Goal: Transaction & Acquisition: Purchase product/service

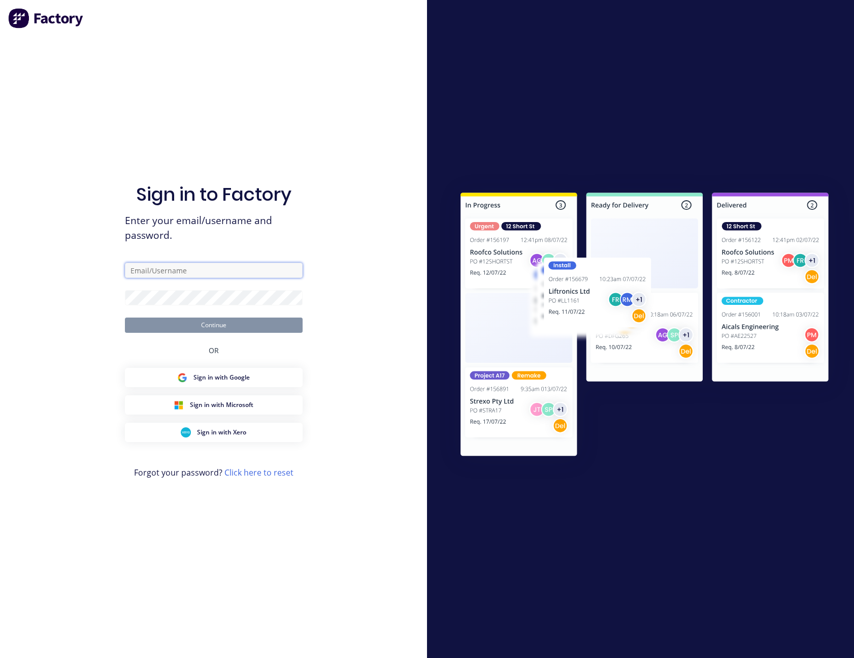
click at [201, 272] on input "text" at bounding box center [214, 270] width 178 height 15
type input "[PERSON_NAME][EMAIL_ADDRESS][PERSON_NAME][DOMAIN_NAME]"
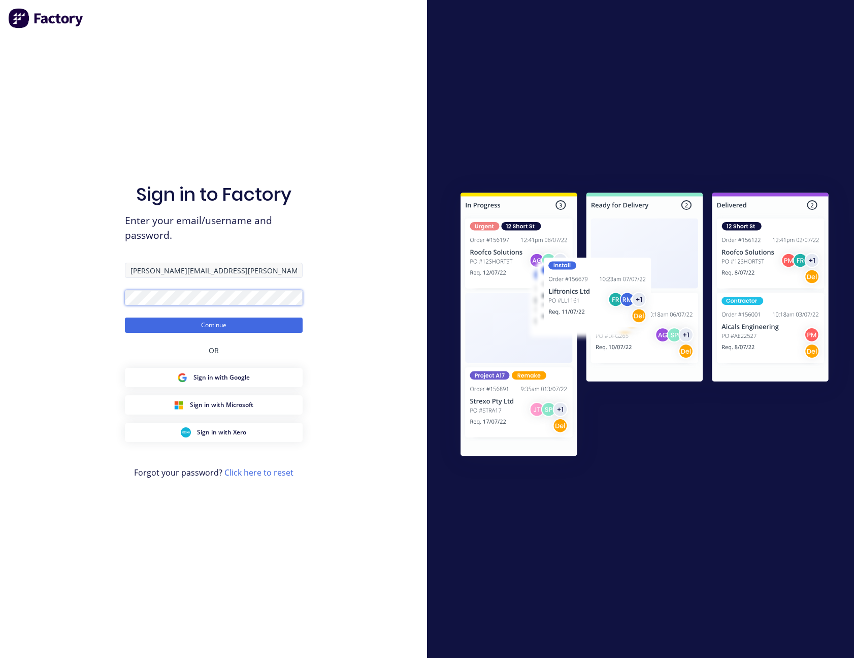
click at [125, 317] on button "Continue" at bounding box center [214, 324] width 178 height 15
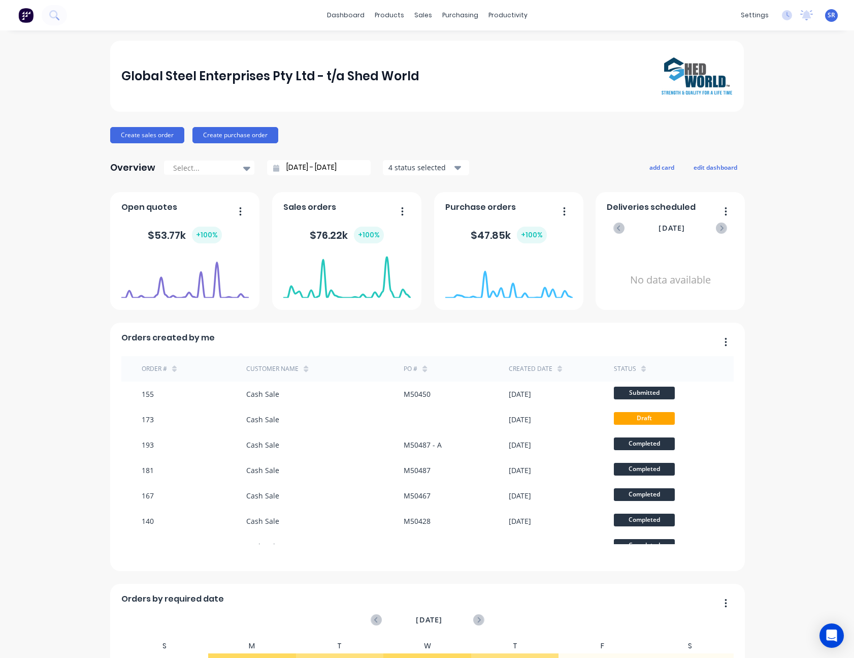
click at [224, 298] on foreignobject at bounding box center [184, 276] width 127 height 43
click at [448, 48] on div "Sales Orders" at bounding box center [457, 48] width 42 height 9
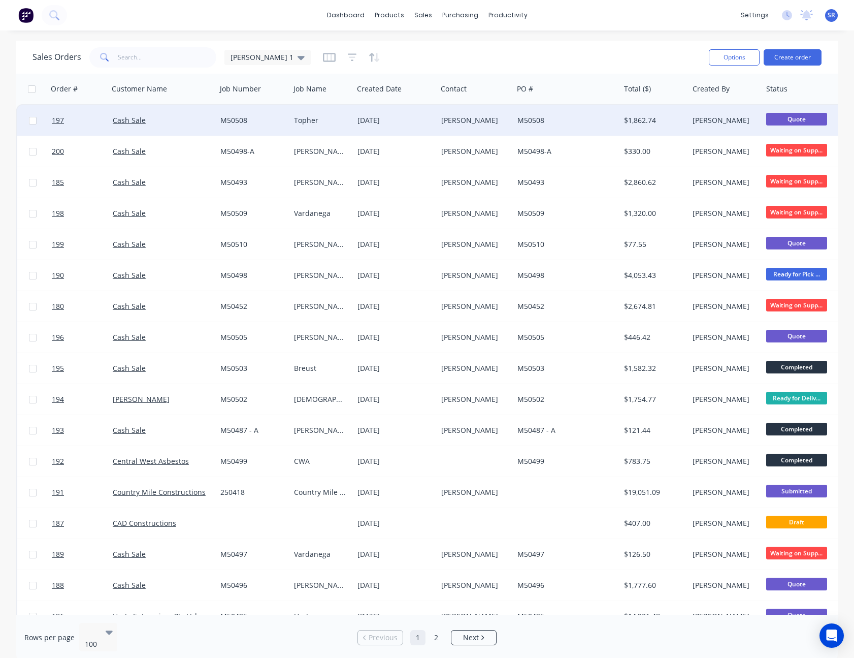
click at [494, 125] on div "[PERSON_NAME]" at bounding box center [475, 120] width 76 height 30
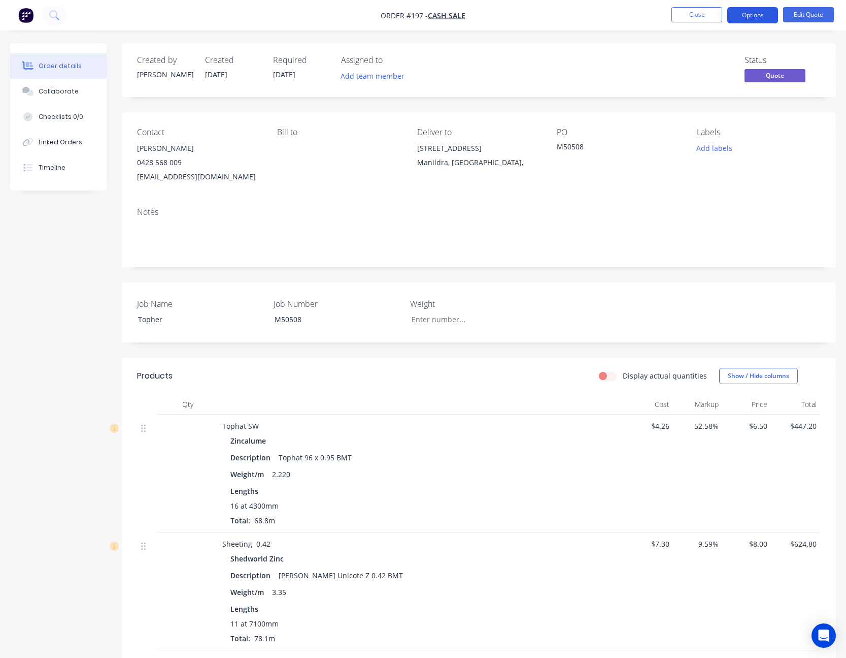
click at [764, 12] on button "Options" at bounding box center [753, 15] width 51 height 16
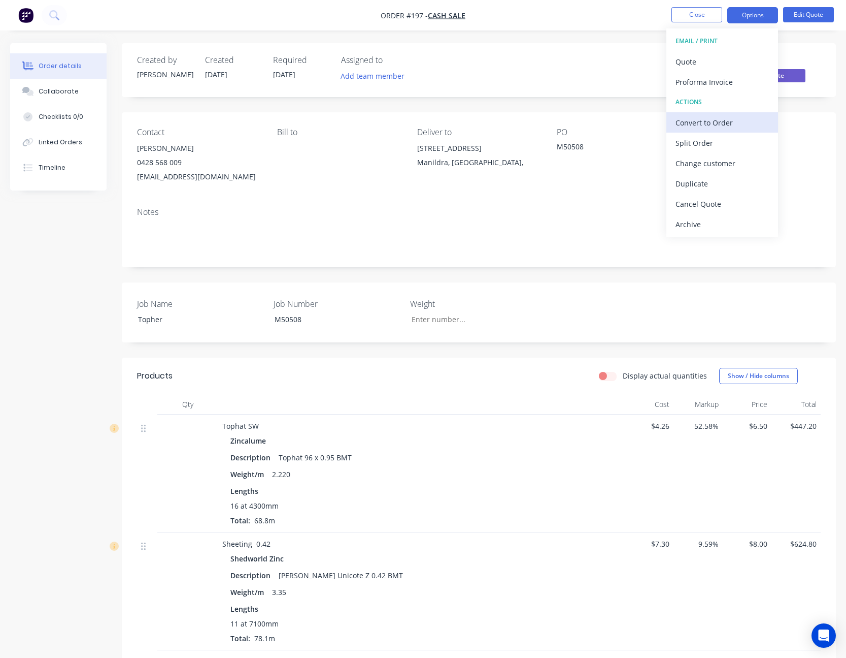
click at [740, 118] on div "Convert to Order" at bounding box center [722, 122] width 93 height 15
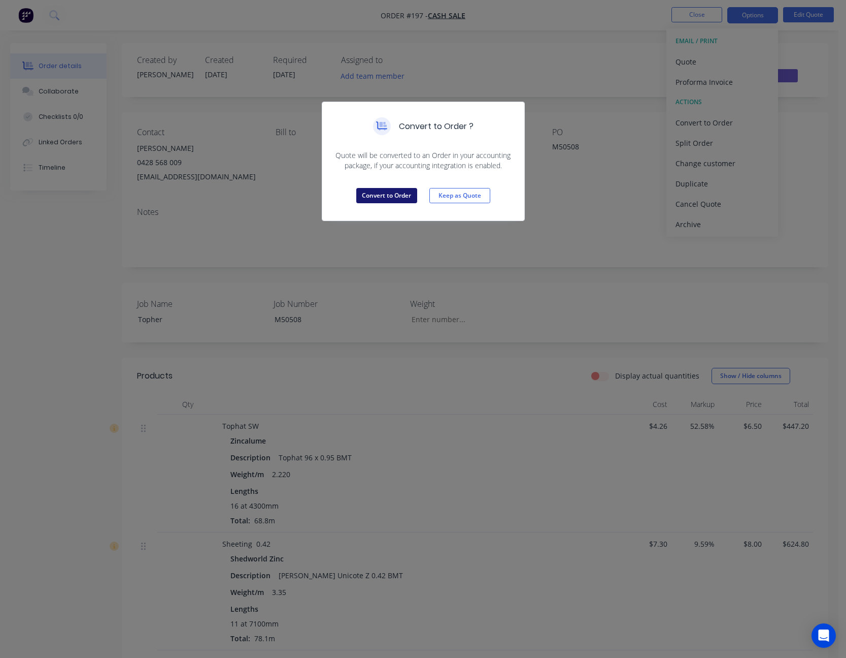
click at [399, 194] on button "Convert to Order" at bounding box center [386, 195] width 61 height 15
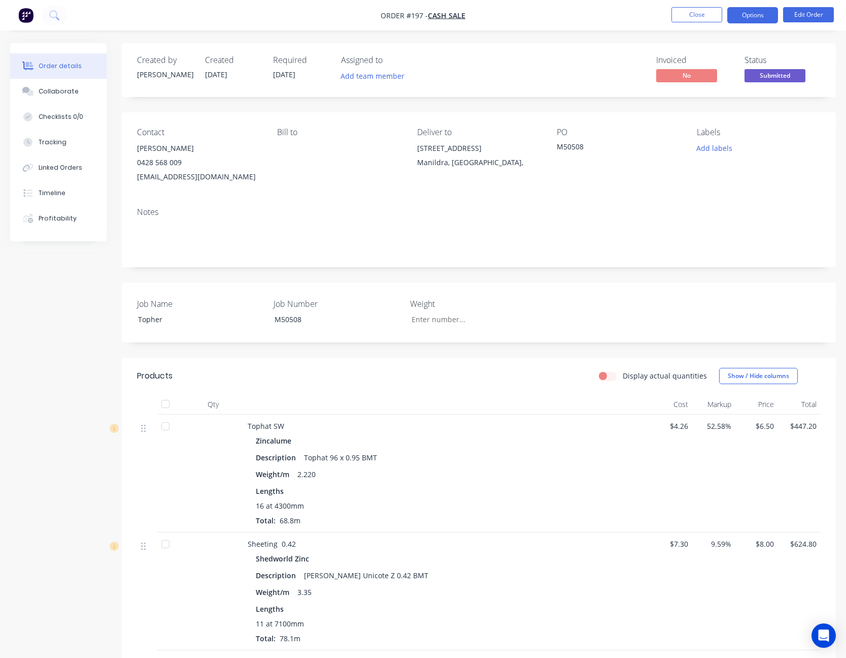
click at [755, 22] on button "Options" at bounding box center [753, 15] width 51 height 16
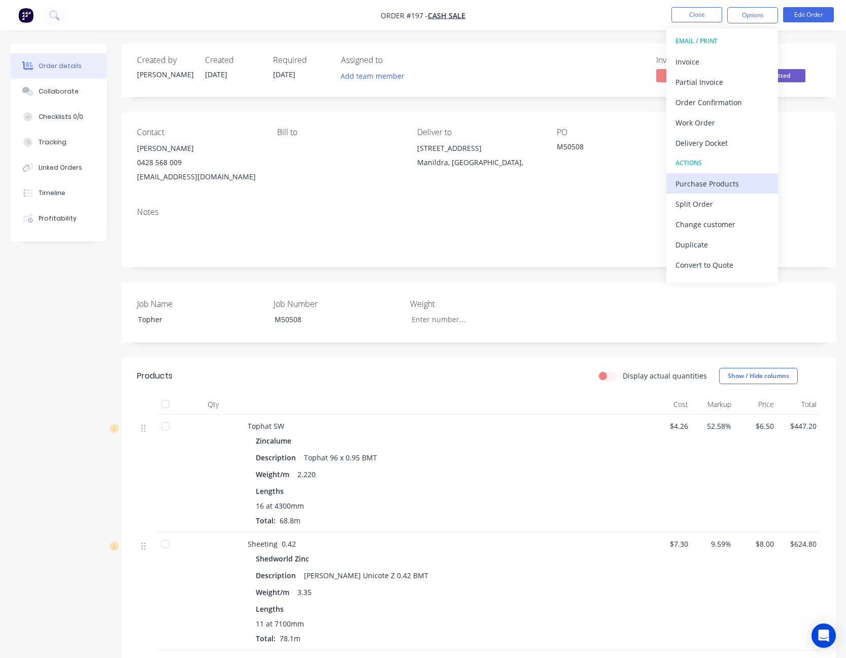
click at [728, 184] on div "Purchase Products" at bounding box center [722, 183] width 93 height 15
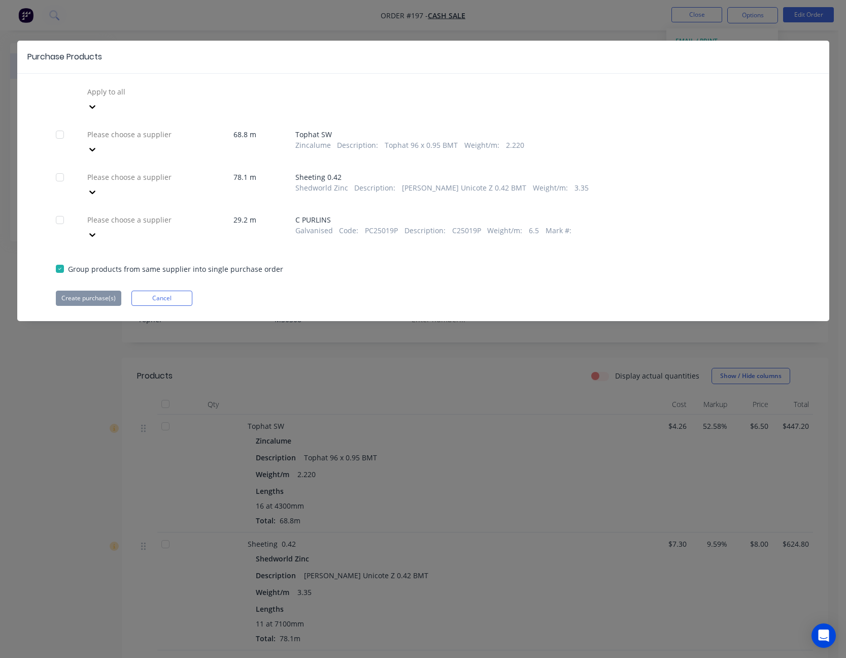
click at [97, 230] on icon at bounding box center [92, 235] width 10 height 10
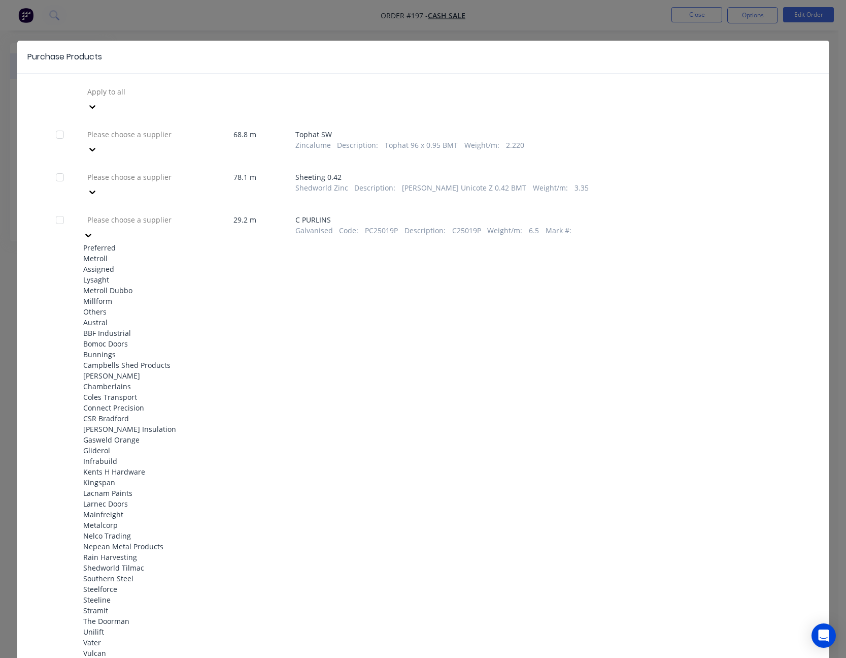
click at [178, 253] on div "Metroll" at bounding box center [139, 258] width 112 height 11
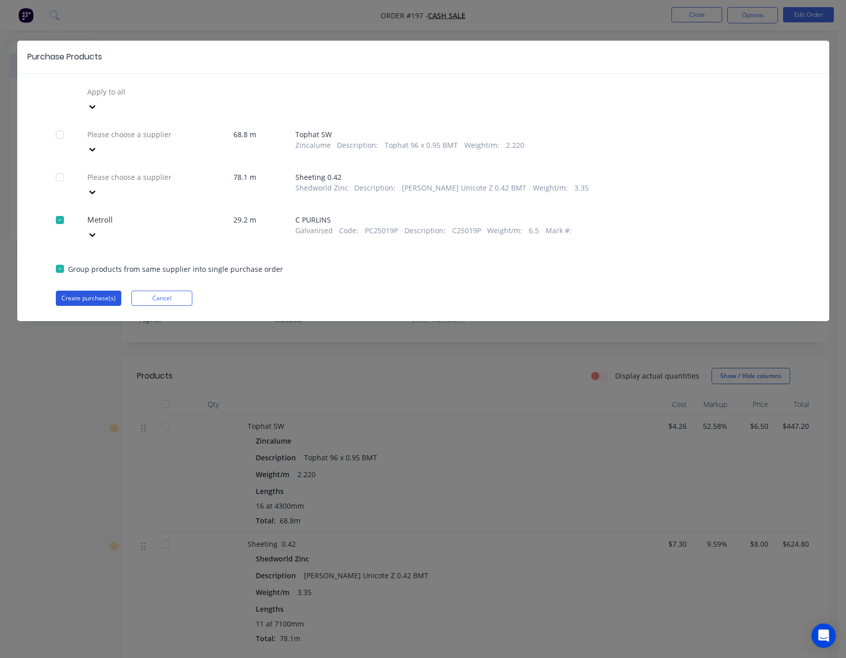
click at [102, 290] on button "Create purchase(s)" at bounding box center [89, 297] width 66 height 15
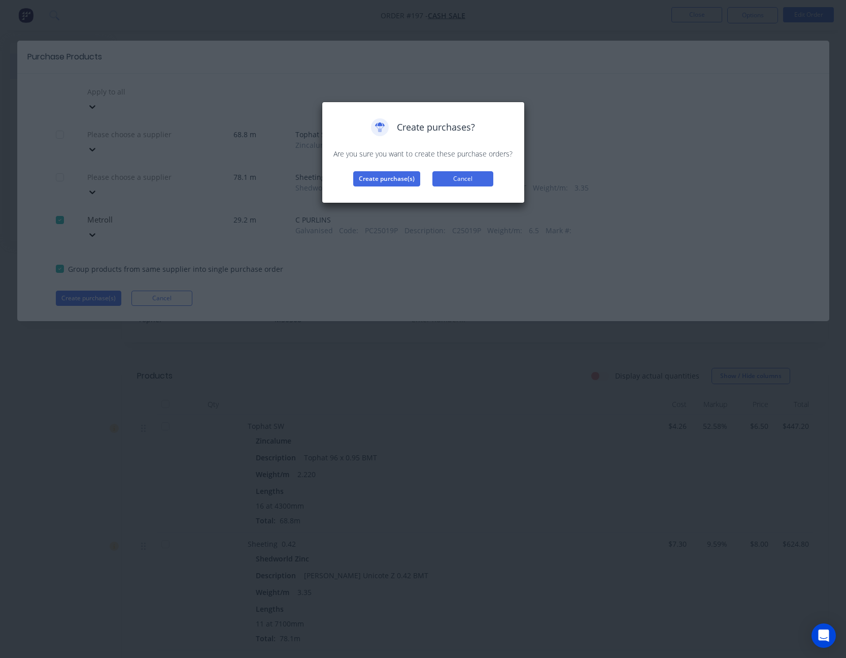
click at [461, 173] on button "Cancel" at bounding box center [463, 178] width 61 height 15
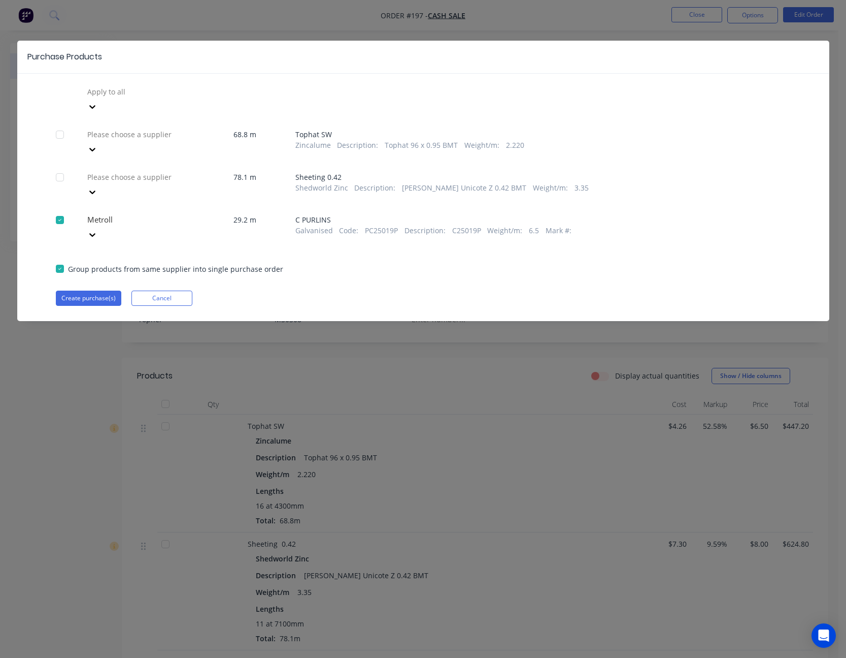
click at [97, 144] on icon at bounding box center [92, 149] width 10 height 10
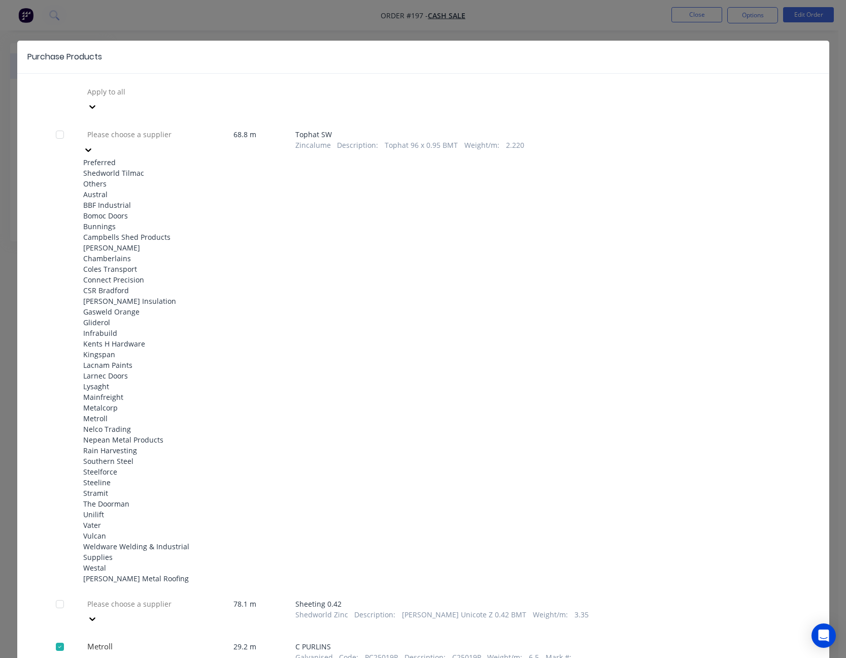
click at [162, 168] on div "Shedworld Tilmac" at bounding box center [139, 173] width 112 height 11
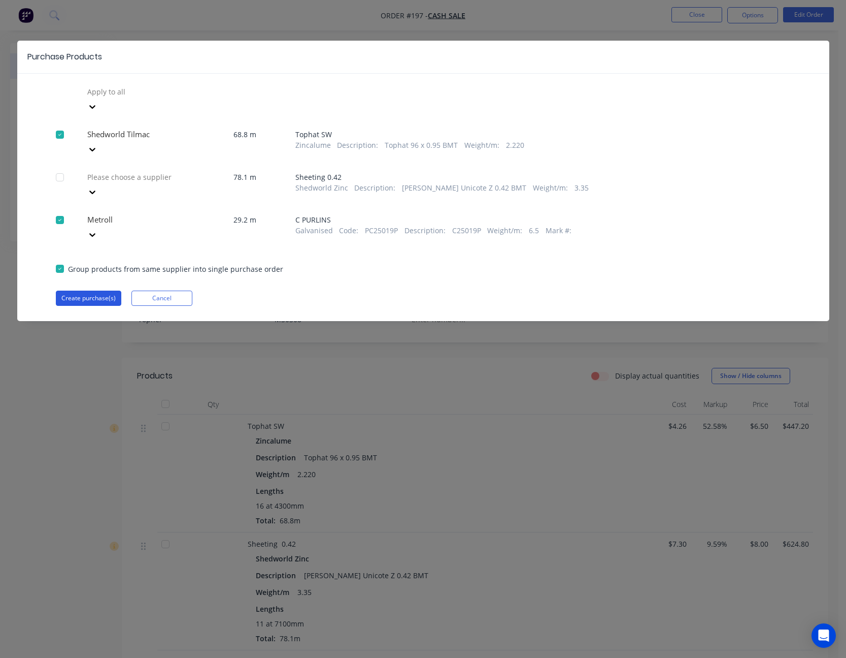
click at [98, 290] on button "Create purchase(s)" at bounding box center [89, 297] width 66 height 15
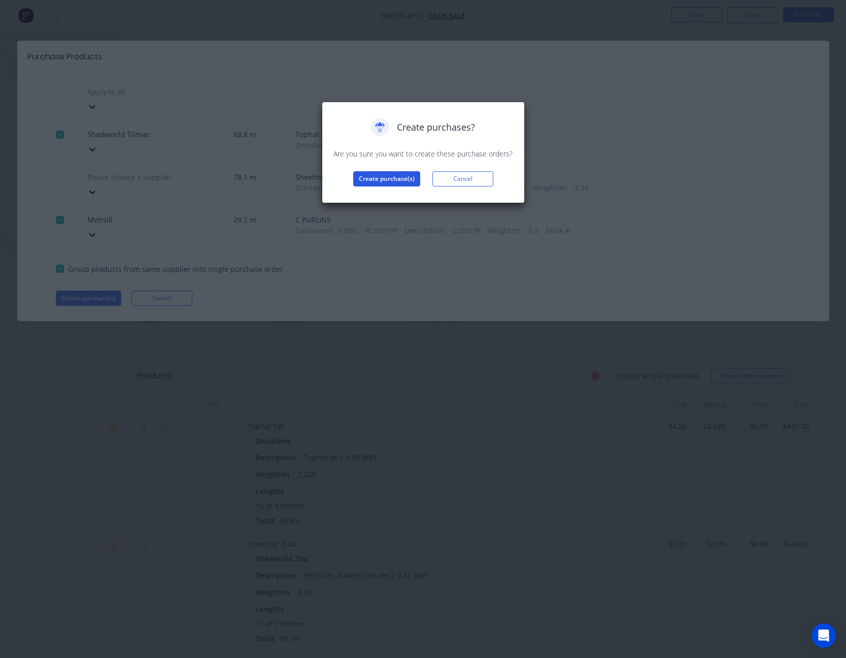
click at [396, 178] on button "Create purchase(s)" at bounding box center [386, 178] width 67 height 15
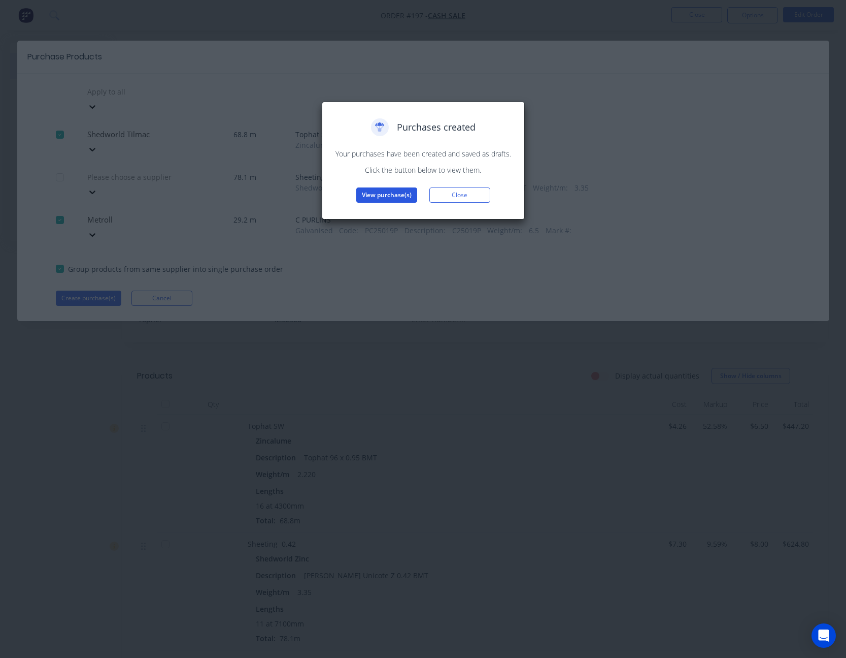
click at [388, 189] on button "View purchase(s)" at bounding box center [386, 194] width 61 height 15
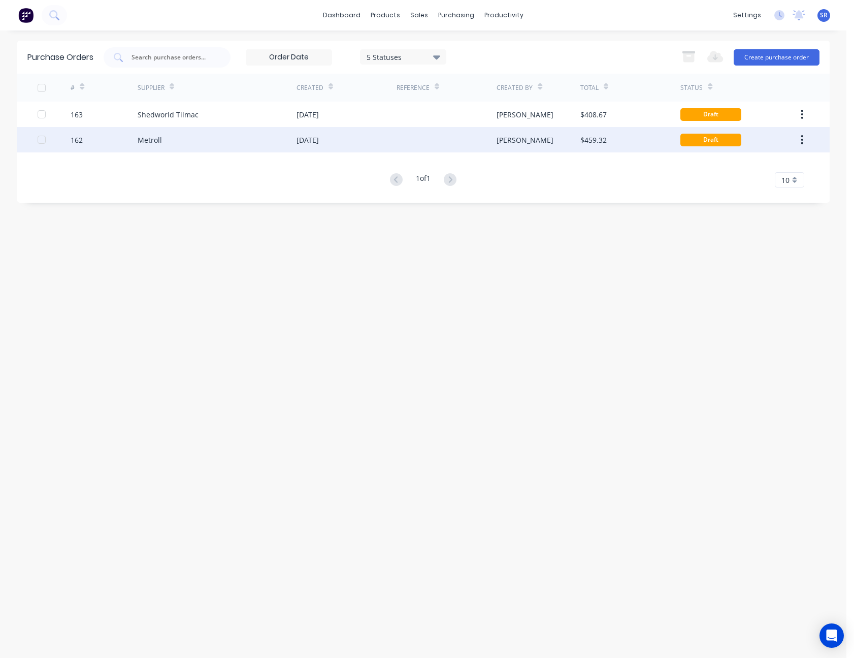
click at [416, 138] on div at bounding box center [447, 139] width 100 height 25
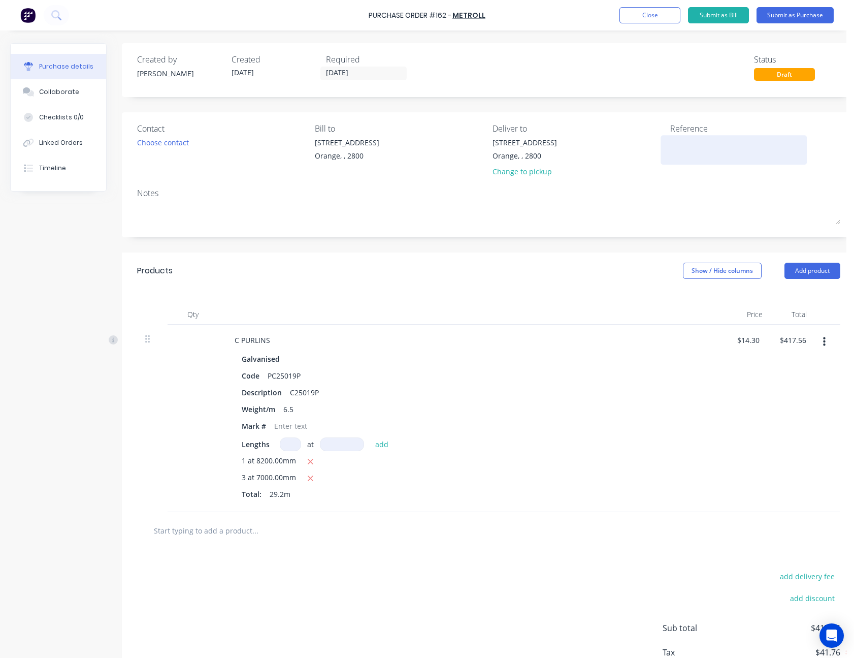
click at [690, 142] on textarea at bounding box center [733, 148] width 127 height 23
type textarea "Little - M50508"
click at [669, 179] on div "Contact Choose contact Bill to [STREET_ADDRESS] Deliver to [STREET_ADDRESS] Cha…" at bounding box center [488, 151] width 703 height 59
click at [278, 425] on div at bounding box center [290, 425] width 41 height 15
click at [574, 410] on div "Weight/m 6.5" at bounding box center [470, 409] width 465 height 15
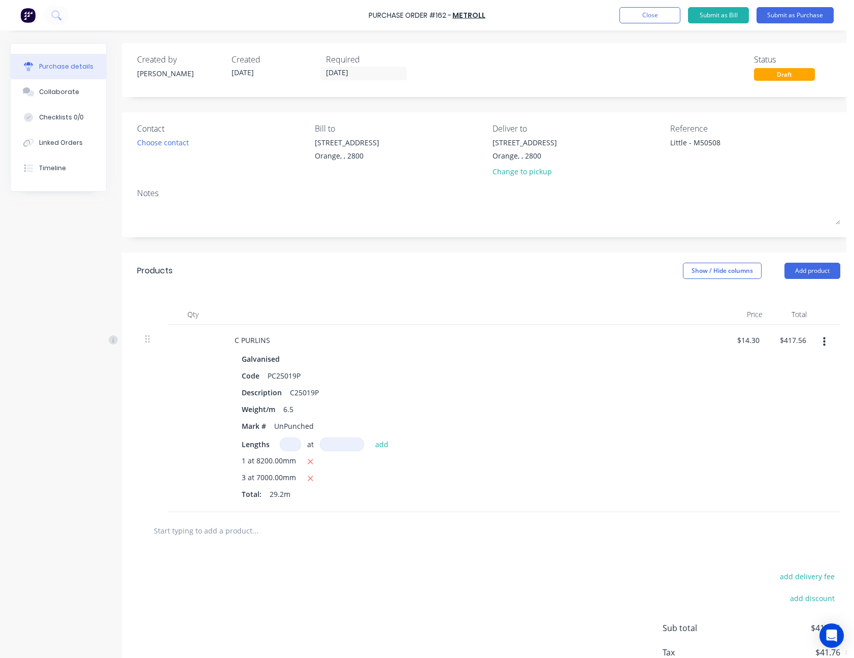
click at [611, 448] on div "Lengths at add" at bounding box center [472, 444] width 461 height 14
click at [801, 17] on button "Submit as Purchase" at bounding box center [795, 15] width 77 height 16
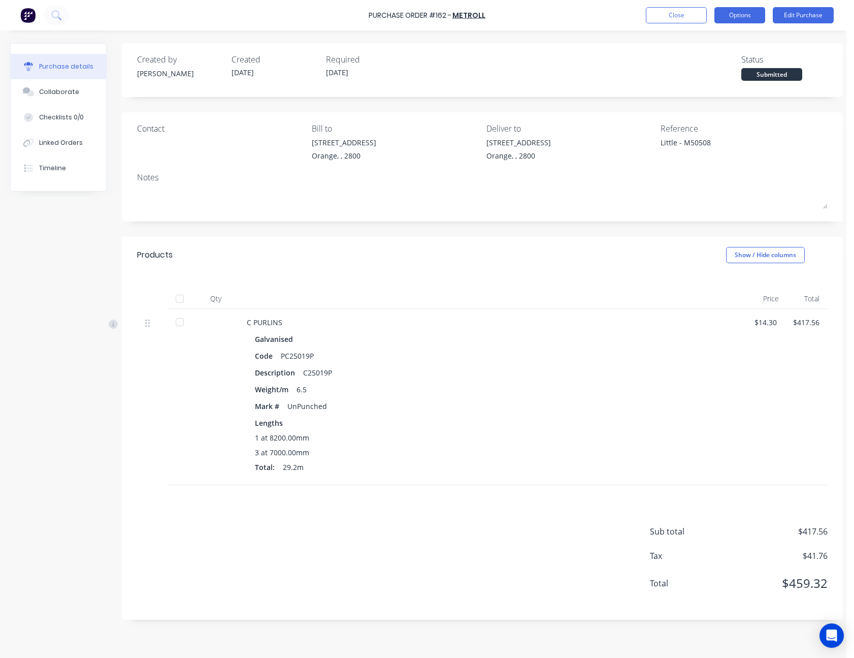
click at [751, 18] on button "Options" at bounding box center [739, 15] width 51 height 16
click at [737, 34] on div "Print / Email" at bounding box center [717, 41] width 78 height 15
click at [728, 54] on div "With pricing" at bounding box center [717, 61] width 78 height 15
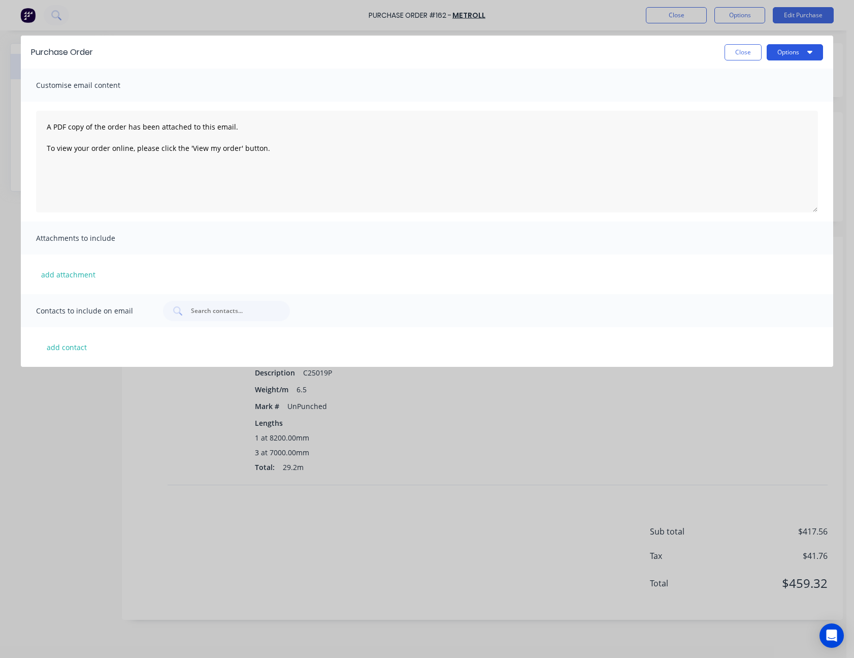
click at [798, 52] on button "Options" at bounding box center [795, 52] width 56 height 16
click at [781, 73] on div "Print" at bounding box center [775, 78] width 78 height 15
click at [741, 52] on button "Close" at bounding box center [743, 52] width 37 height 16
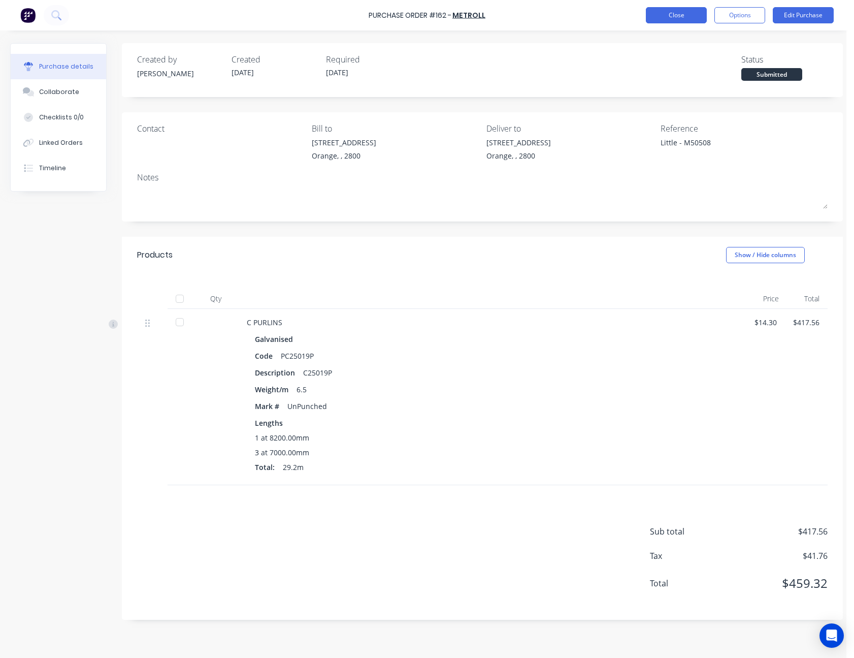
click at [689, 16] on button "Close" at bounding box center [676, 15] width 61 height 16
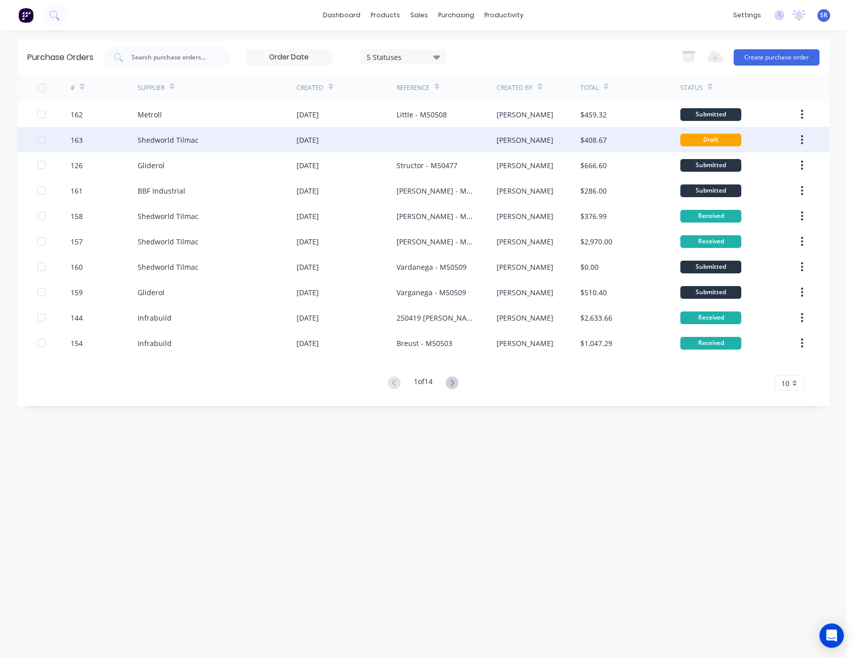
click at [562, 139] on div "[PERSON_NAME]" at bounding box center [539, 139] width 84 height 25
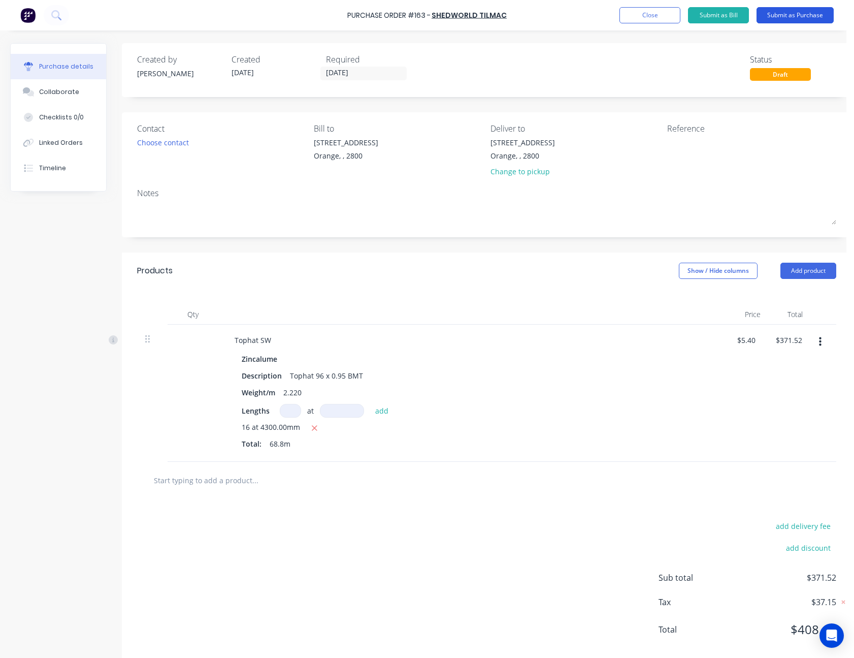
click at [795, 14] on button "Submit as Purchase" at bounding box center [795, 15] width 77 height 16
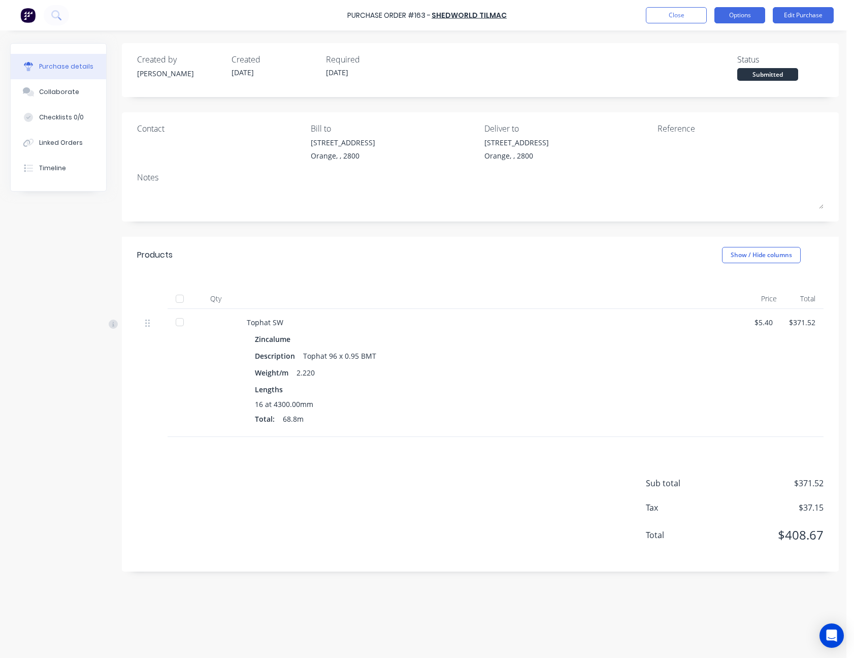
click at [744, 13] on button "Options" at bounding box center [739, 15] width 51 height 16
click at [632, 73] on div "Created by [PERSON_NAME] Created [DATE] Required [DATE] Status Submitted" at bounding box center [480, 66] width 687 height 27
click at [706, 17] on button "Close" at bounding box center [676, 15] width 61 height 16
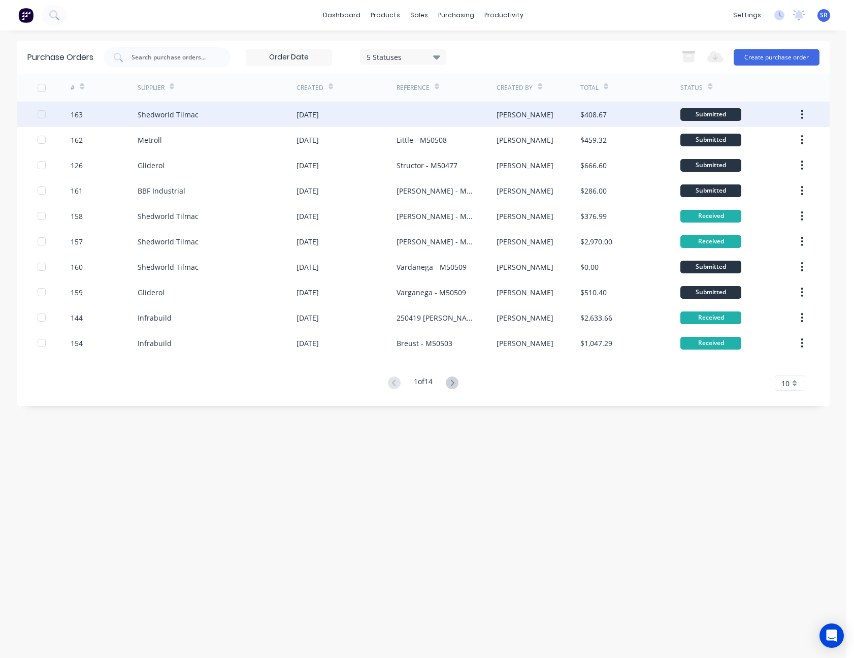
click at [507, 114] on div "[PERSON_NAME]" at bounding box center [525, 114] width 57 height 11
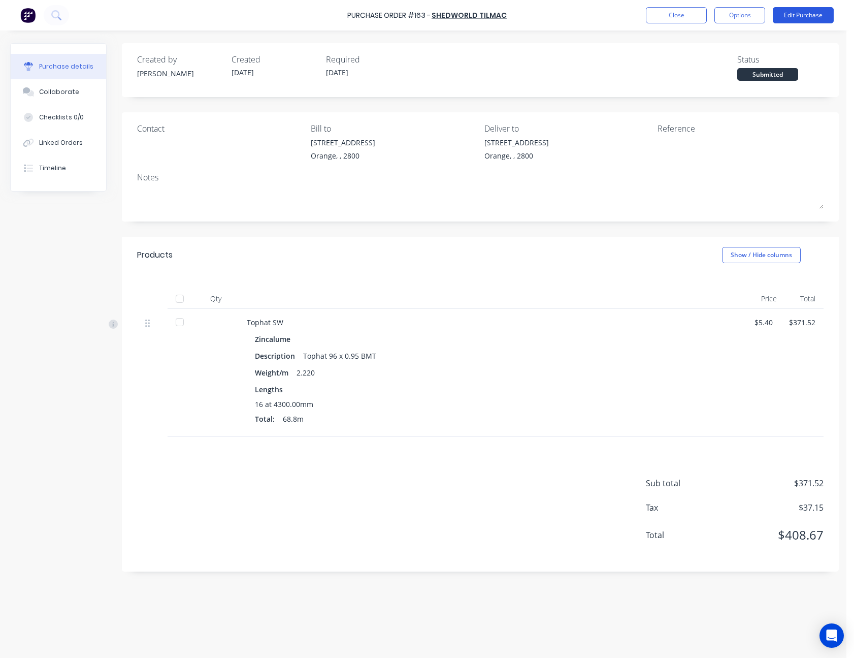
click at [822, 15] on button "Edit Purchase" at bounding box center [803, 15] width 61 height 16
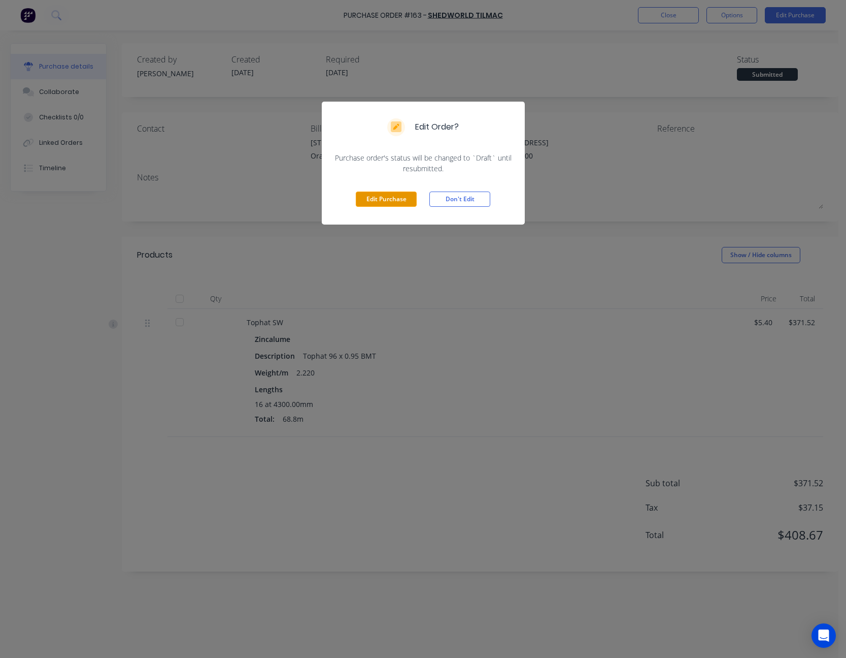
click at [407, 197] on button "Edit Purchase" at bounding box center [386, 198] width 61 height 15
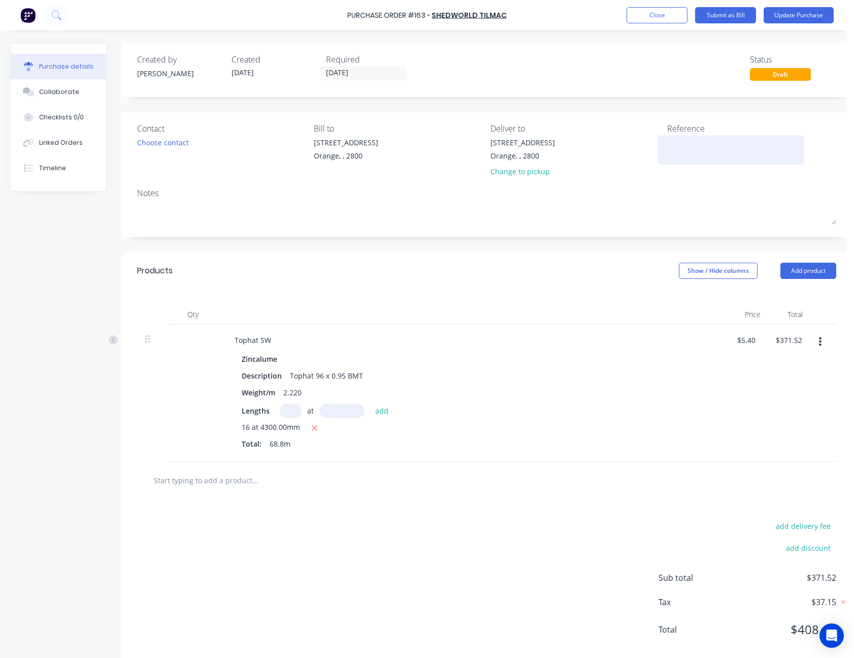
click at [686, 140] on textarea at bounding box center [730, 148] width 127 height 23
type textarea "Little - M50508"
click at [698, 99] on div "Created by [PERSON_NAME] Created [DATE] Required [DATE] Status Draft Contact Ch…" at bounding box center [487, 354] width 730 height 623
click at [796, 11] on button "Update Purchase" at bounding box center [799, 15] width 70 height 16
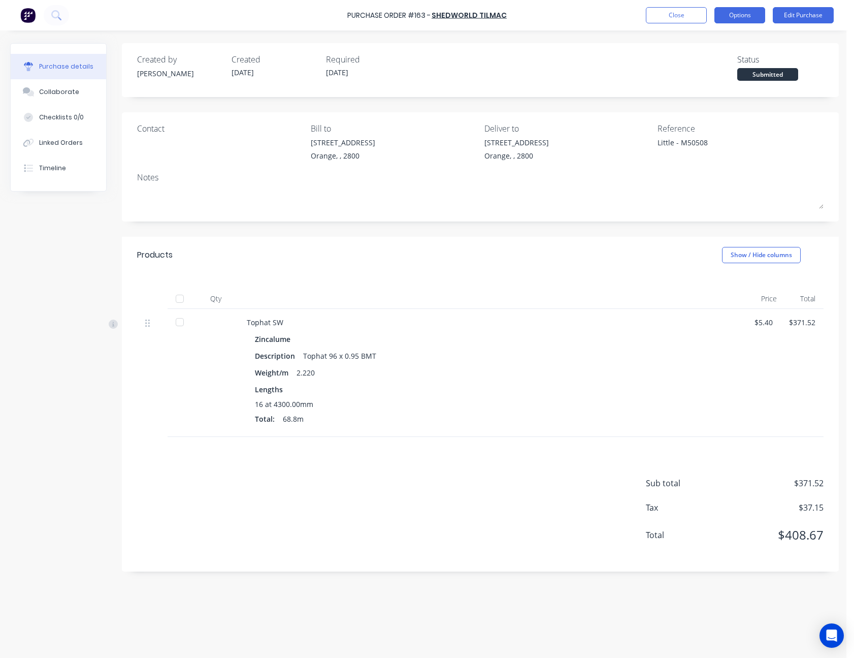
click at [757, 12] on button "Options" at bounding box center [739, 15] width 51 height 16
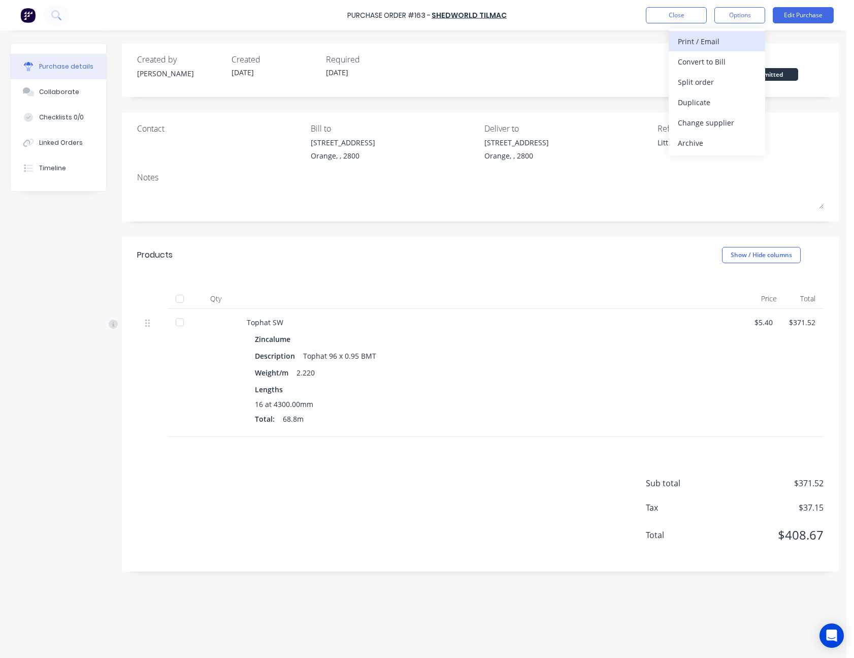
click at [739, 35] on div "Print / Email" at bounding box center [717, 41] width 78 height 15
click at [732, 79] on div "Without pricing" at bounding box center [717, 82] width 78 height 15
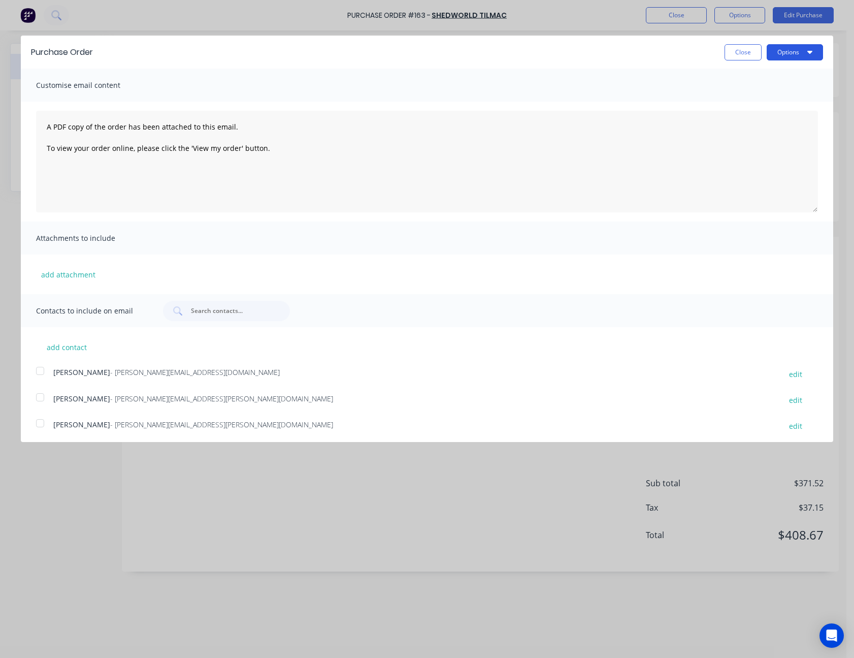
click at [793, 51] on button "Options" at bounding box center [795, 52] width 56 height 16
click at [773, 77] on div "Print" at bounding box center [775, 78] width 78 height 15
click at [737, 50] on button "Close" at bounding box center [743, 52] width 37 height 16
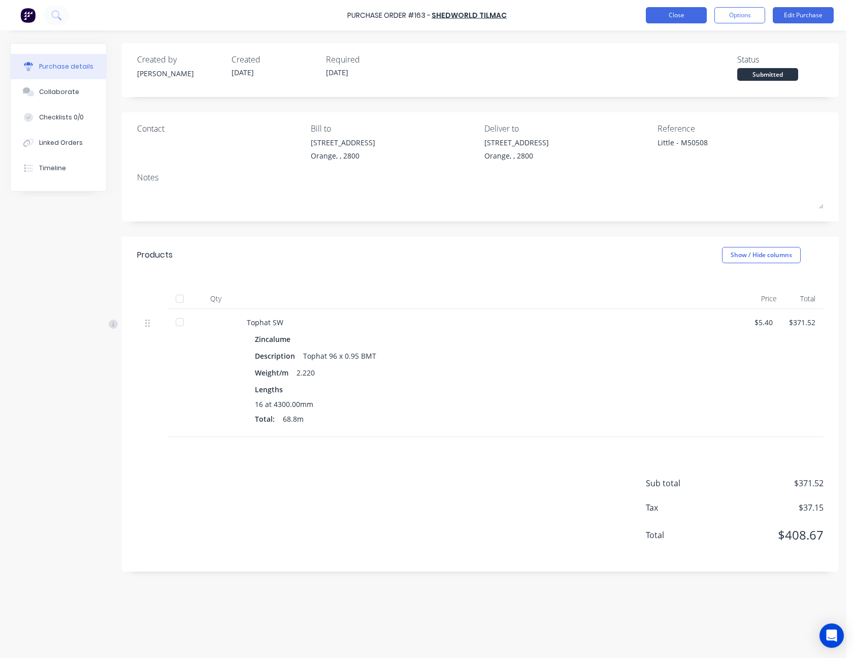
click at [688, 10] on button "Close" at bounding box center [676, 15] width 61 height 16
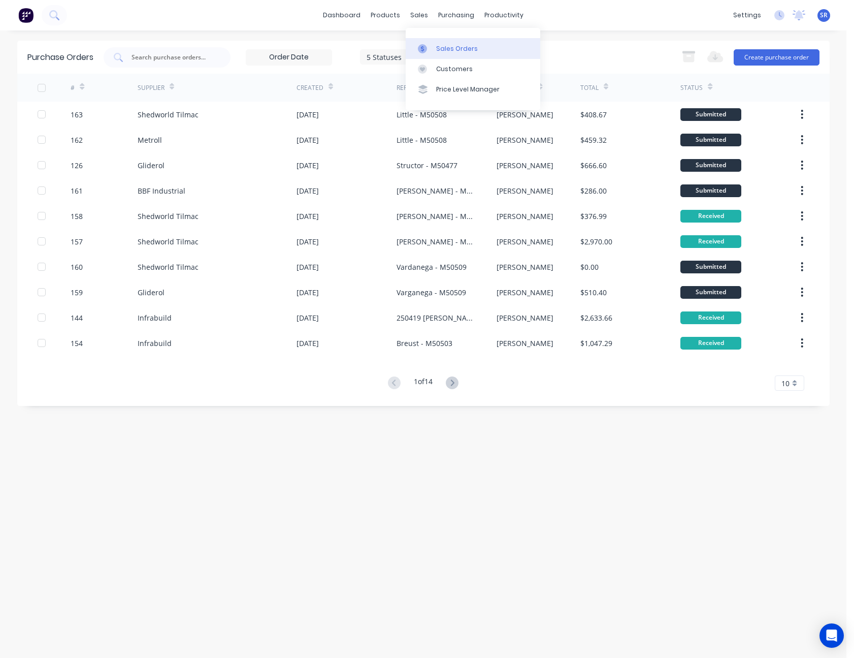
click at [446, 48] on div "Sales Orders" at bounding box center [457, 48] width 42 height 9
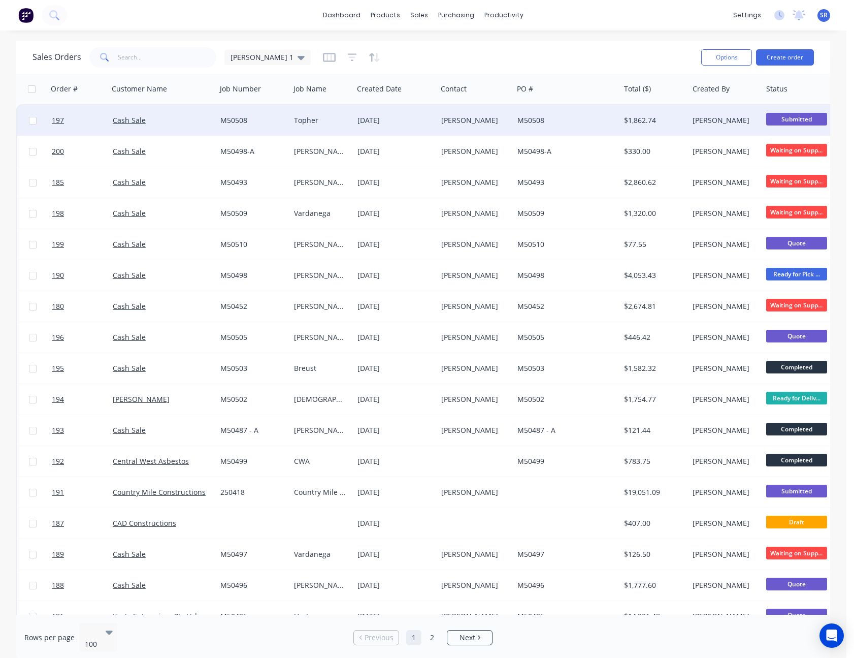
click at [444, 116] on div "[PERSON_NAME]" at bounding box center [473, 120] width 64 height 10
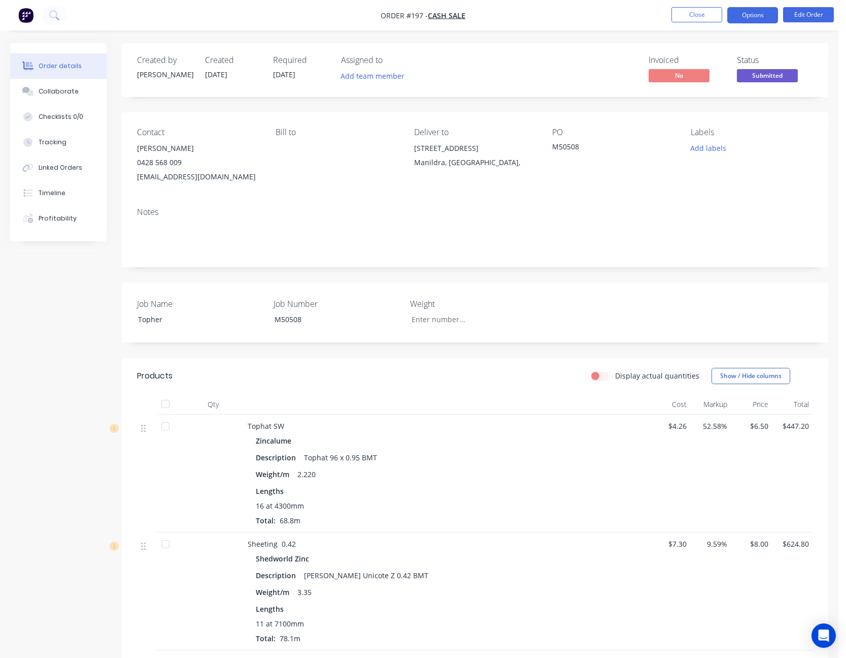
click at [752, 12] on button "Options" at bounding box center [753, 15] width 51 height 16
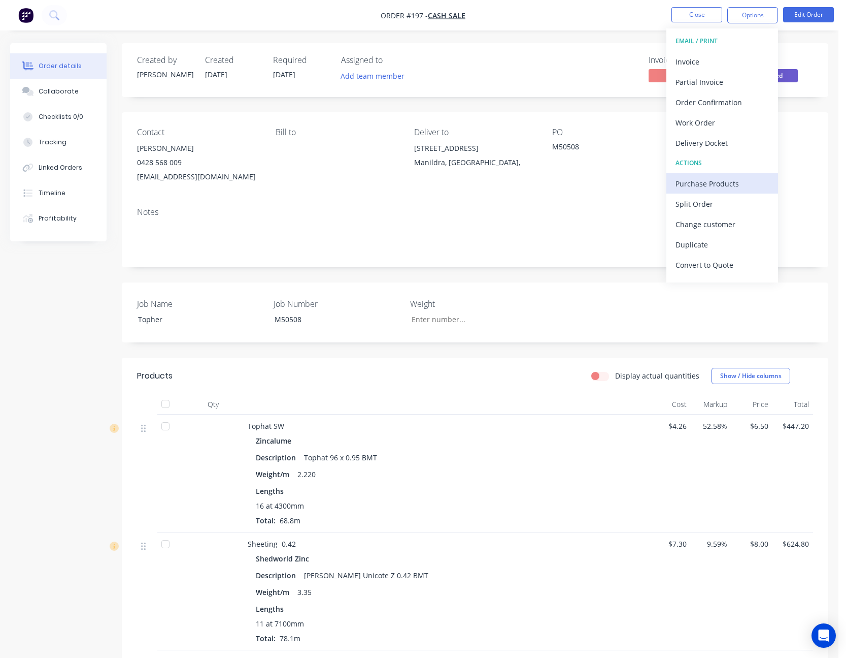
click at [721, 178] on div "Purchase Products" at bounding box center [722, 183] width 93 height 15
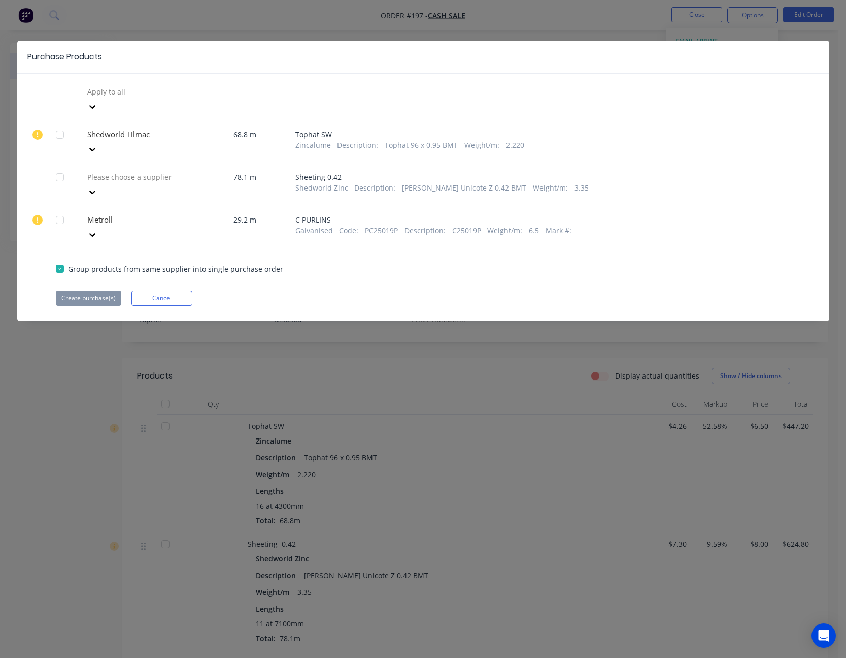
click at [97, 187] on icon at bounding box center [92, 192] width 10 height 10
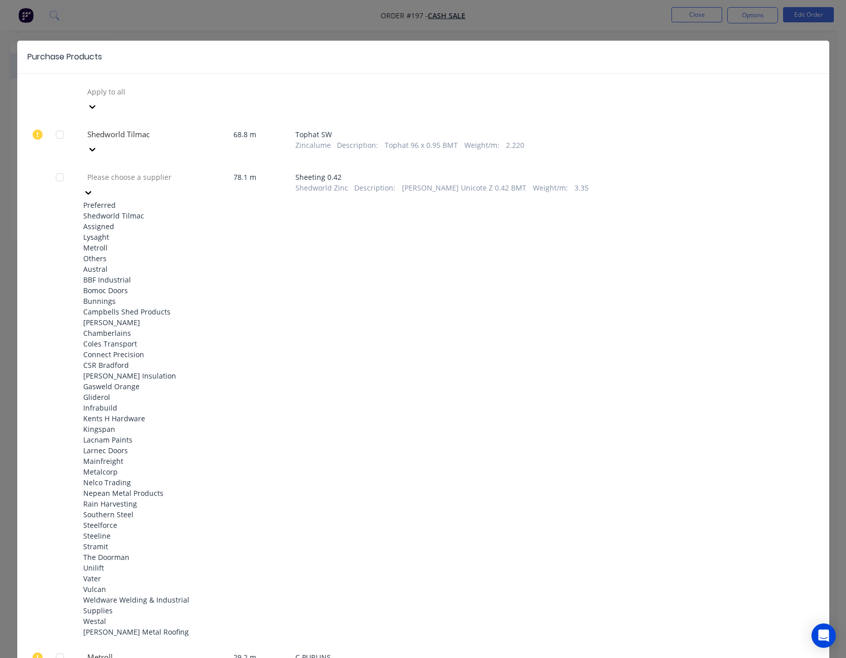
click at [171, 210] on div "Shedworld Tilmac" at bounding box center [139, 215] width 112 height 11
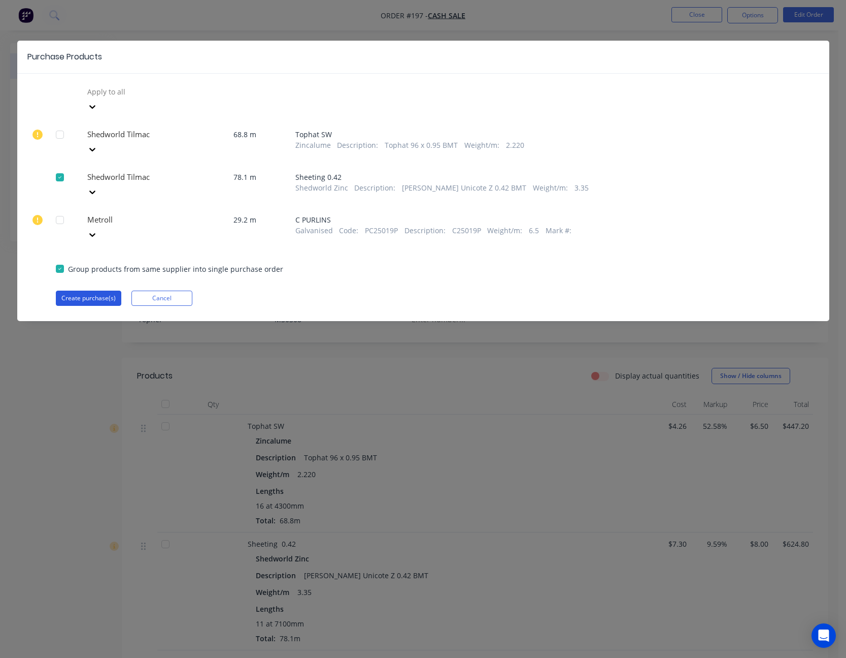
click at [106, 290] on button "Create purchase(s)" at bounding box center [89, 297] width 66 height 15
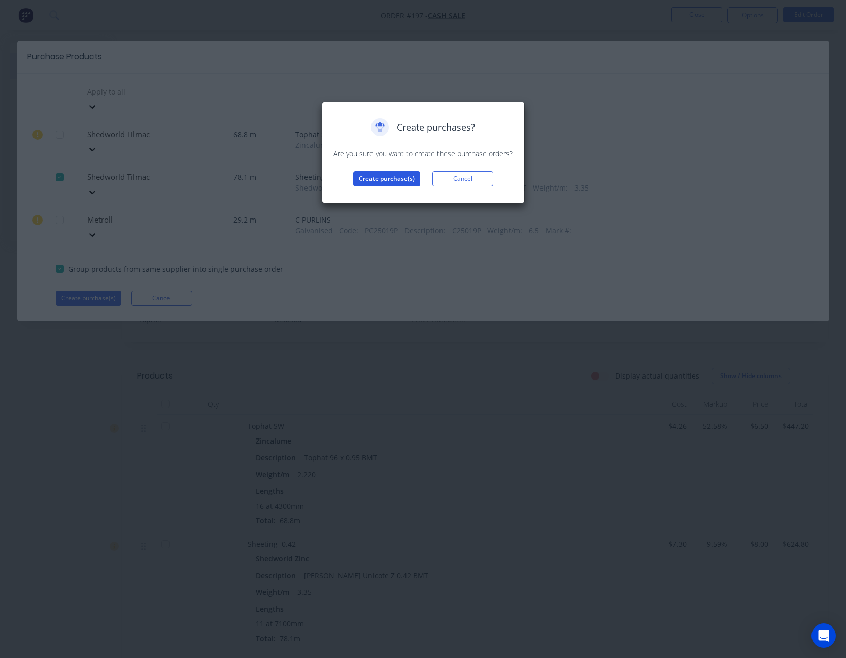
click at [401, 175] on button "Create purchase(s)" at bounding box center [386, 178] width 67 height 15
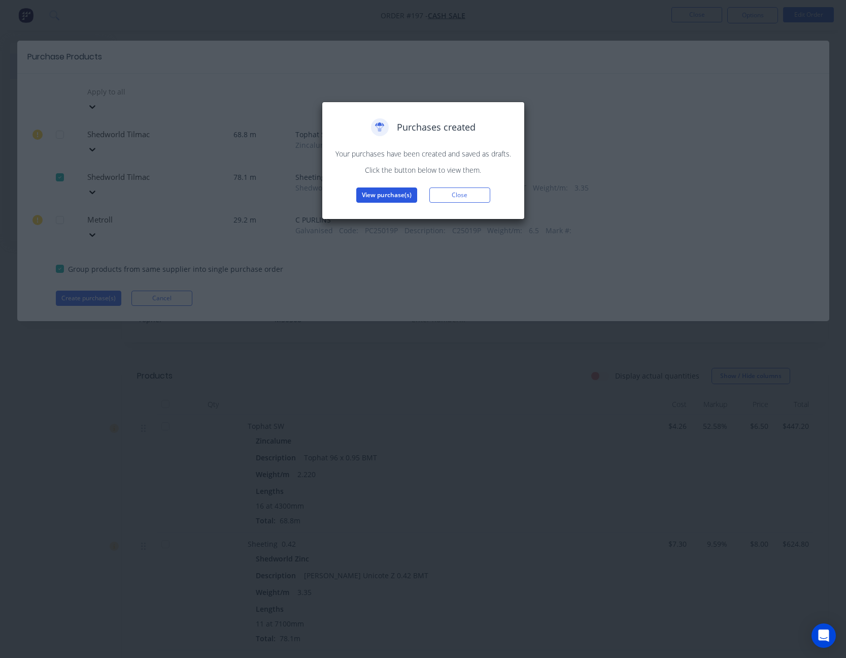
click at [398, 193] on button "View purchase(s)" at bounding box center [386, 194] width 61 height 15
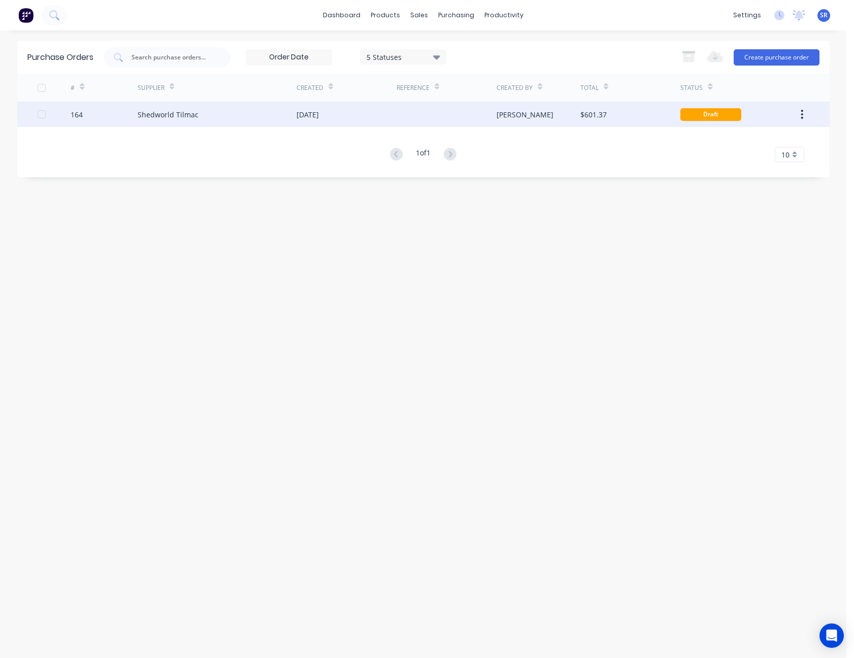
click at [497, 118] on div "[PERSON_NAME]" at bounding box center [525, 114] width 57 height 11
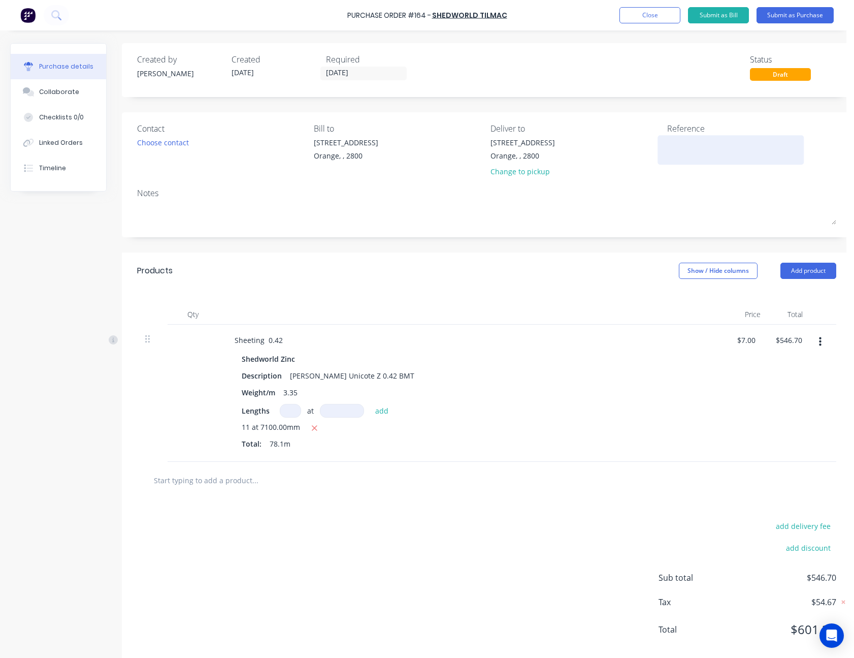
click at [681, 143] on textarea at bounding box center [730, 148] width 127 height 23
type textarea "Little - M50508"
click at [726, 110] on div "Created by [PERSON_NAME] Created [DATE] Required [DATE] Status Draft Contact Ch…" at bounding box center [487, 354] width 730 height 623
click at [793, 18] on button "Submit as Purchase" at bounding box center [795, 15] width 77 height 16
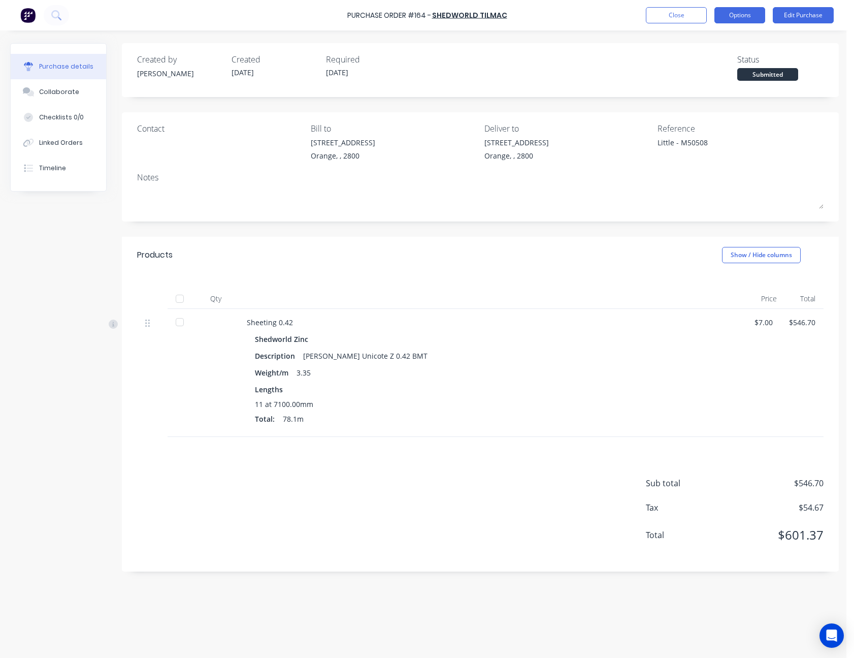
click at [745, 15] on button "Options" at bounding box center [739, 15] width 51 height 16
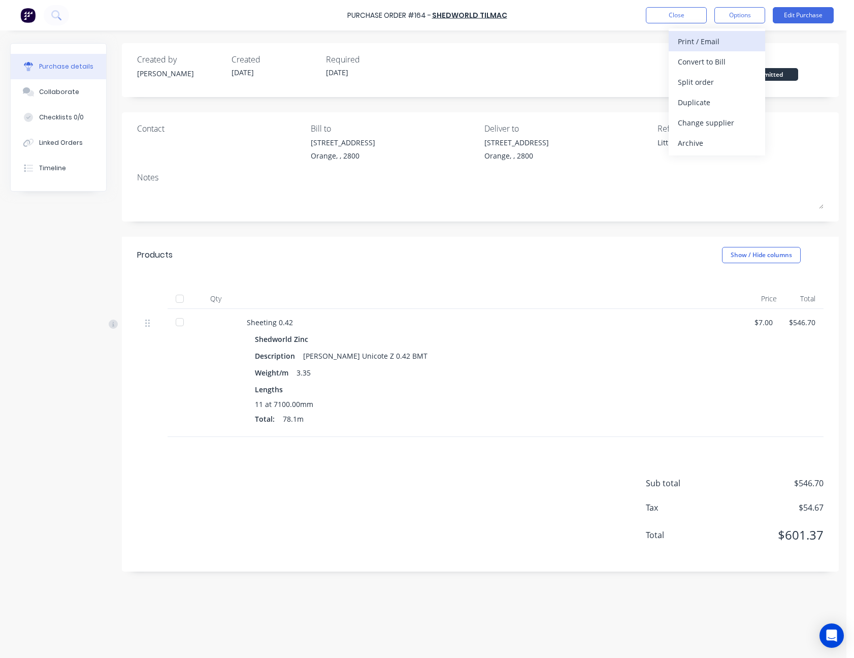
click at [733, 35] on div "Print / Email" at bounding box center [717, 41] width 78 height 15
click at [726, 79] on div "Without pricing" at bounding box center [717, 82] width 78 height 15
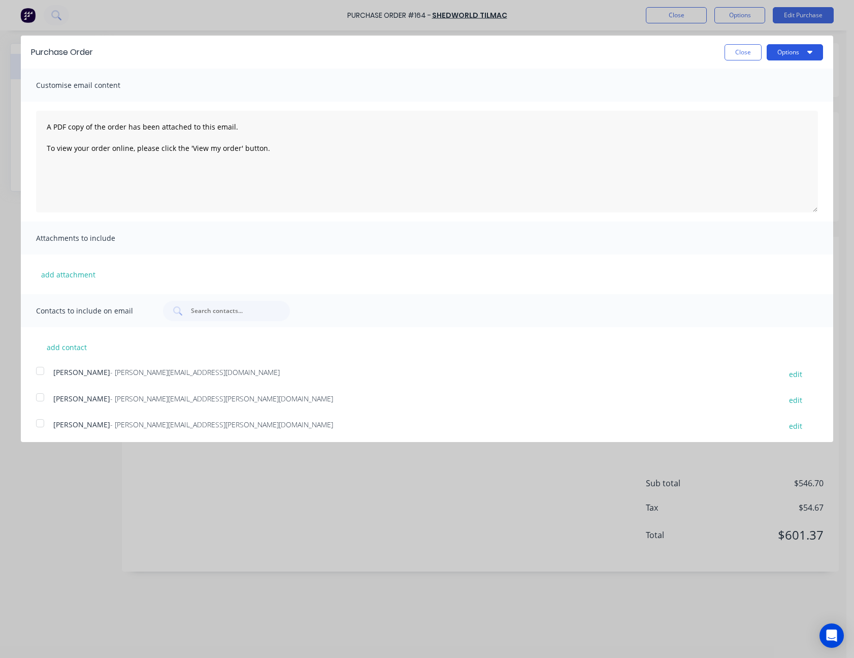
click at [787, 54] on button "Options" at bounding box center [795, 52] width 56 height 16
click at [777, 72] on div "Print" at bounding box center [775, 78] width 78 height 15
click at [735, 55] on button "Close" at bounding box center [743, 52] width 37 height 16
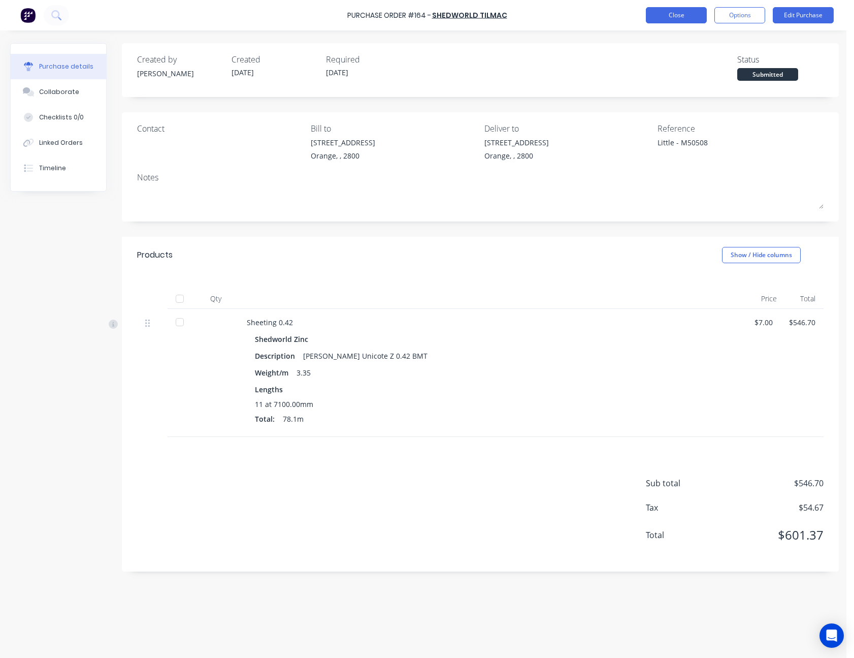
click at [691, 20] on button "Close" at bounding box center [676, 15] width 61 height 16
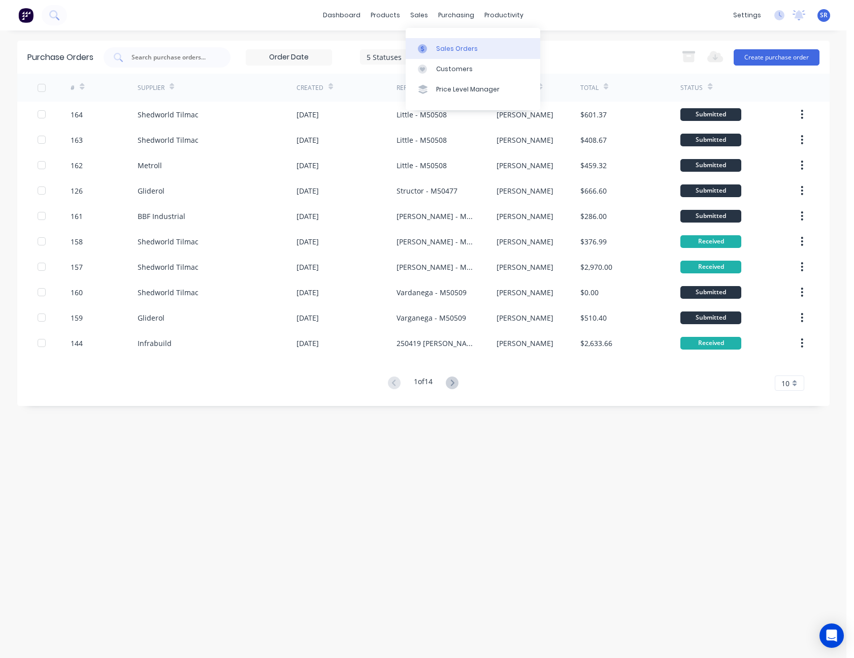
click at [441, 50] on div "Sales Orders" at bounding box center [457, 48] width 42 height 9
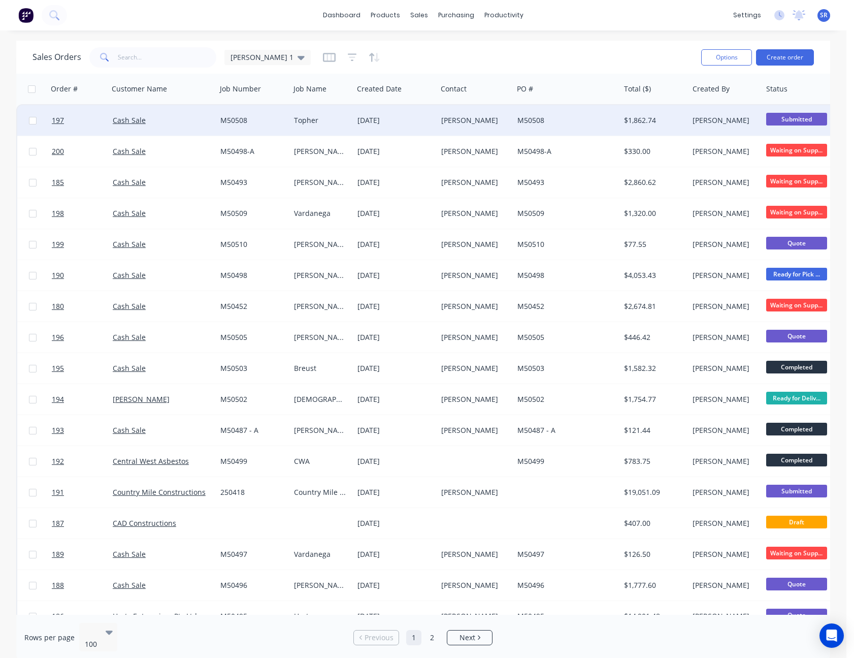
click at [804, 119] on span "Submitted" at bounding box center [796, 119] width 61 height 13
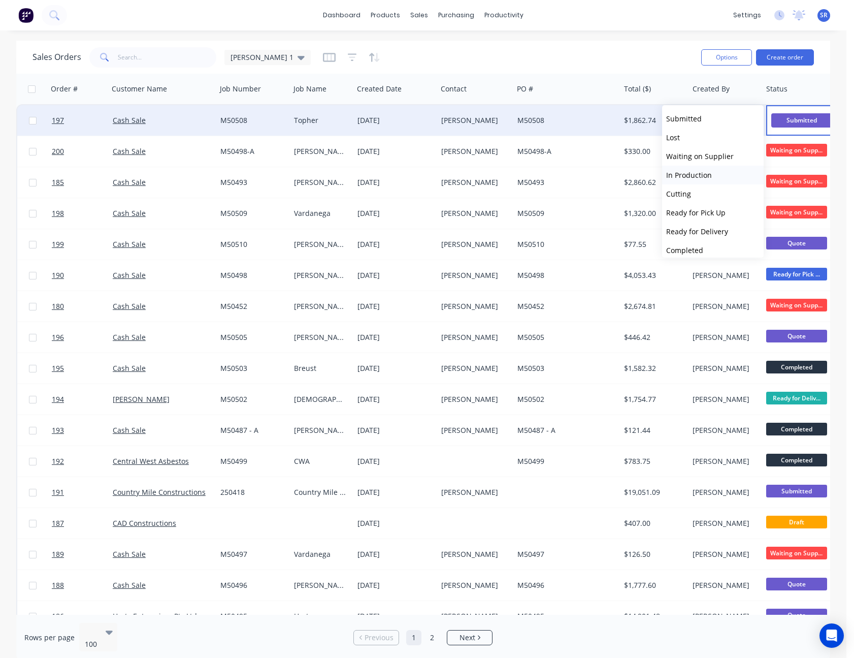
click at [699, 172] on span "In Production" at bounding box center [689, 175] width 46 height 10
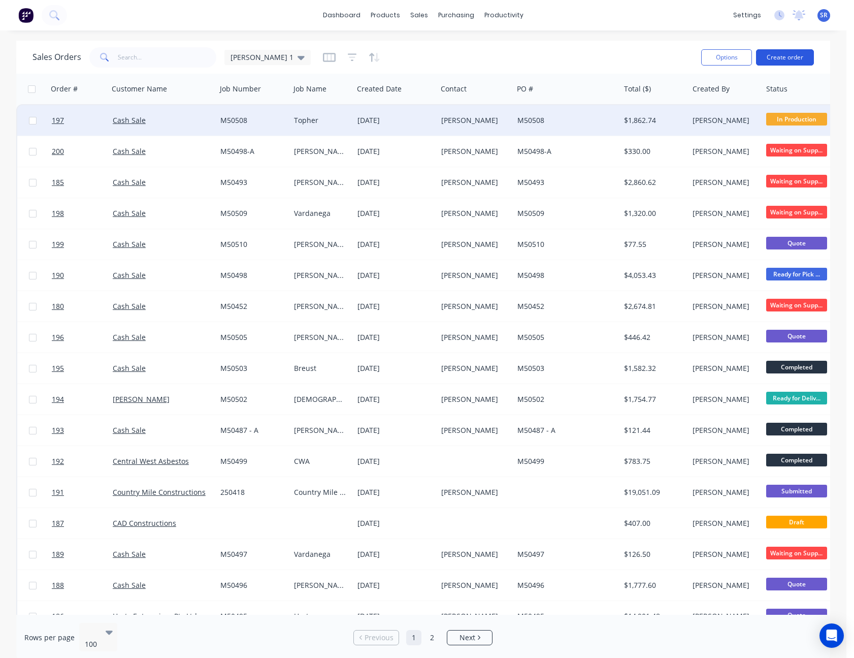
click at [804, 61] on button "Create order" at bounding box center [785, 57] width 58 height 16
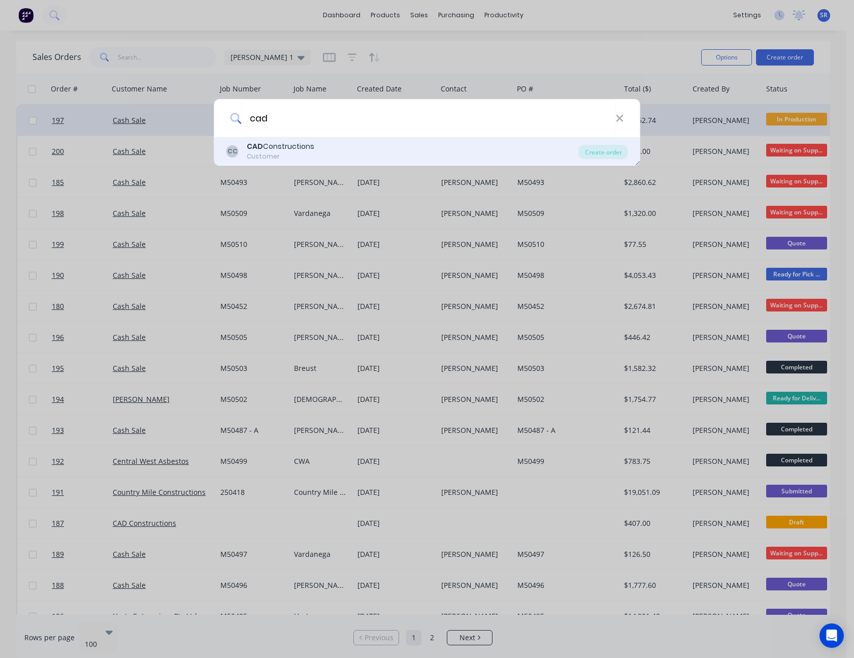
type input "cad"
click at [280, 144] on div "CAD Constructions" at bounding box center [281, 146] width 68 height 11
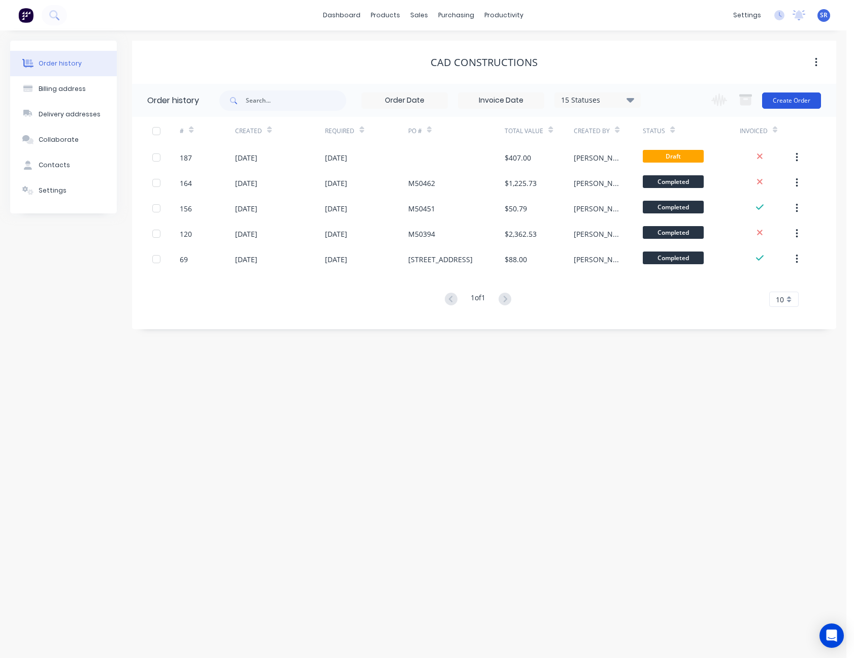
click at [804, 98] on button "Create Order" at bounding box center [791, 100] width 59 height 16
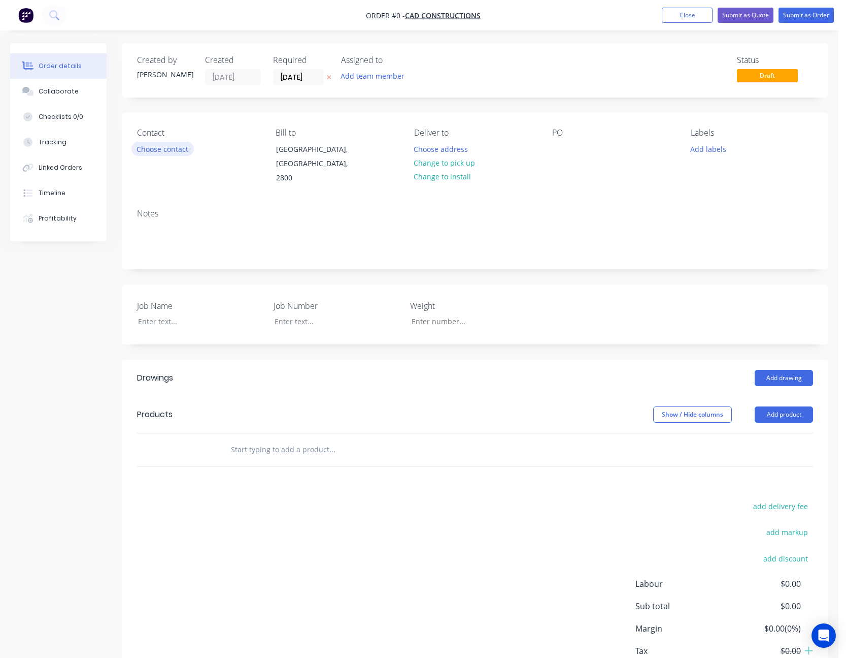
click at [160, 151] on button "Choose contact" at bounding box center [163, 149] width 62 height 14
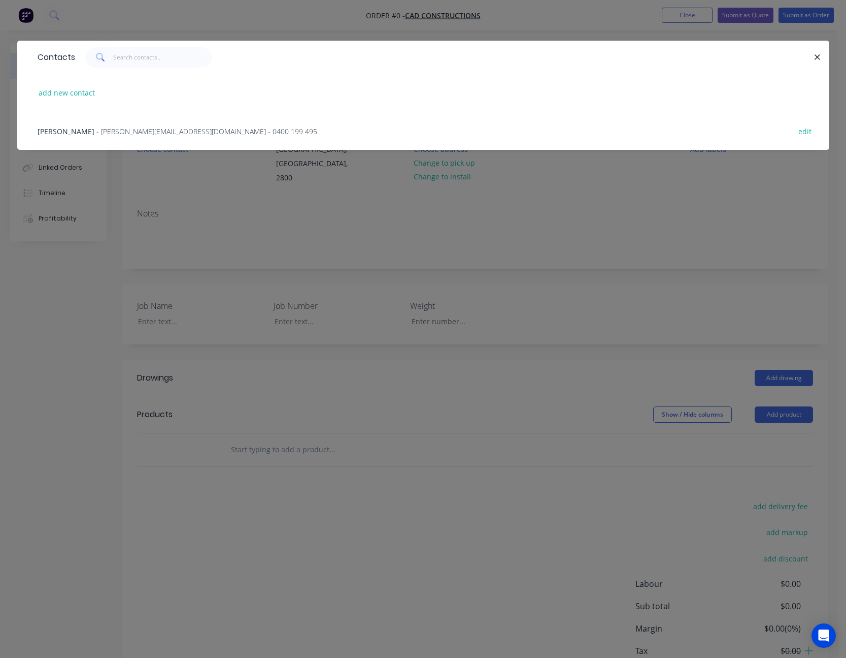
click at [145, 132] on span "- [PERSON_NAME][EMAIL_ADDRESS][DOMAIN_NAME] - 0400 199 495" at bounding box center [206, 131] width 221 height 10
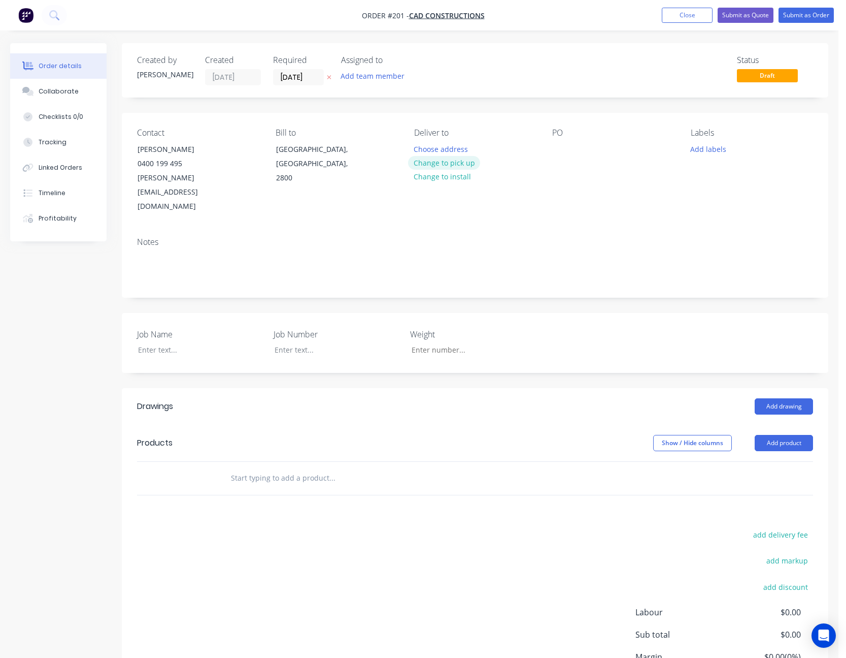
click at [453, 165] on button "Change to pick up" at bounding box center [444, 163] width 72 height 14
click at [555, 147] on div at bounding box center [560, 149] width 16 height 15
click at [154, 342] on div at bounding box center [193, 349] width 127 height 15
click at [325, 342] on div at bounding box center [330, 349] width 127 height 15
click at [674, 313] on div "Job Name CAD Constructions Job Number M50511 Weight" at bounding box center [475, 343] width 707 height 60
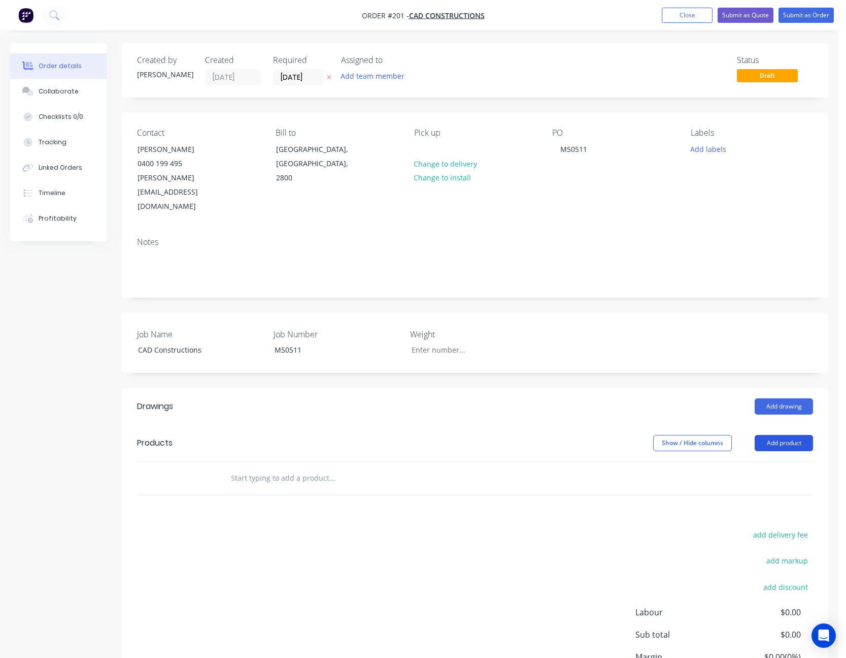
click at [787, 435] on button "Add product" at bounding box center [784, 443] width 58 height 16
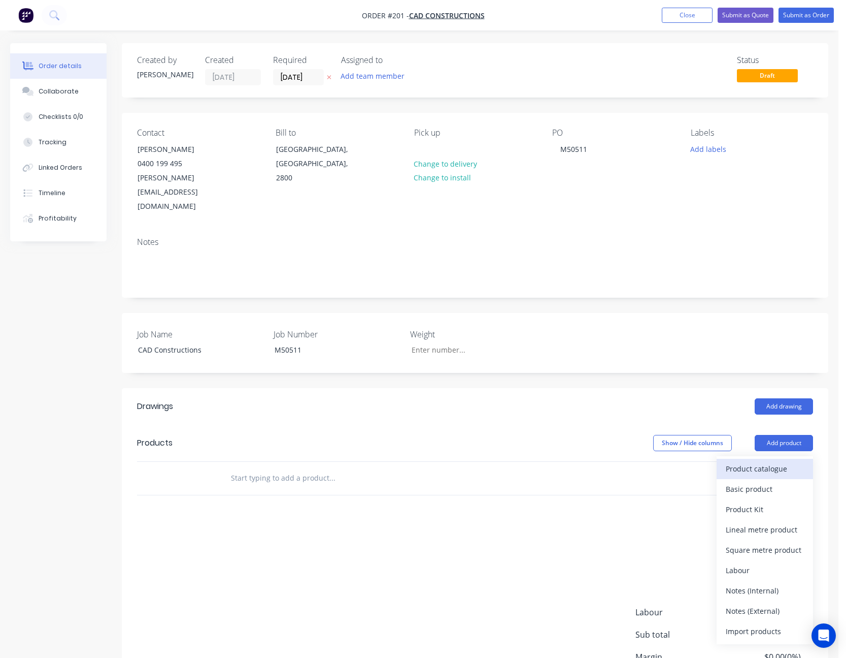
click at [774, 461] on div "Product catalogue" at bounding box center [765, 468] width 78 height 15
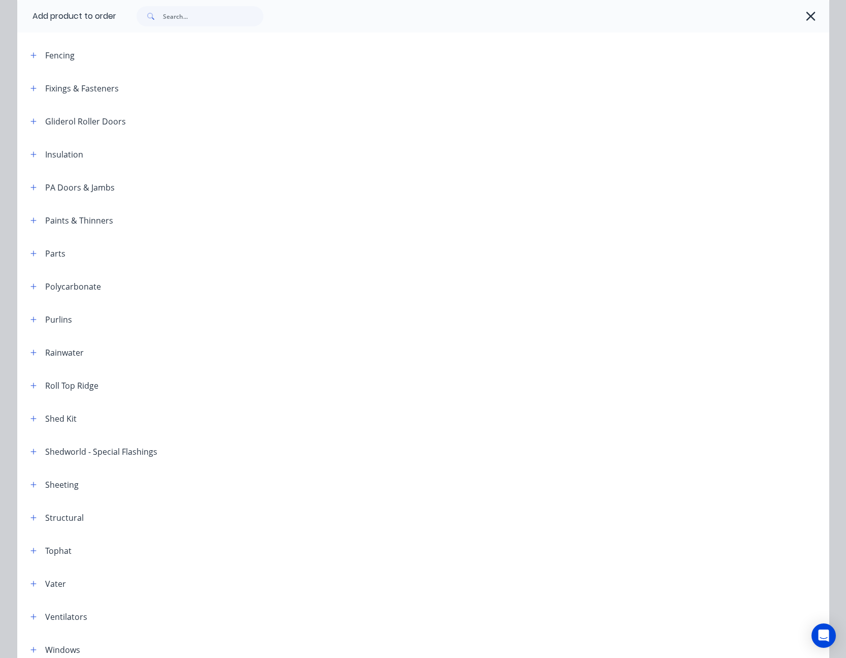
scroll to position [356, 0]
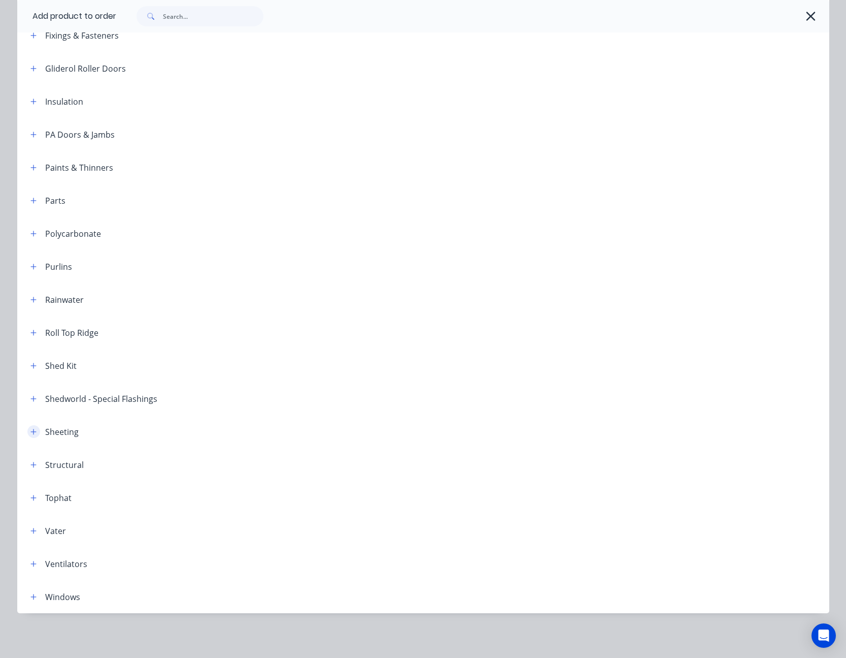
click at [31, 428] on icon "button" at bounding box center [33, 431] width 6 height 7
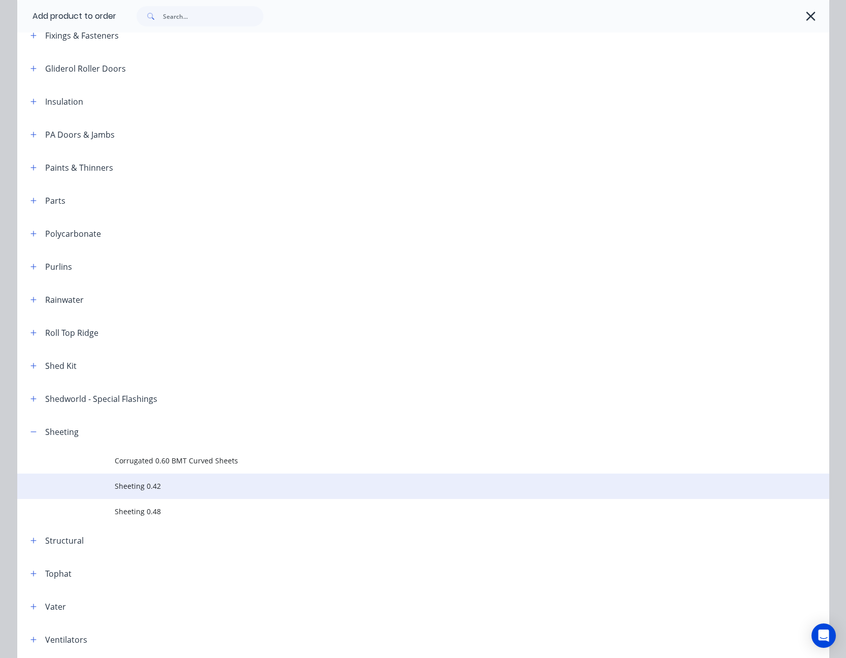
click at [149, 485] on span "Sheeting 0.42" at bounding box center [401, 485] width 572 height 11
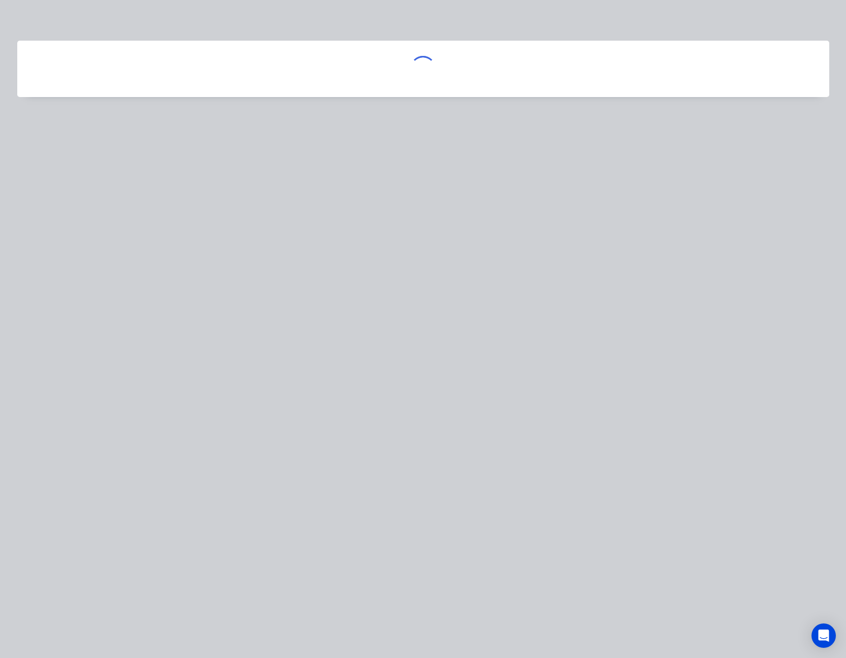
scroll to position [0, 0]
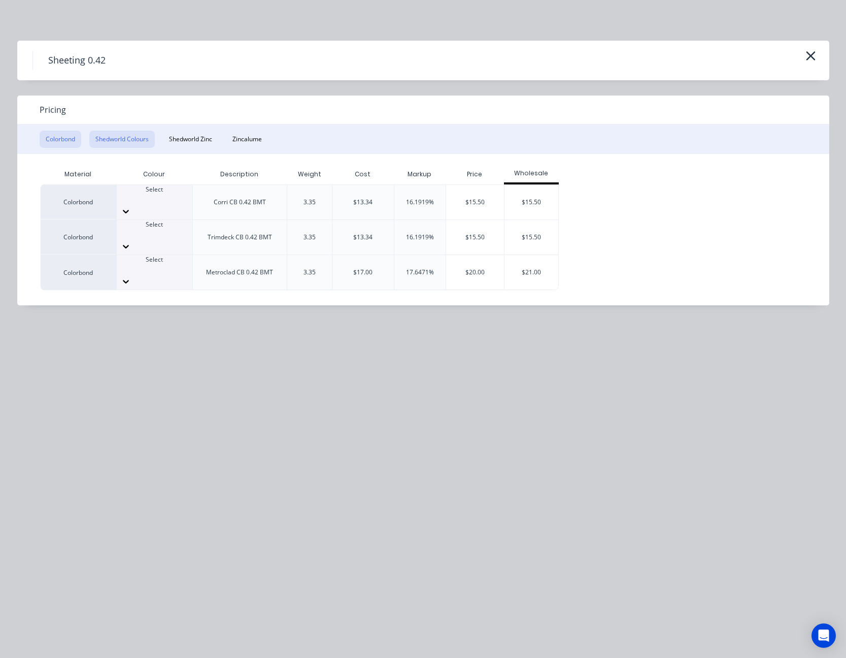
click at [140, 143] on button "Shedworld Colours" at bounding box center [122, 139] width 66 height 17
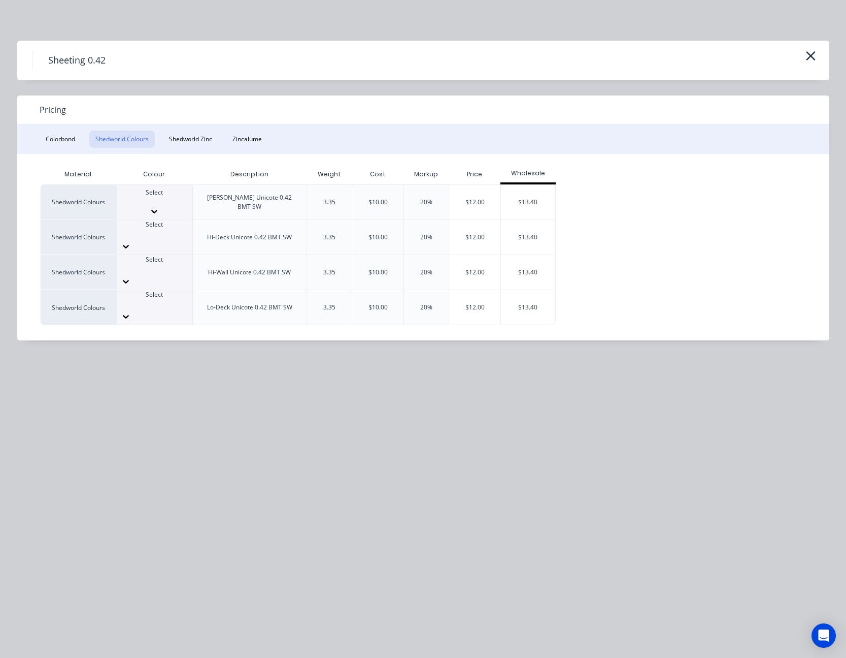
click at [157, 210] on icon at bounding box center [154, 212] width 6 height 4
click at [469, 194] on div "$12.00" at bounding box center [474, 202] width 51 height 35
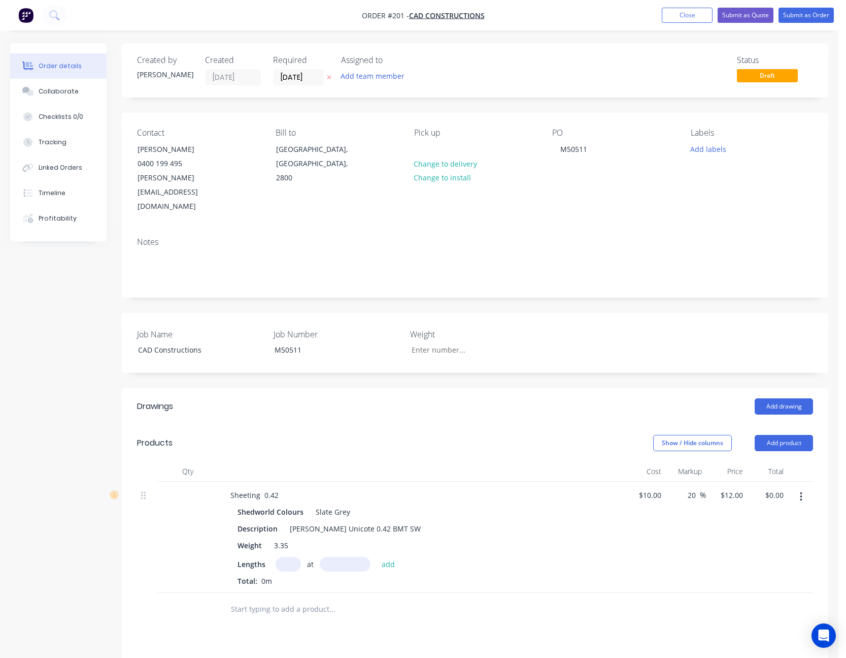
scroll to position [199, 0]
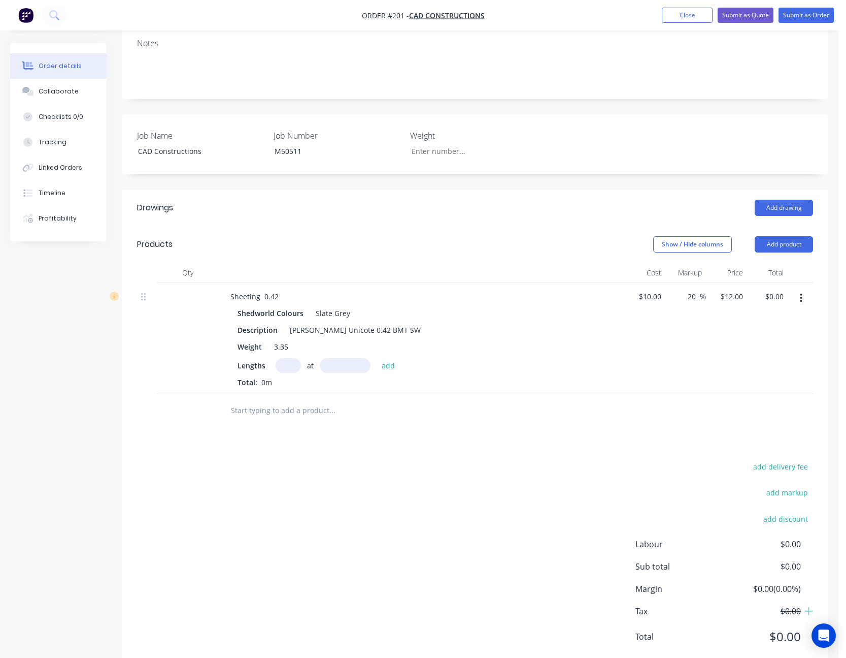
click at [286, 358] on input "text" at bounding box center [288, 365] width 25 height 15
type input "9"
type input "1000"
click at [377, 358] on button "add" at bounding box center [389, 365] width 24 height 14
type input "$108.00"
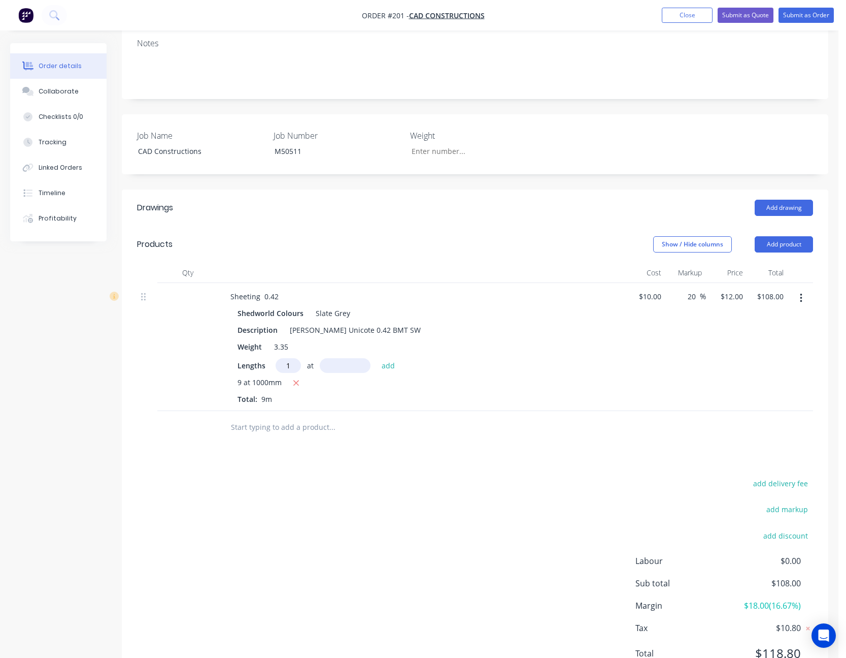
type input "1"
type input "2000"
click at [377, 358] on button "add" at bounding box center [389, 365] width 24 height 14
type input "$132.00"
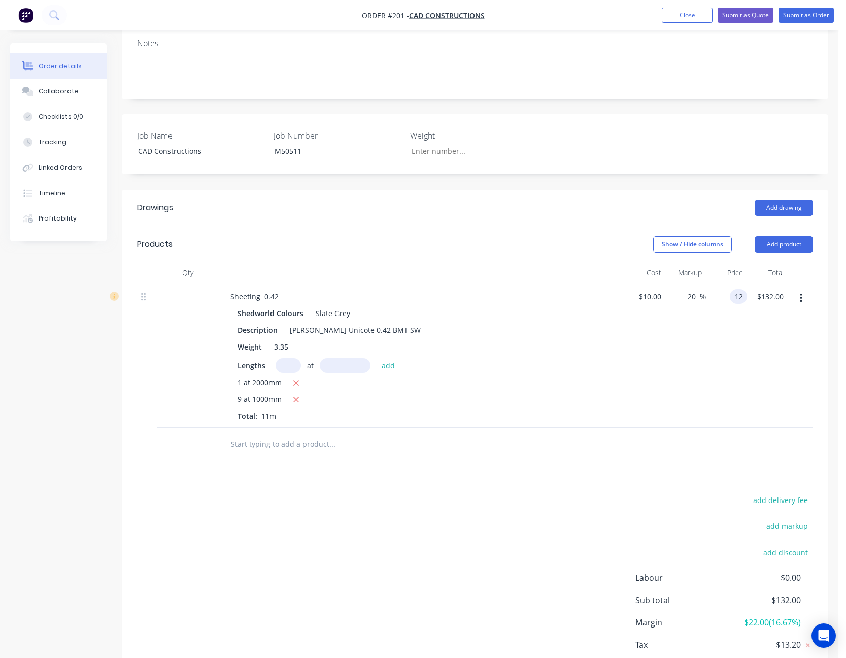
click at [736, 289] on input "12" at bounding box center [740, 296] width 13 height 15
type input "$12.00"
type input "$132.00"
click at [730, 304] on div "$12.00 $12.00" at bounding box center [726, 355] width 41 height 145
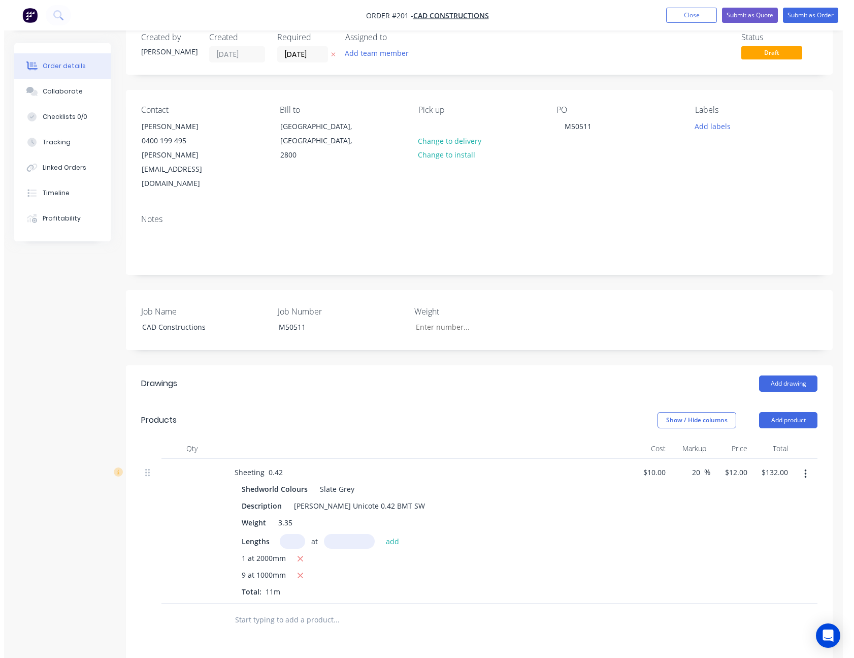
scroll to position [0, 0]
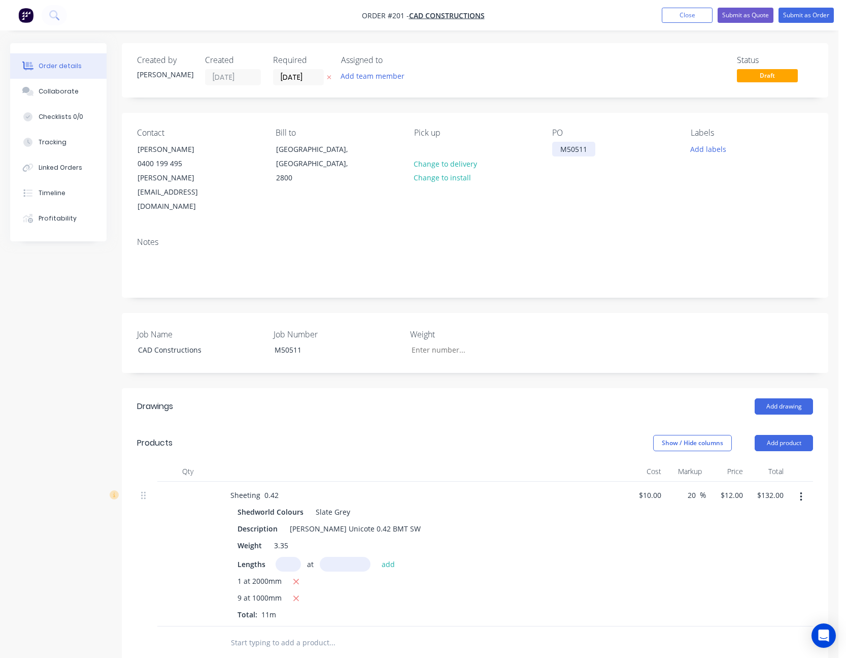
click at [592, 146] on div "M50511" at bounding box center [573, 149] width 43 height 15
drag, startPoint x: 592, startPoint y: 146, endPoint x: 549, endPoint y: 145, distance: 42.7
click at [549, 145] on div "Contact [PERSON_NAME] 0400 199 495 [EMAIL_ADDRESS][DOMAIN_NAME] Bill to [GEOGRA…" at bounding box center [475, 171] width 707 height 116
click at [695, 196] on div "Contact [PERSON_NAME] 0400 199 495 [EMAIL_ADDRESS][DOMAIN_NAME] Bill to [GEOGRA…" at bounding box center [475, 171] width 707 height 116
click at [746, 13] on button "Submit as Quote" at bounding box center [746, 15] width 56 height 15
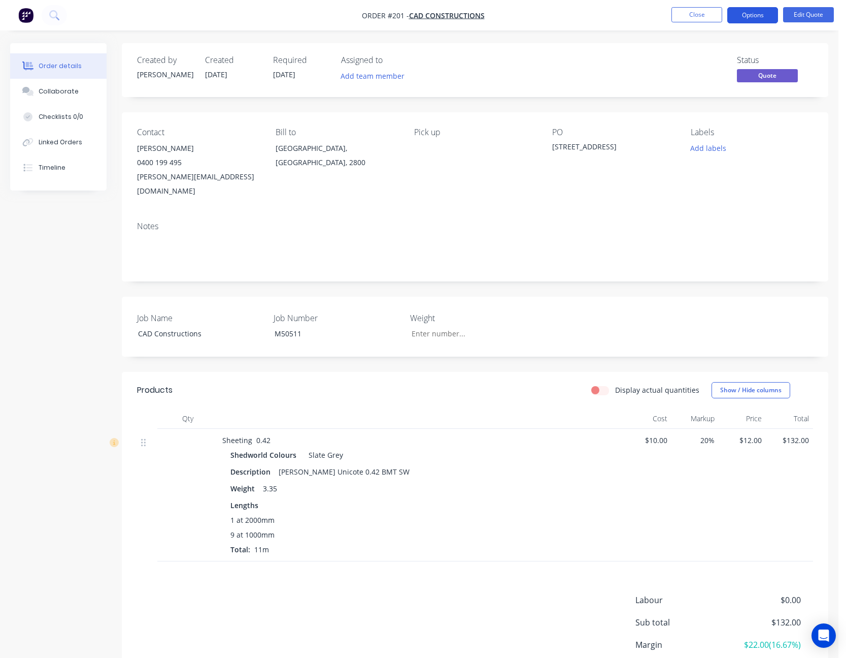
click at [759, 14] on button "Options" at bounding box center [753, 15] width 51 height 16
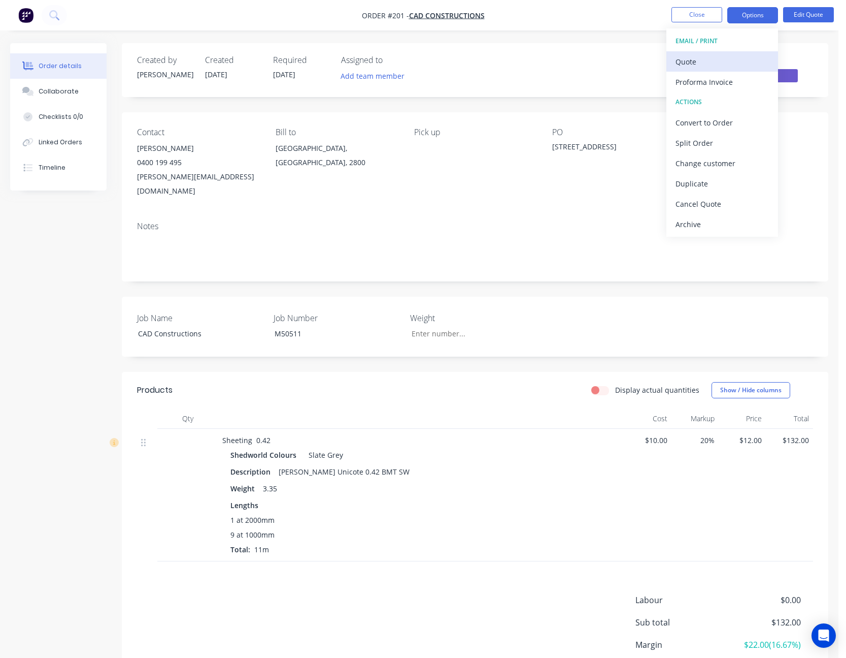
click at [720, 53] on button "Quote" at bounding box center [723, 61] width 112 height 20
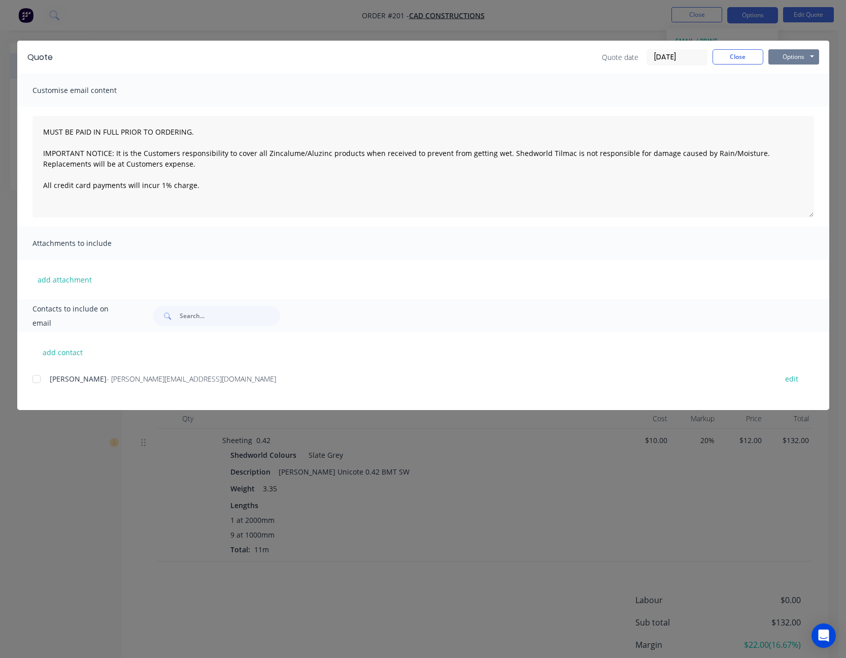
click at [798, 57] on button "Options" at bounding box center [794, 56] width 51 height 15
click at [795, 88] on button "Print" at bounding box center [801, 91] width 65 height 17
click at [747, 62] on button "Close" at bounding box center [738, 56] width 51 height 15
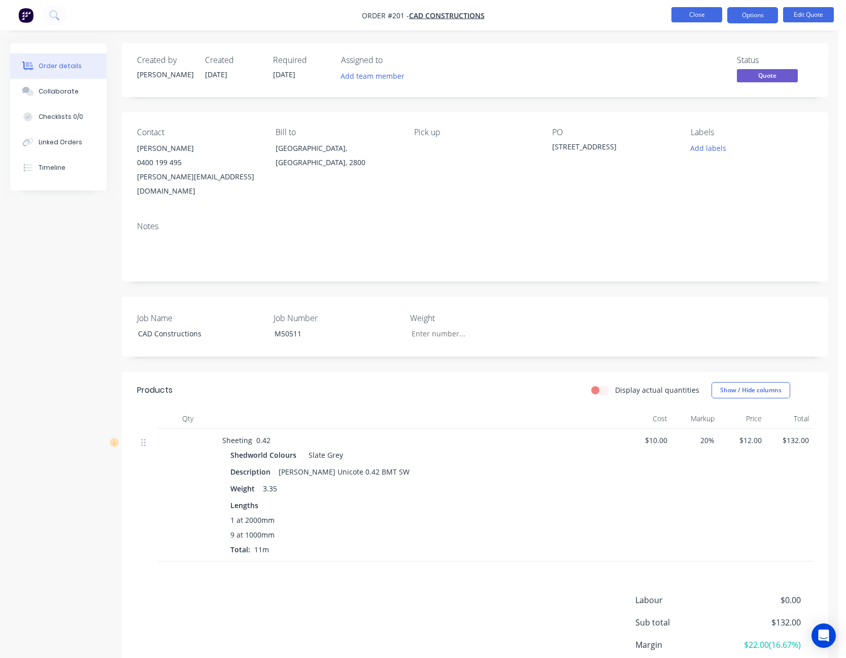
click at [694, 11] on button "Close" at bounding box center [697, 14] width 51 height 15
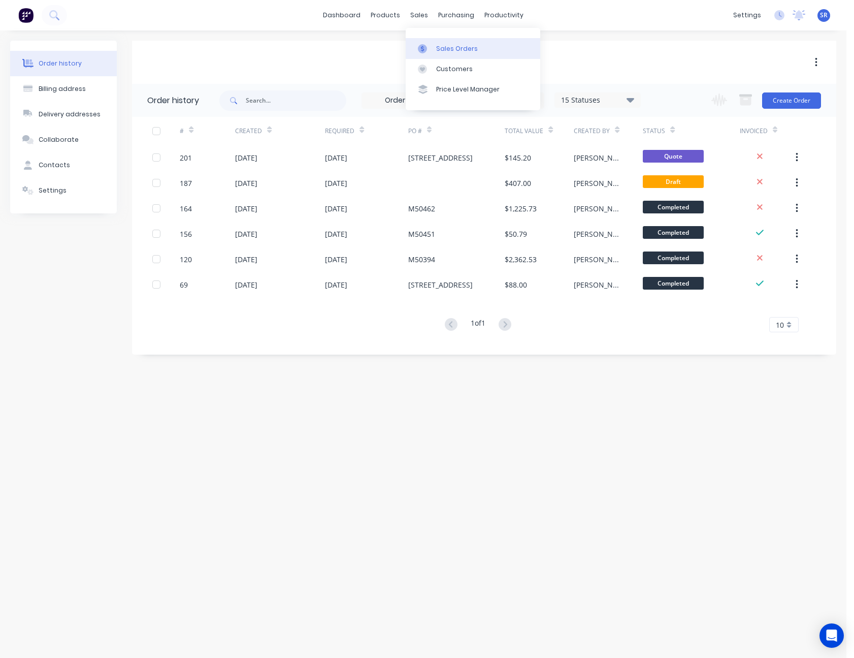
click at [436, 45] on div "Sales Orders" at bounding box center [457, 48] width 42 height 9
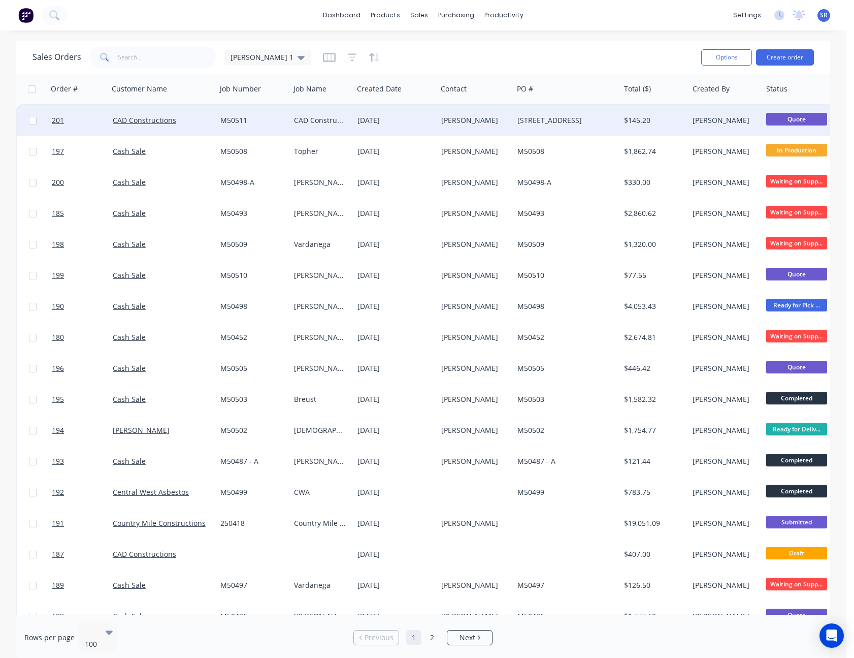
click at [410, 116] on div "[DATE]" at bounding box center [395, 120] width 76 height 10
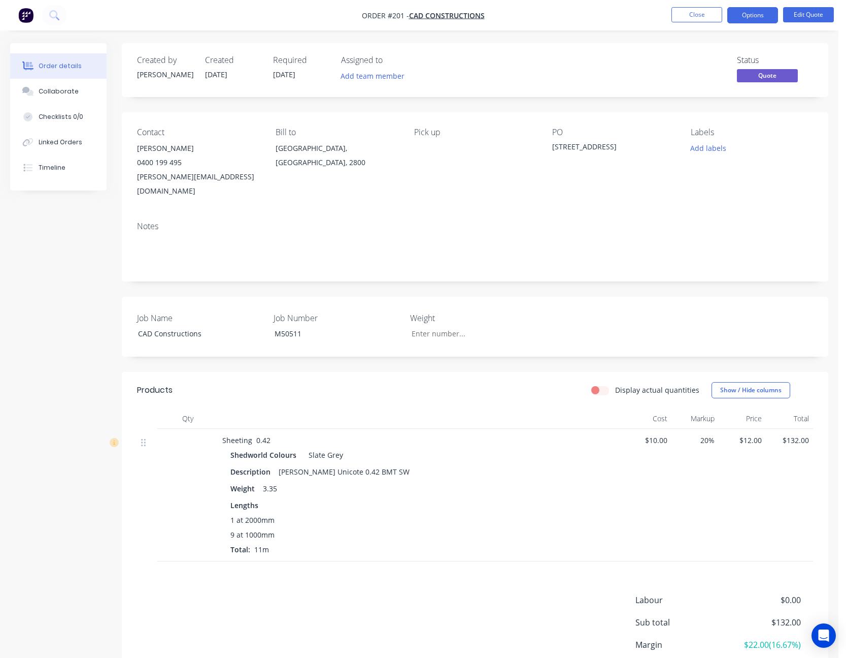
click at [554, 146] on div "[STREET_ADDRESS]" at bounding box center [613, 148] width 122 height 14
click at [762, 13] on button "Options" at bounding box center [753, 15] width 51 height 16
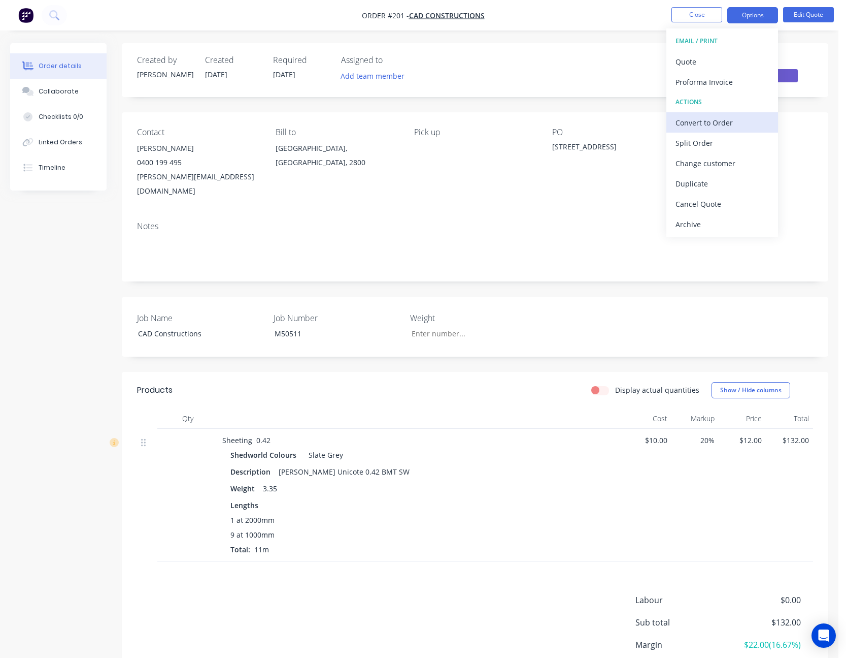
click at [736, 118] on div "Convert to Order" at bounding box center [722, 122] width 93 height 15
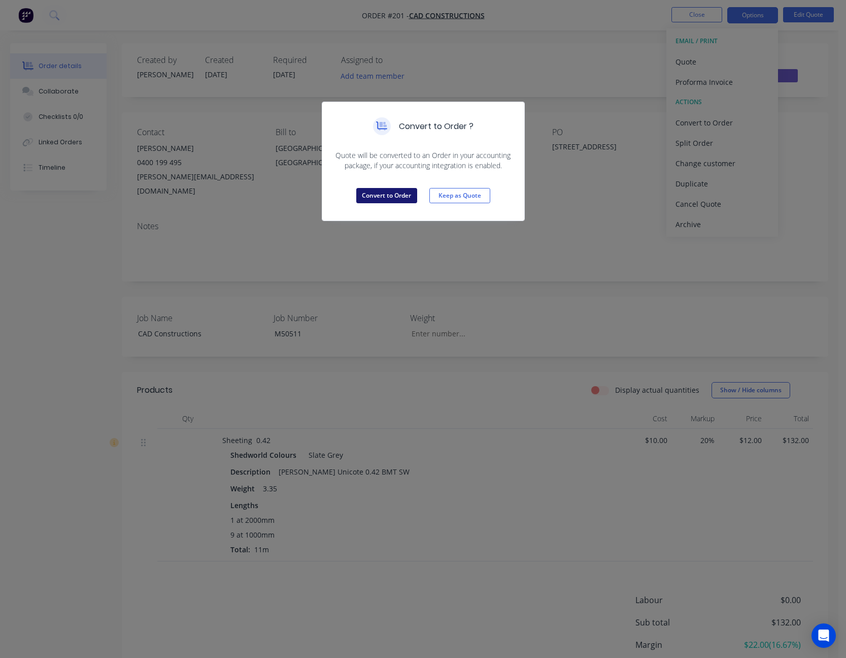
click at [401, 195] on button "Convert to Order" at bounding box center [386, 195] width 61 height 15
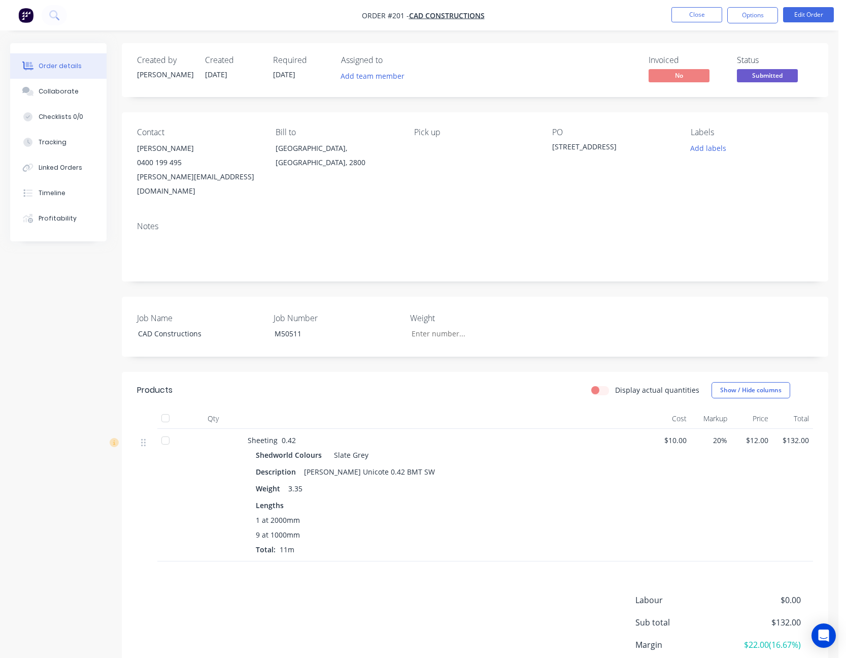
click at [552, 146] on div "[STREET_ADDRESS]" at bounding box center [613, 148] width 122 height 14
click at [759, 17] on button "Options" at bounding box center [753, 15] width 51 height 16
click at [799, 41] on div "Order details Collaborate Checklists 0/0 Tracking Linked Orders Timeline Profit…" at bounding box center [419, 371] width 839 height 742
click at [601, 146] on div "[STREET_ADDRESS]" at bounding box center [613, 148] width 122 height 14
click at [578, 146] on div "[STREET_ADDRESS]" at bounding box center [613, 148] width 122 height 14
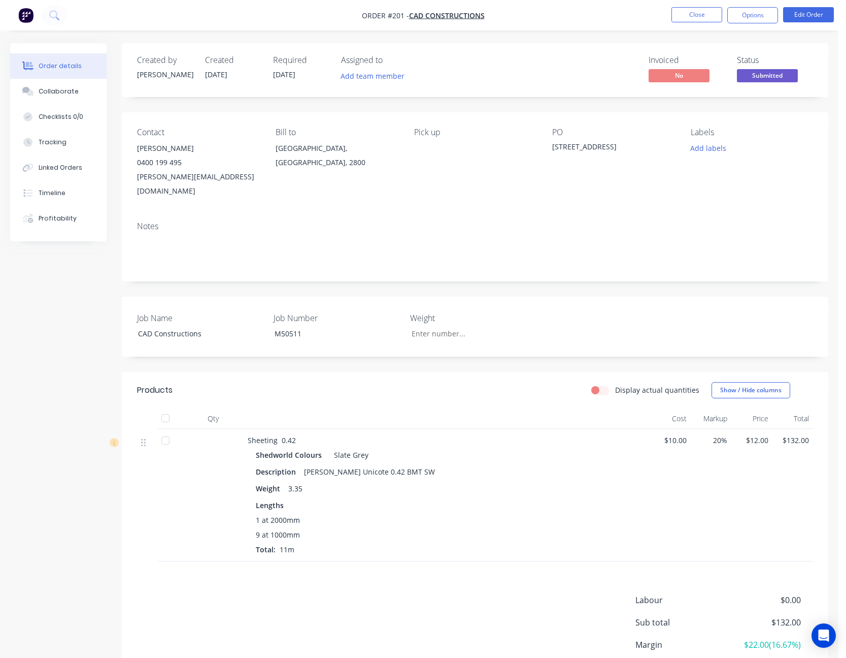
click at [566, 147] on div "[STREET_ADDRESS]" at bounding box center [613, 148] width 122 height 14
click at [813, 12] on button "Edit Order" at bounding box center [809, 14] width 51 height 15
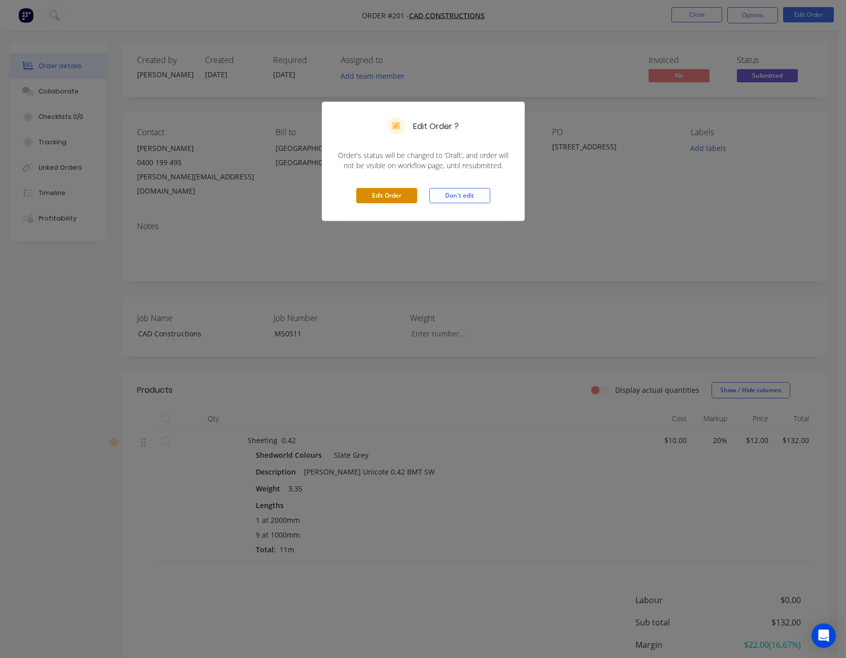
click at [395, 195] on button "Edit Order" at bounding box center [386, 195] width 61 height 15
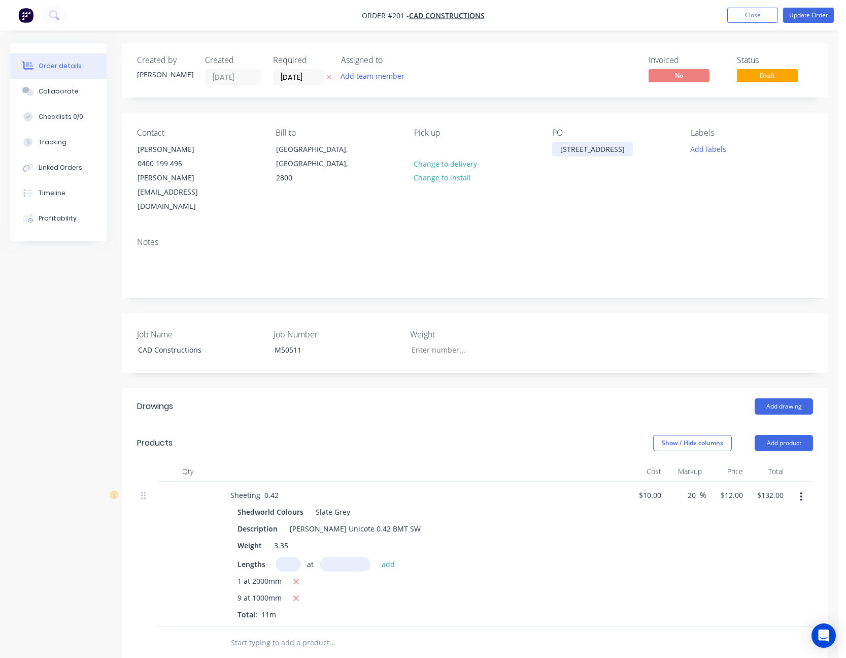
click at [561, 152] on div "[STREET_ADDRESS]" at bounding box center [592, 149] width 81 height 15
click at [813, 12] on button "Update Order" at bounding box center [809, 15] width 51 height 15
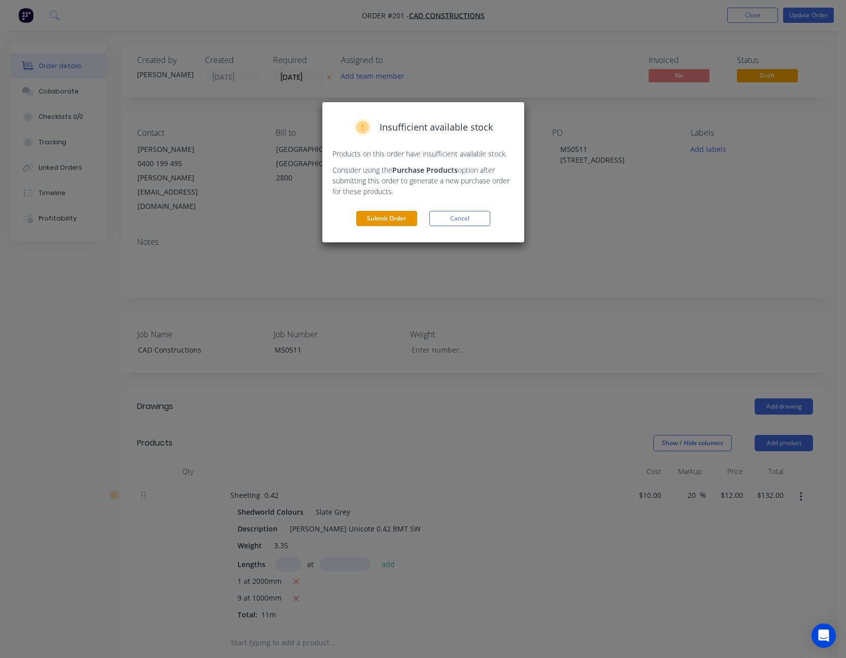
click at [381, 221] on button "Submit Order" at bounding box center [386, 218] width 61 height 15
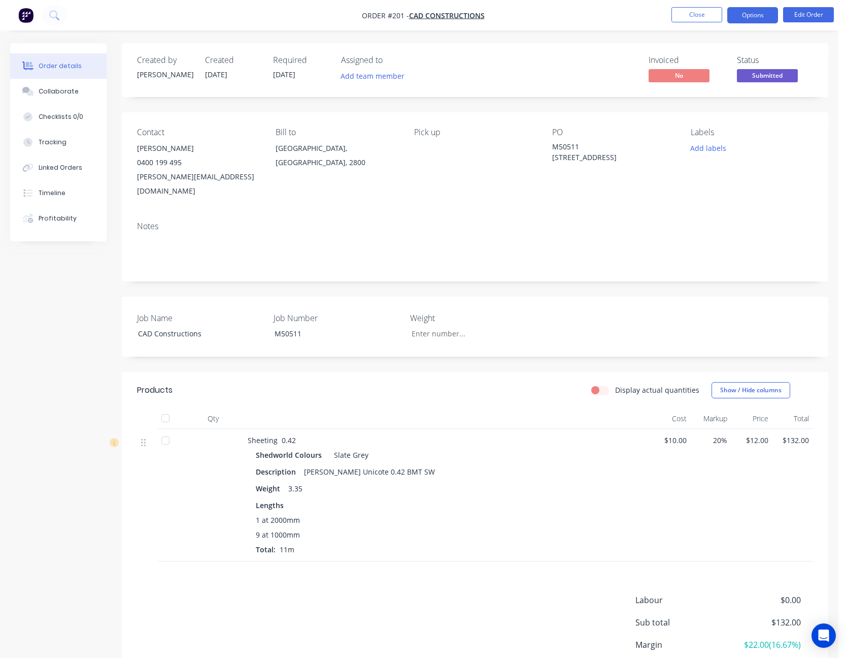
click at [751, 16] on button "Options" at bounding box center [753, 15] width 51 height 16
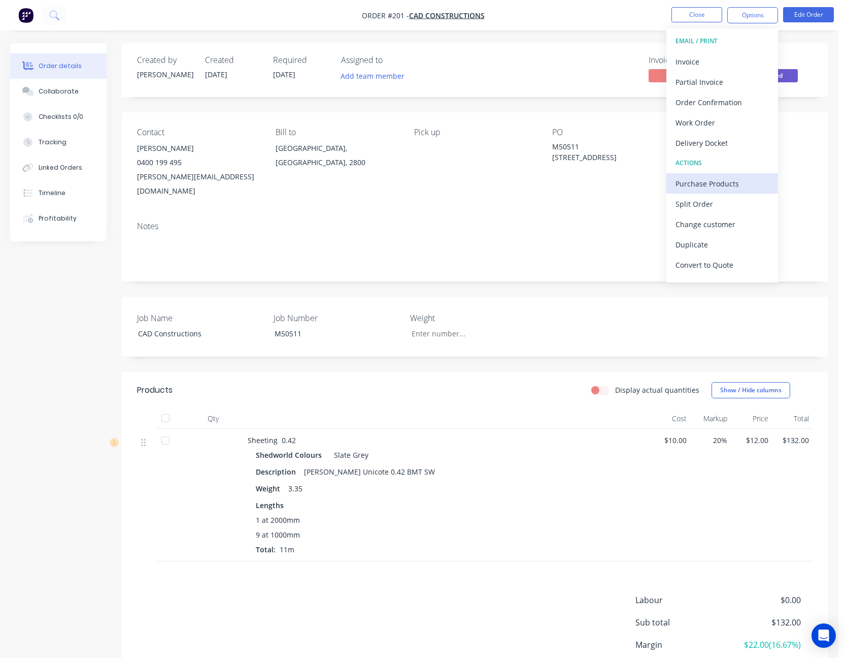
click at [732, 181] on div "Purchase Products" at bounding box center [722, 183] width 93 height 15
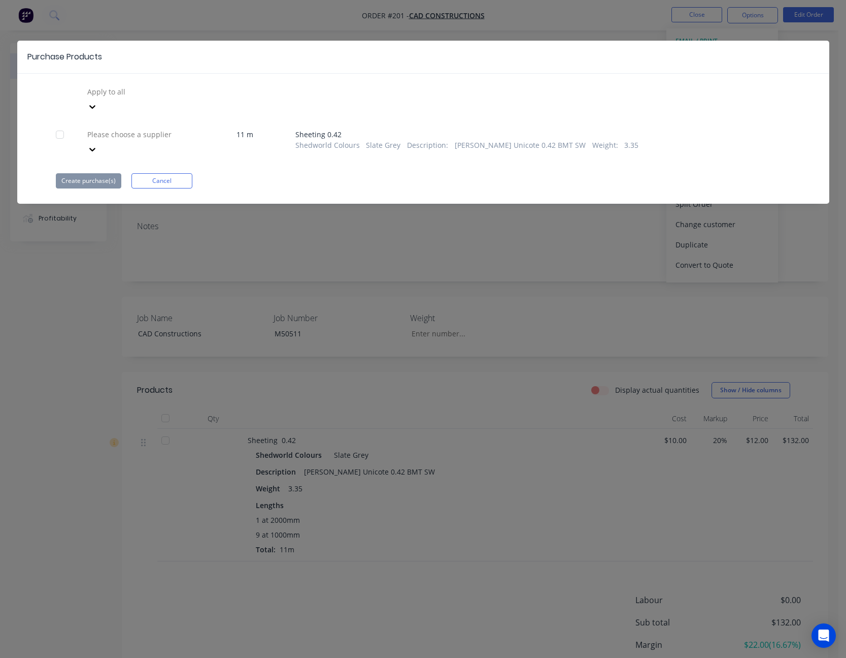
click at [102, 141] on div at bounding box center [92, 149] width 18 height 16
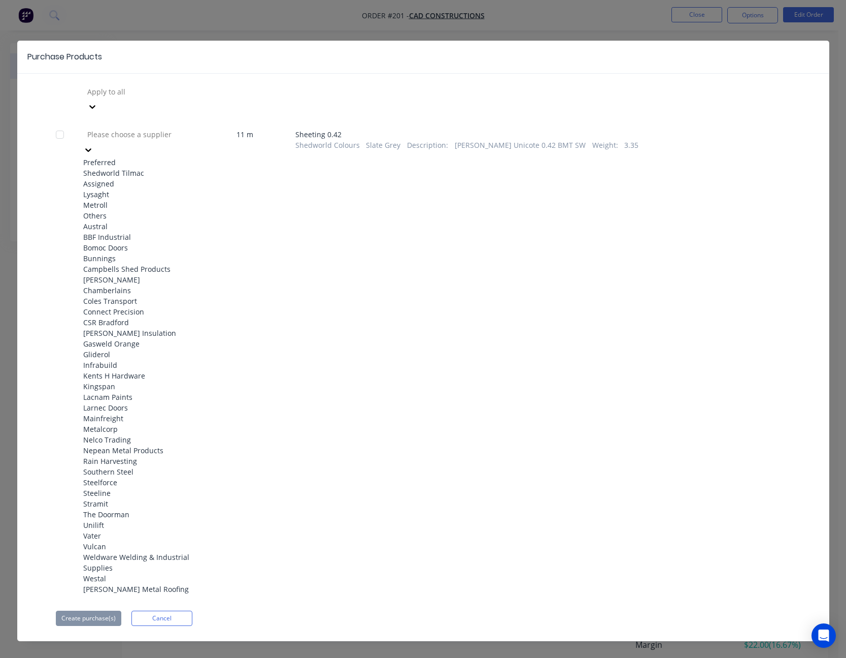
click at [171, 168] on div "Shedworld Tilmac" at bounding box center [139, 173] width 112 height 11
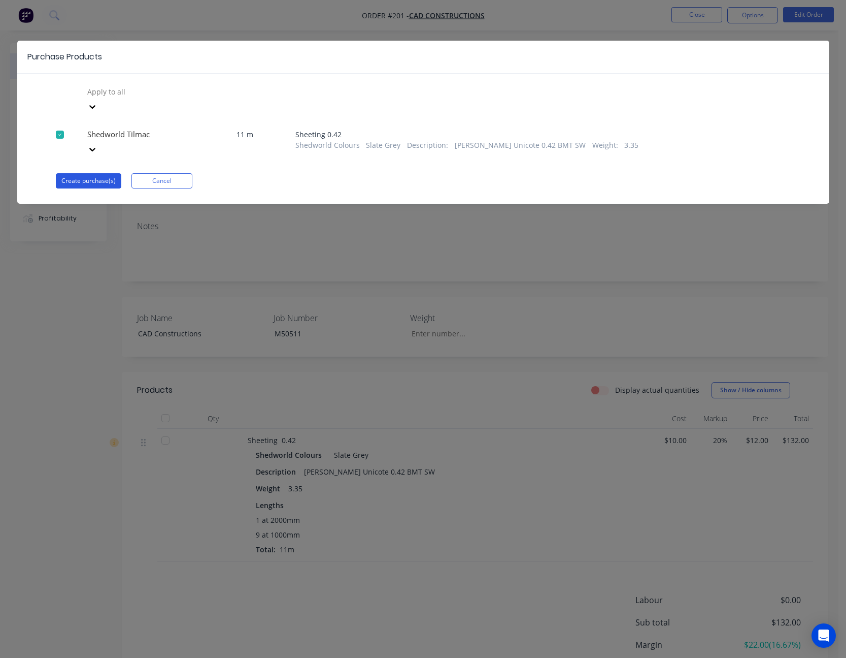
click at [95, 173] on button "Create purchase(s)" at bounding box center [89, 180] width 66 height 15
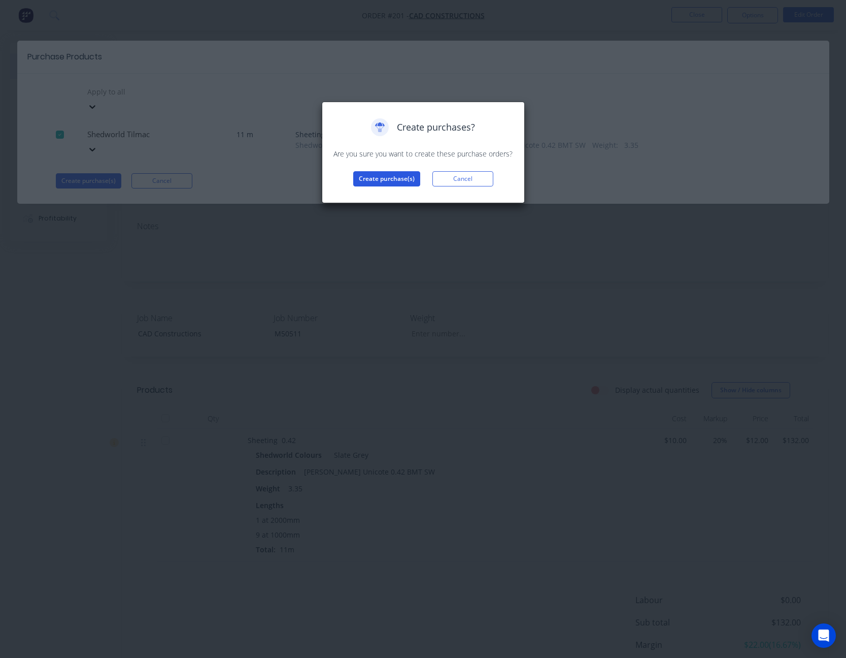
click at [407, 179] on button "Create purchase(s)" at bounding box center [386, 178] width 67 height 15
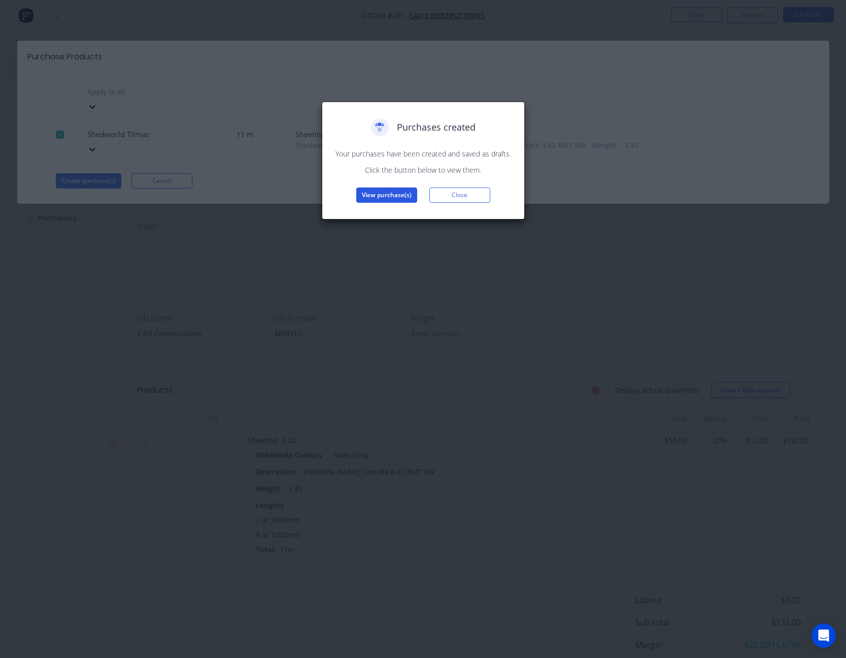
click at [387, 199] on button "View purchase(s)" at bounding box center [386, 194] width 61 height 15
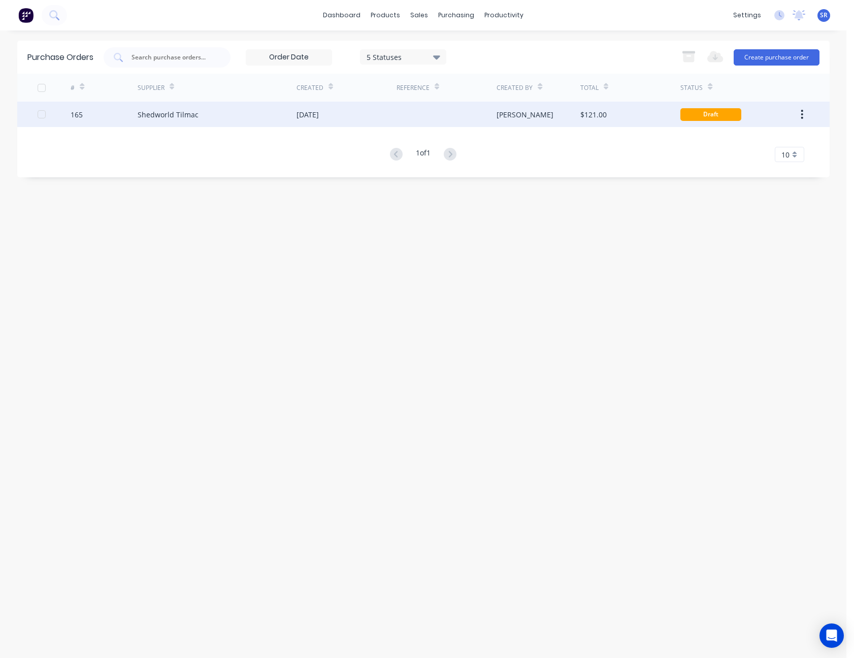
click at [443, 122] on div at bounding box center [447, 114] width 100 height 25
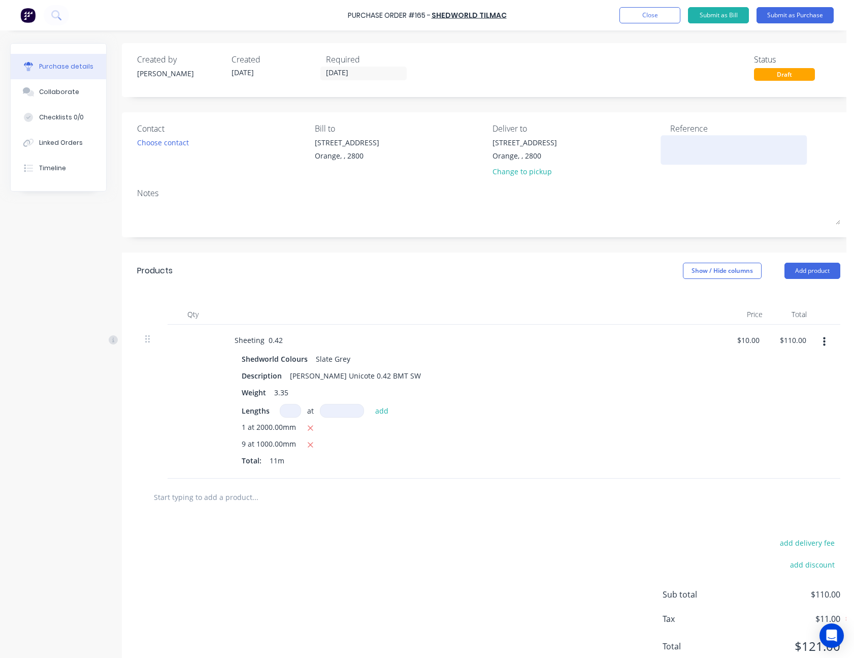
click at [677, 142] on textarea at bounding box center [733, 148] width 127 height 23
type textarea "CAD Const - M50511"
click at [660, 179] on div "[STREET_ADDRESS] Change to pickup" at bounding box center [578, 159] width 170 height 45
click at [820, 11] on button "Submit as Purchase" at bounding box center [795, 15] width 77 height 16
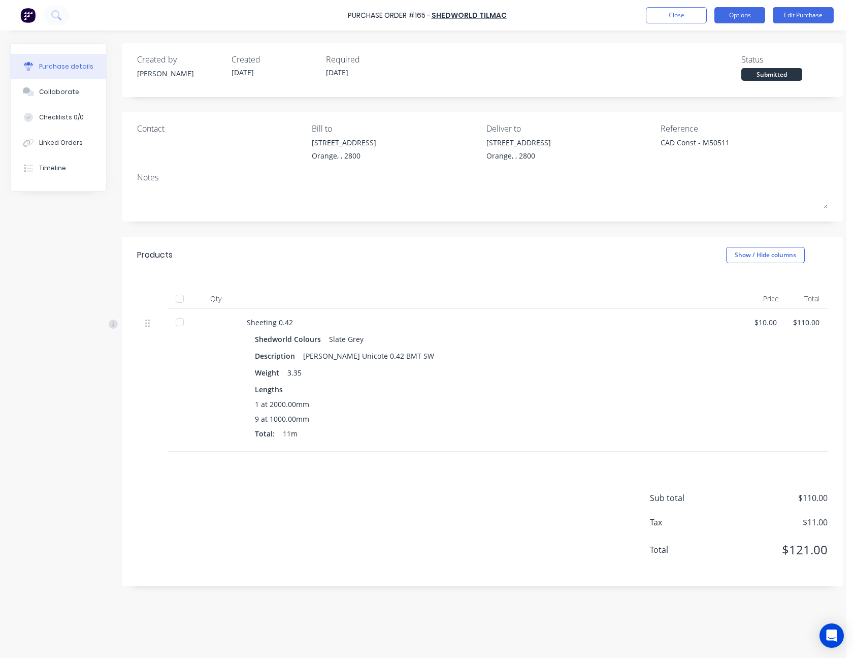
click at [744, 17] on button "Options" at bounding box center [739, 15] width 51 height 16
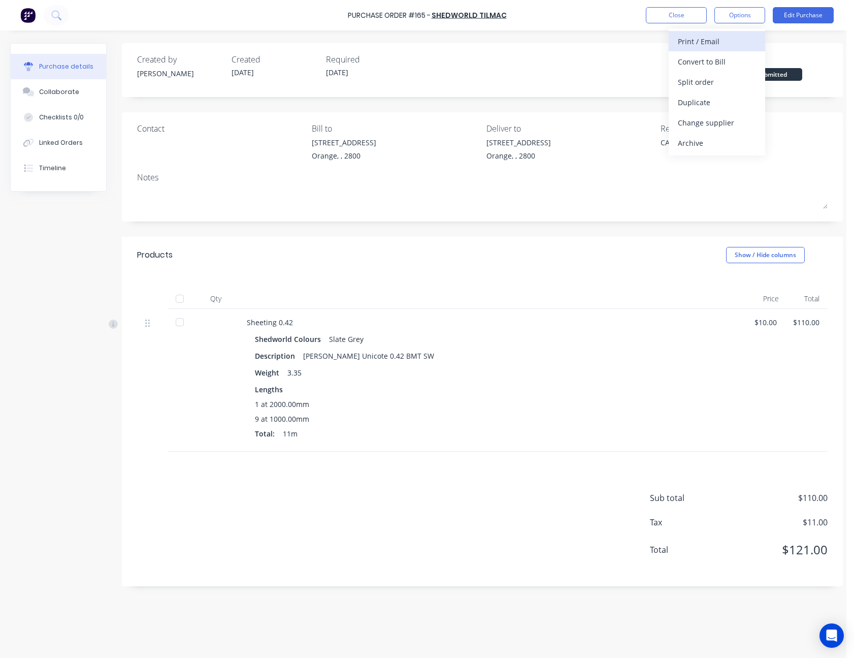
click at [727, 35] on div "Print / Email" at bounding box center [717, 41] width 78 height 15
click at [719, 78] on div "Without pricing" at bounding box center [717, 82] width 78 height 15
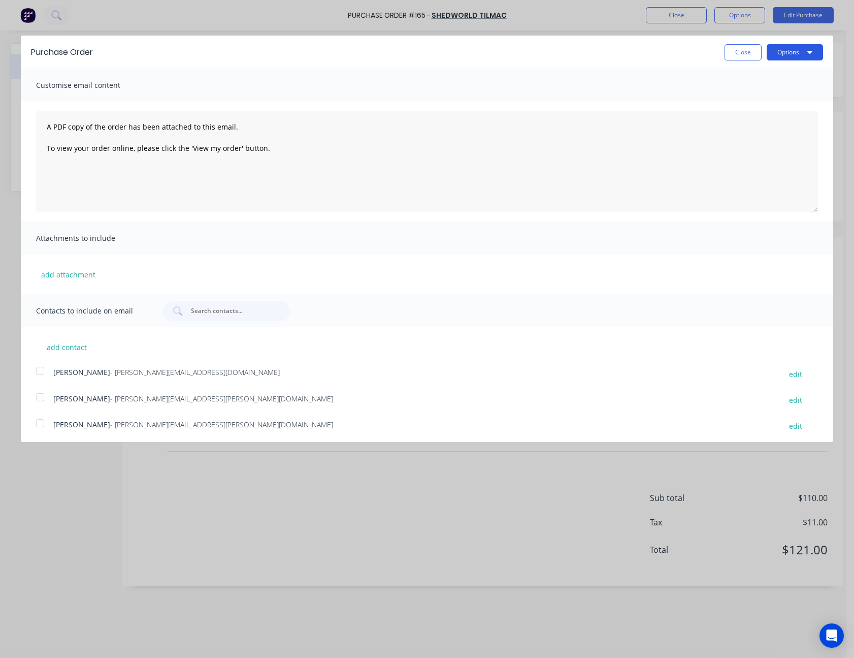
click at [779, 51] on button "Options" at bounding box center [795, 52] width 56 height 16
click at [769, 73] on div "Print" at bounding box center [775, 78] width 78 height 15
click at [735, 50] on button "Close" at bounding box center [743, 52] width 37 height 16
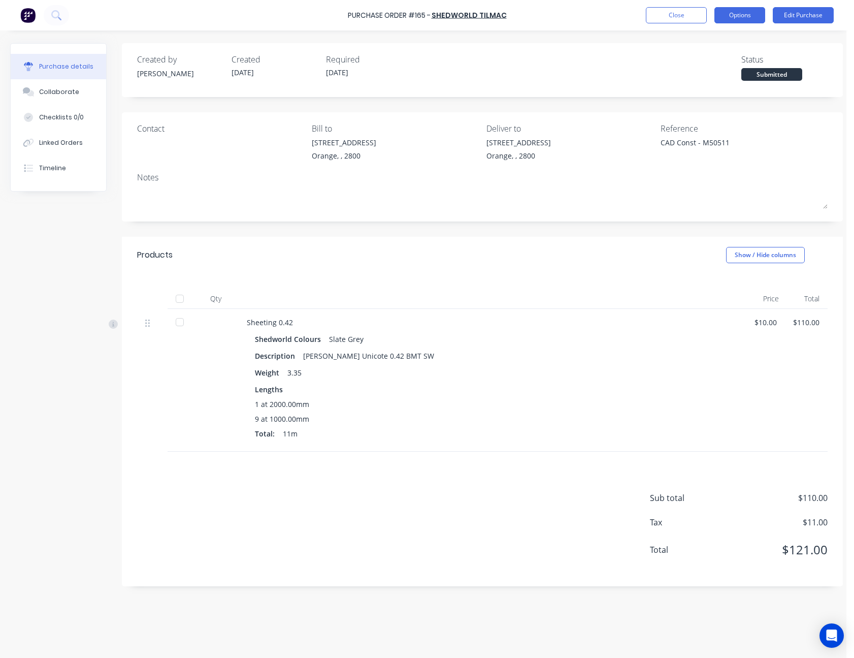
click at [739, 11] on button "Options" at bounding box center [739, 15] width 51 height 16
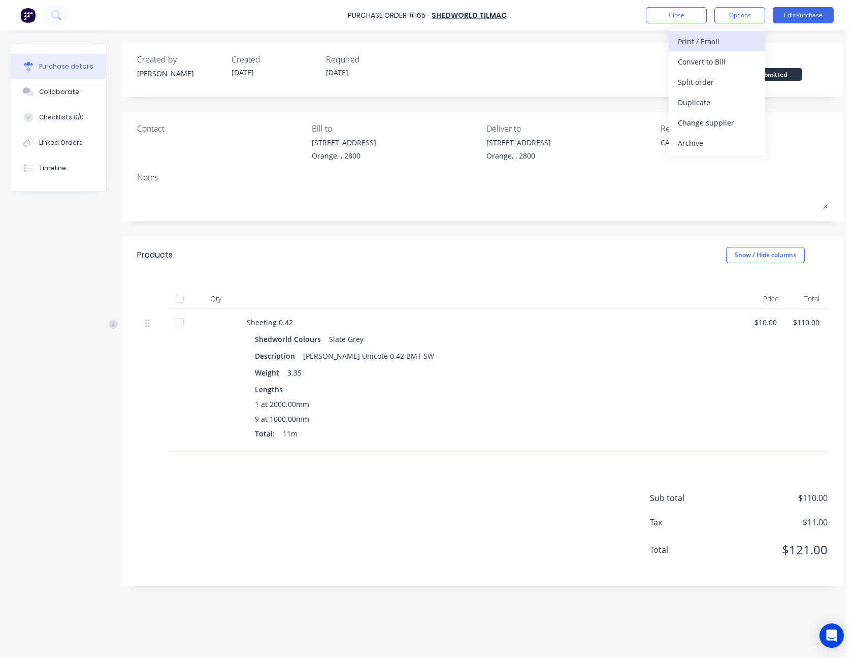
click at [730, 35] on div "Print / Email" at bounding box center [717, 41] width 78 height 15
click at [724, 53] on button "With pricing" at bounding box center [717, 61] width 96 height 20
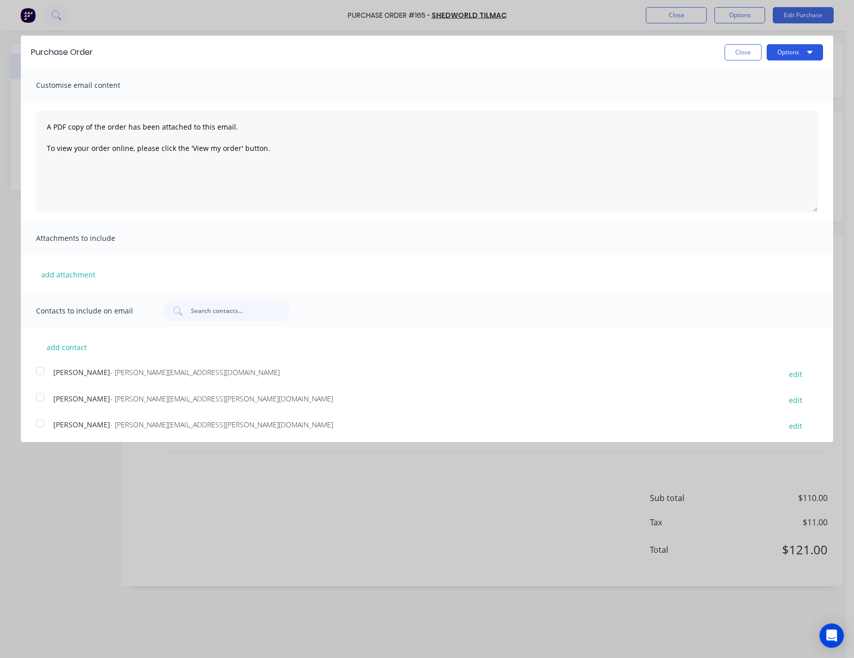
click at [773, 52] on button "Options" at bounding box center [795, 52] width 56 height 16
click at [772, 73] on div "Print" at bounding box center [775, 78] width 78 height 15
click at [727, 53] on button "Close" at bounding box center [743, 52] width 37 height 16
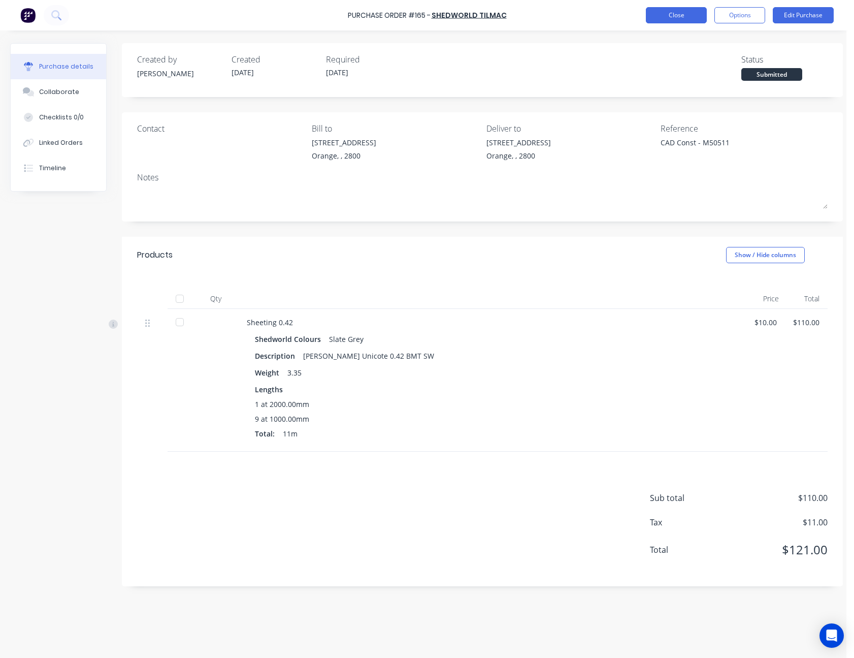
click at [683, 15] on button "Close" at bounding box center [676, 15] width 61 height 16
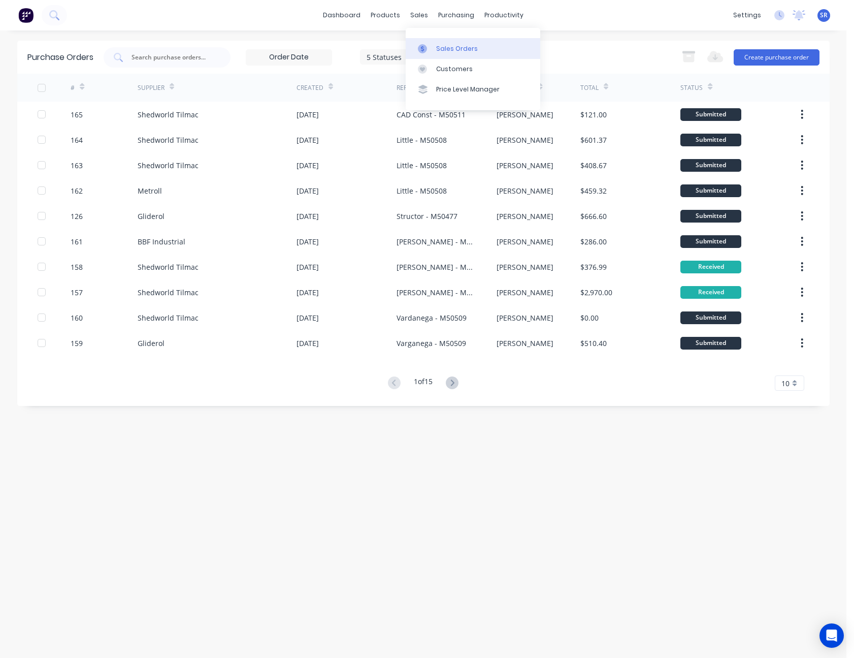
click at [434, 44] on link "Sales Orders" at bounding box center [473, 48] width 135 height 20
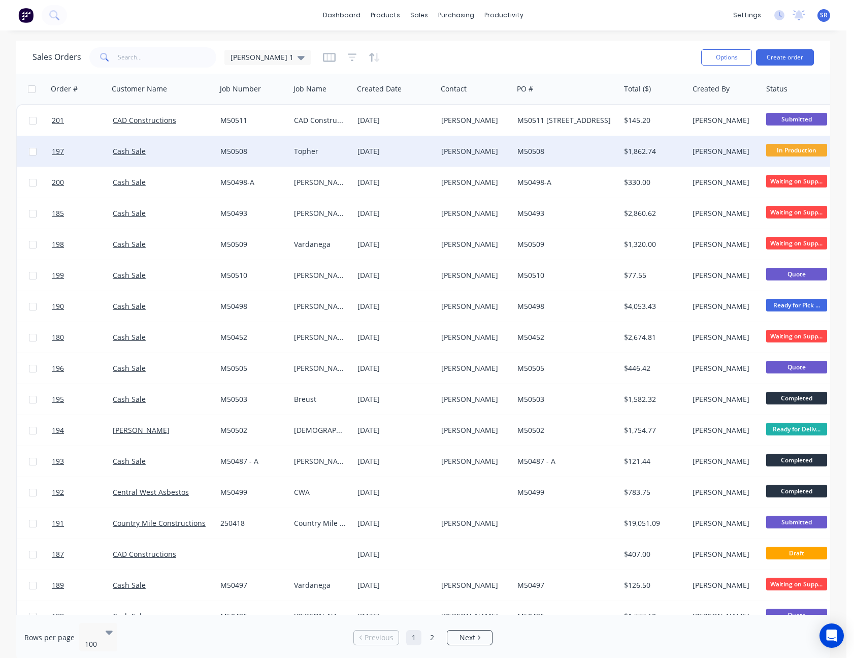
click at [505, 152] on div "[PERSON_NAME]" at bounding box center [473, 151] width 64 height 10
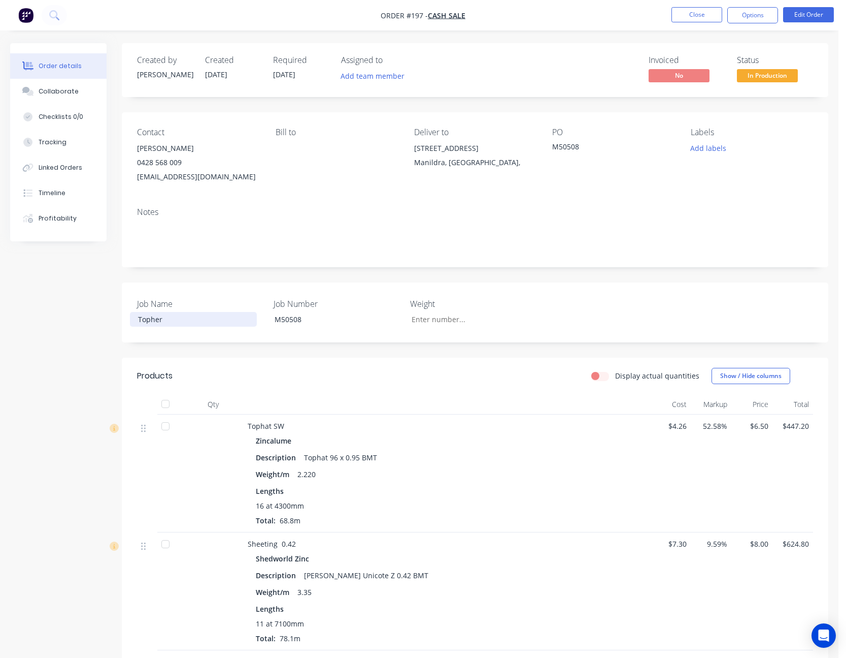
click at [167, 319] on div "Topher" at bounding box center [193, 319] width 127 height 15
drag, startPoint x: 167, startPoint y: 319, endPoint x: 85, endPoint y: 319, distance: 81.8
click at [85, 319] on div "Created by [PERSON_NAME] Created [DATE] Required [DATE] Assigned to Add team me…" at bounding box center [419, 531] width 819 height 976
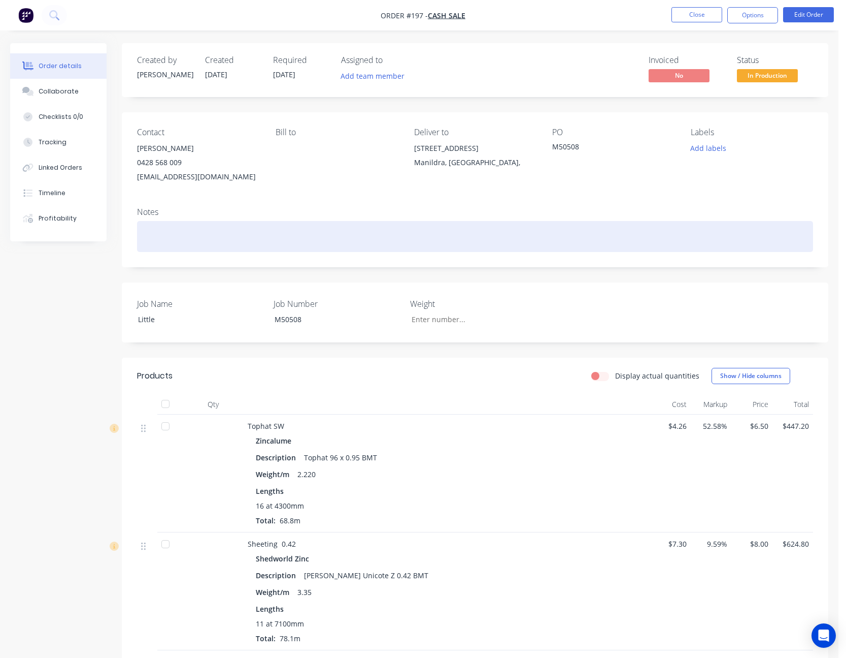
click at [729, 235] on div at bounding box center [475, 236] width 676 height 31
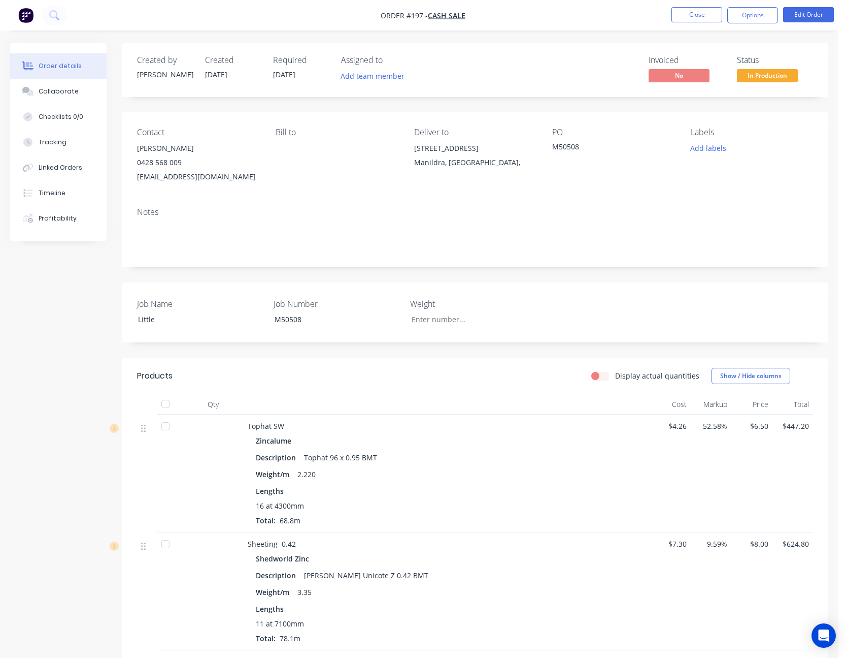
click at [737, 198] on div "Contact [PERSON_NAME] [PHONE_NUMBER] [EMAIL_ADDRESS][DOMAIN_NAME] [PERSON_NAME]…" at bounding box center [475, 155] width 707 height 87
click at [708, 16] on button "Close" at bounding box center [697, 14] width 51 height 15
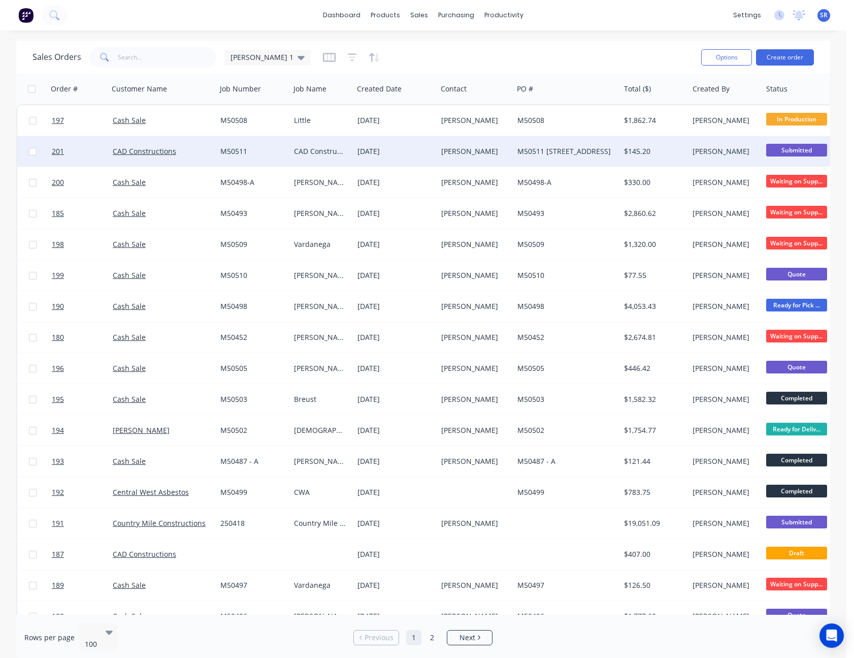
click at [574, 151] on div "M50511 [STREET_ADDRESS]" at bounding box center [564, 151] width 94 height 10
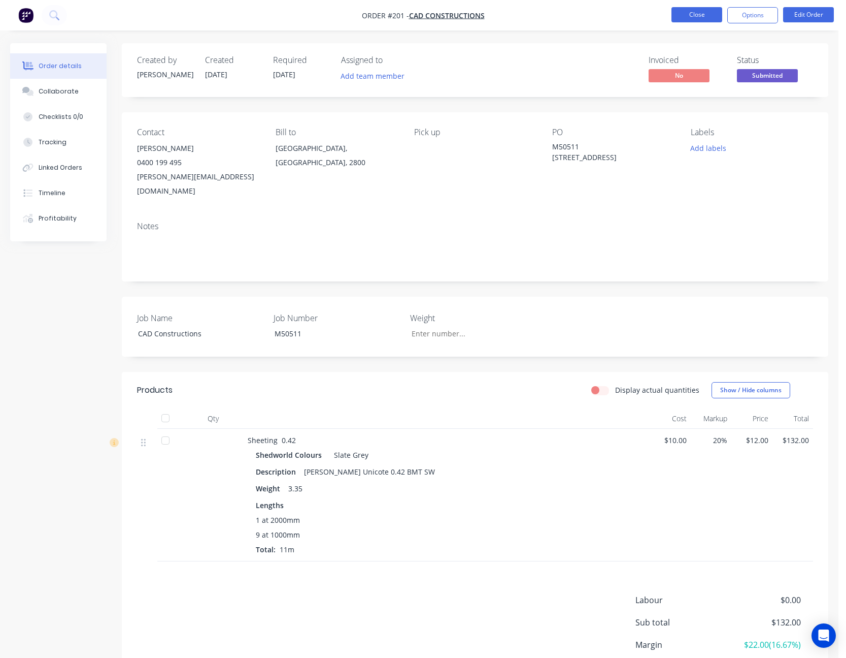
click at [711, 16] on button "Close" at bounding box center [697, 14] width 51 height 15
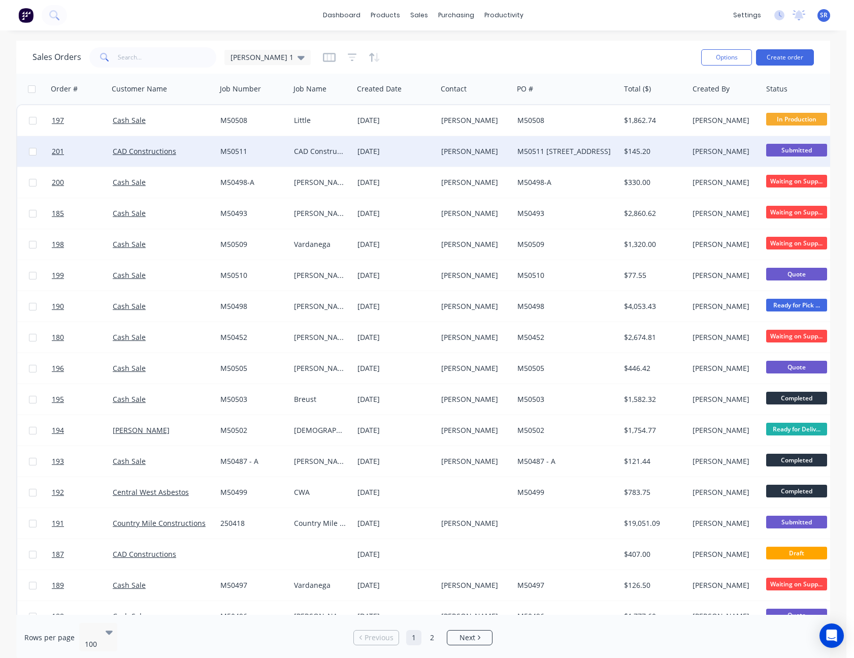
click at [575, 148] on div "M50511 [STREET_ADDRESS]" at bounding box center [564, 151] width 94 height 10
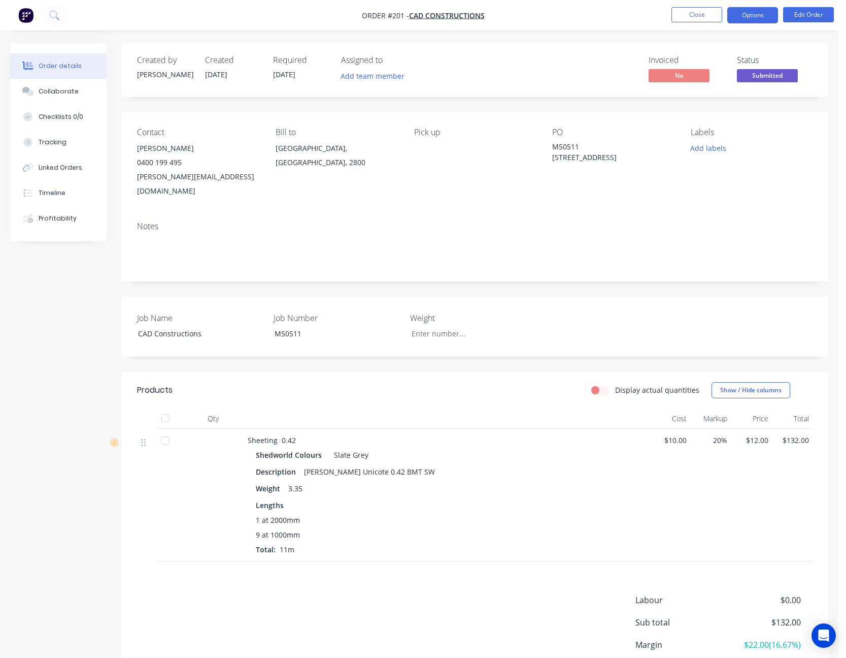
drag, startPoint x: 767, startPoint y: 16, endPoint x: 753, endPoint y: 26, distance: 17.5
click at [766, 16] on button "Options" at bounding box center [753, 15] width 51 height 16
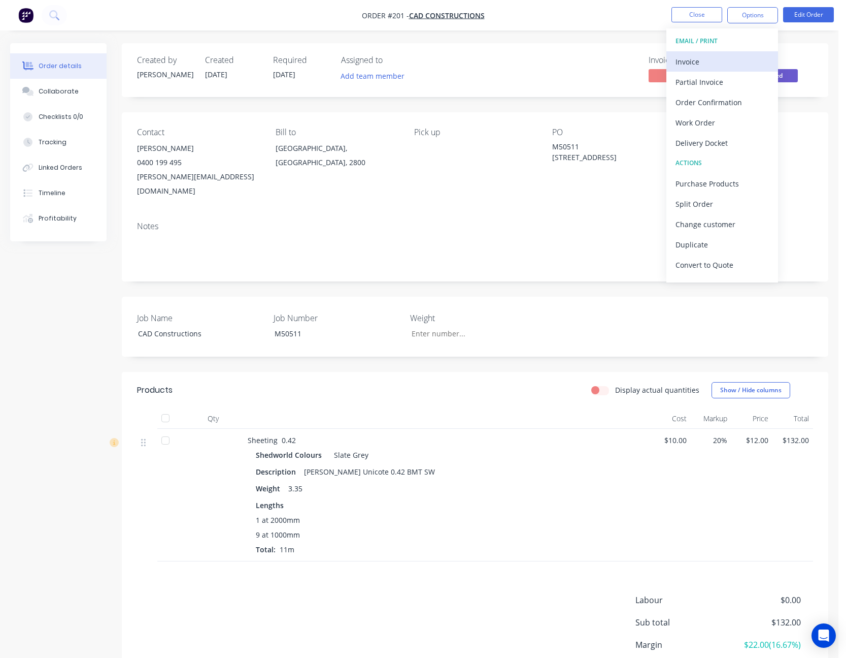
click at [733, 56] on div "Invoice" at bounding box center [722, 61] width 93 height 15
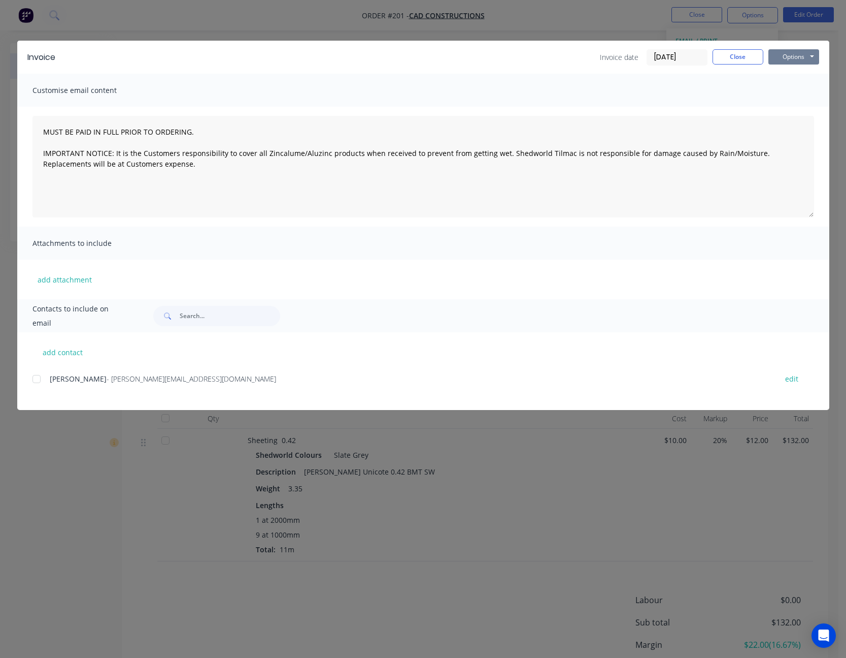
click at [799, 56] on button "Options" at bounding box center [794, 56] width 51 height 15
click at [794, 89] on button "Print" at bounding box center [801, 91] width 65 height 17
click at [735, 59] on button "Close" at bounding box center [738, 56] width 51 height 15
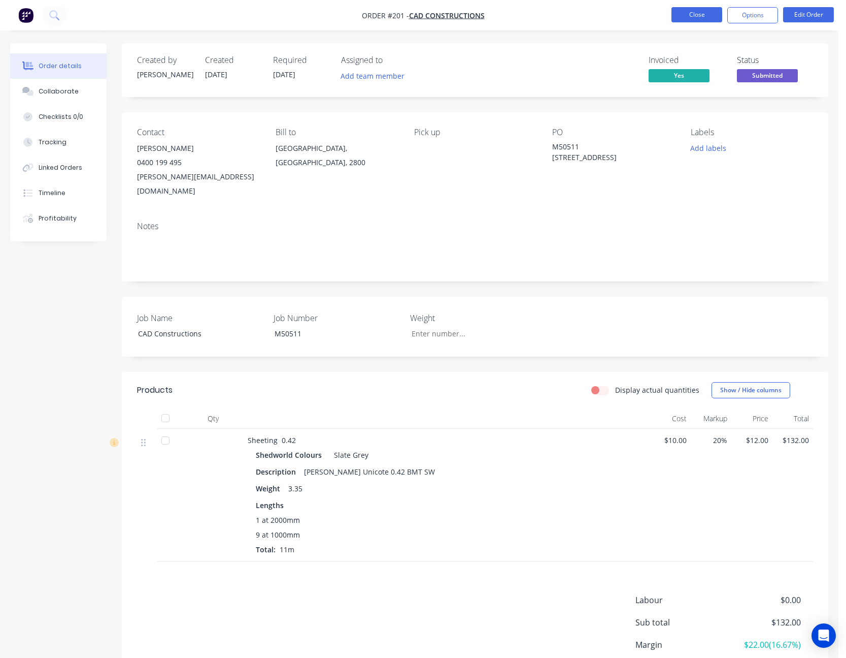
click at [707, 12] on button "Close" at bounding box center [697, 14] width 51 height 15
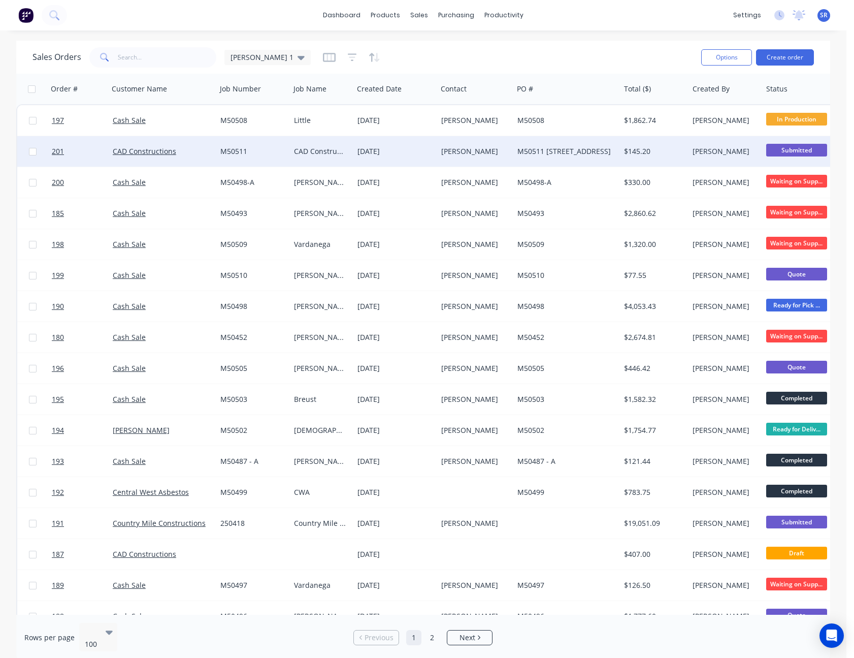
click at [526, 144] on div "M50511 [STREET_ADDRESS]" at bounding box center [566, 151] width 107 height 30
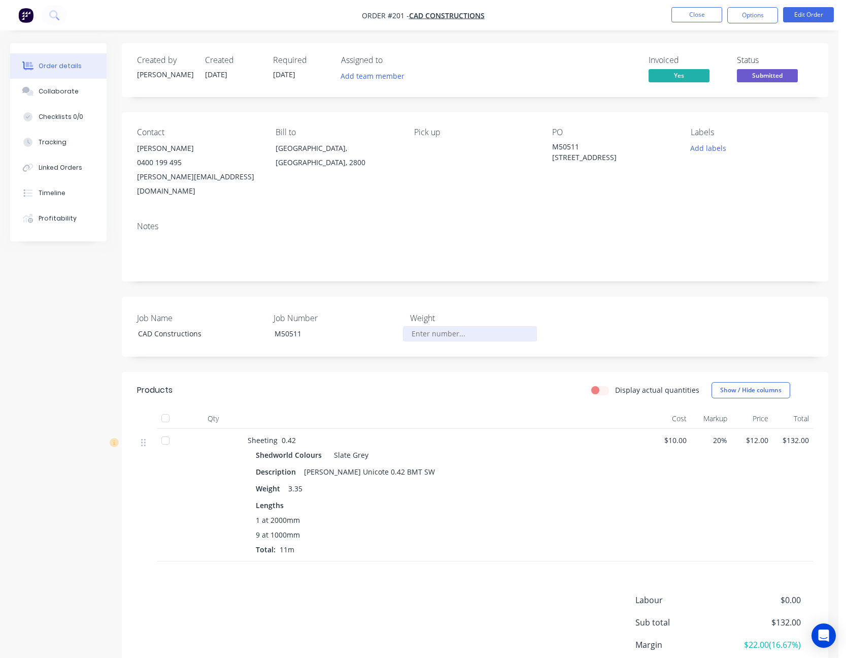
click at [435, 326] on input "Job Name" at bounding box center [470, 333] width 134 height 15
type input "37"
click at [669, 297] on div "Job Name CAD Constructions Job Number M50511 Weight 37" at bounding box center [475, 327] width 707 height 60
click at [698, 11] on button "Close" at bounding box center [697, 14] width 51 height 15
